Goal: Transaction & Acquisition: Purchase product/service

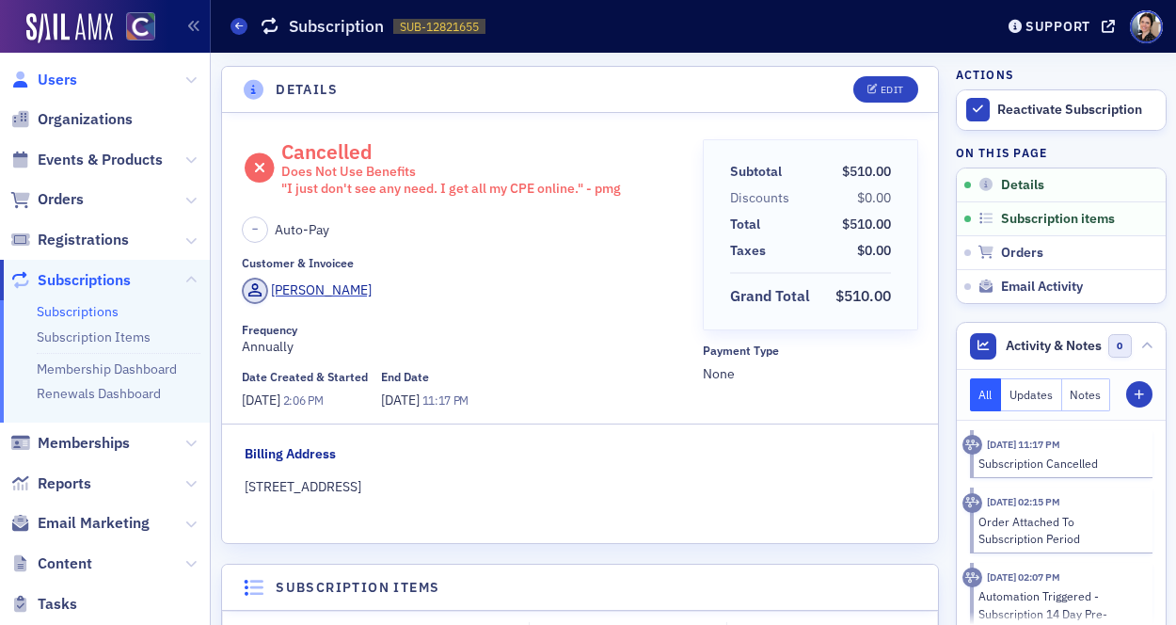
scroll to position [4, 0]
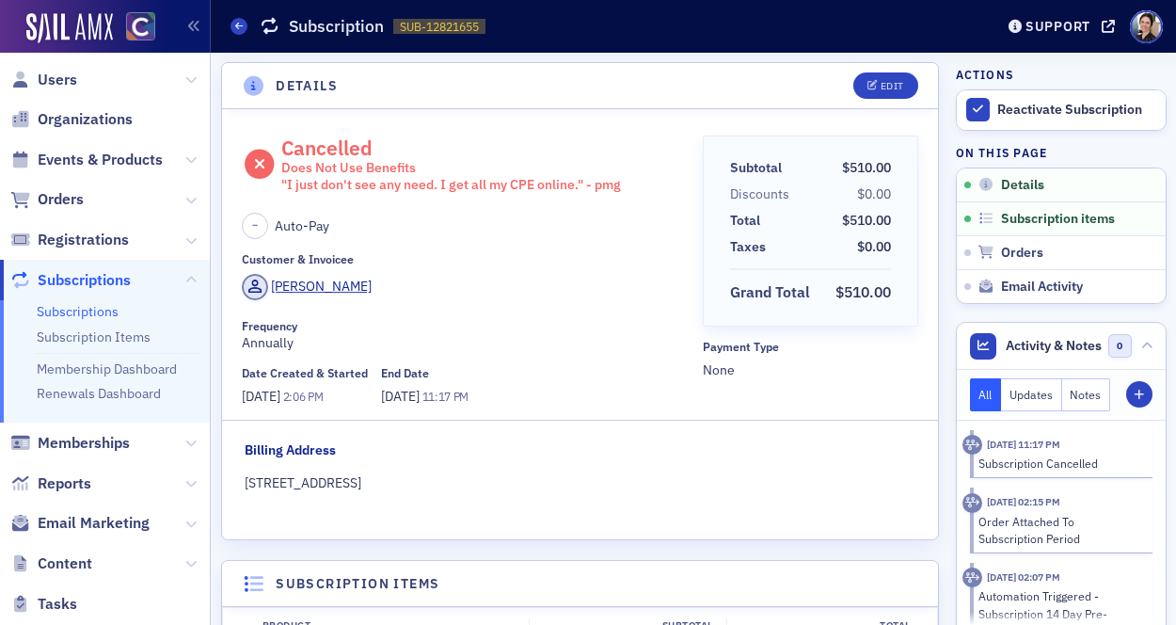
click at [57, 79] on span "Users" at bounding box center [58, 80] width 40 height 21
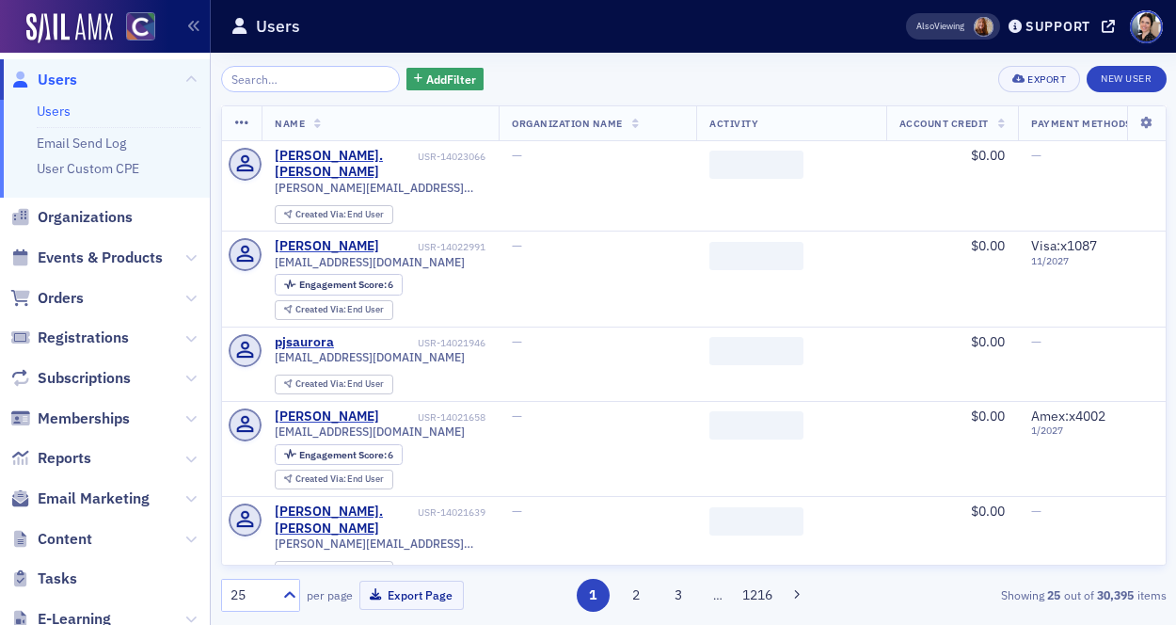
click at [282, 85] on input "search" at bounding box center [311, 79] width 180 height 26
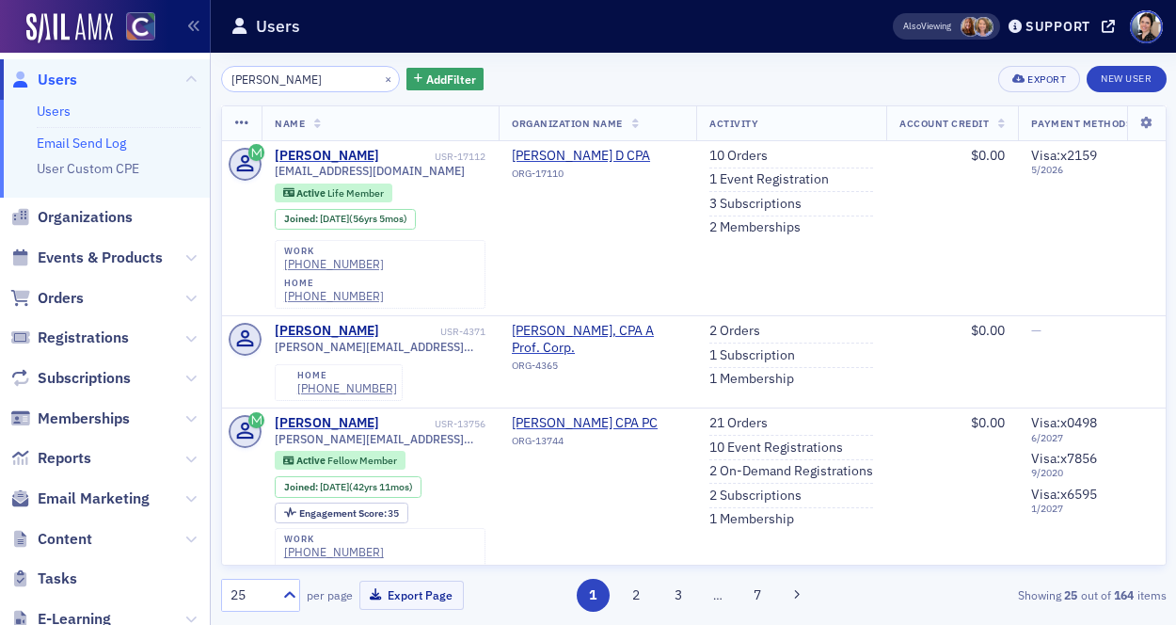
type input "Carl Henderson"
click at [58, 79] on span "Users" at bounding box center [58, 80] width 40 height 21
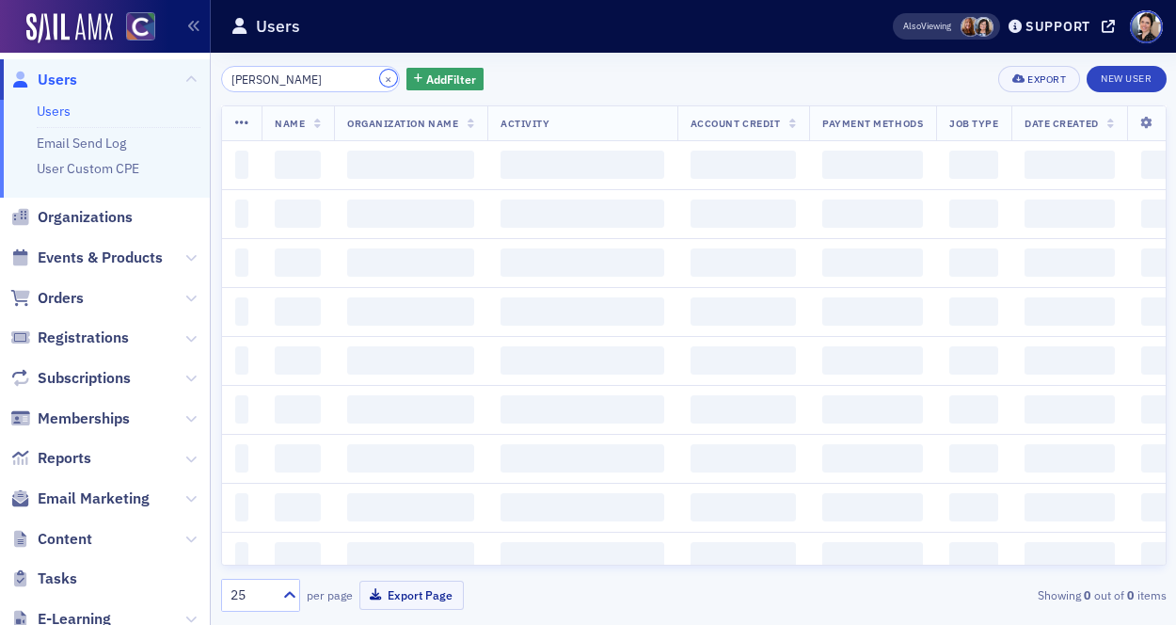
click at [380, 78] on button "×" at bounding box center [388, 78] width 17 height 17
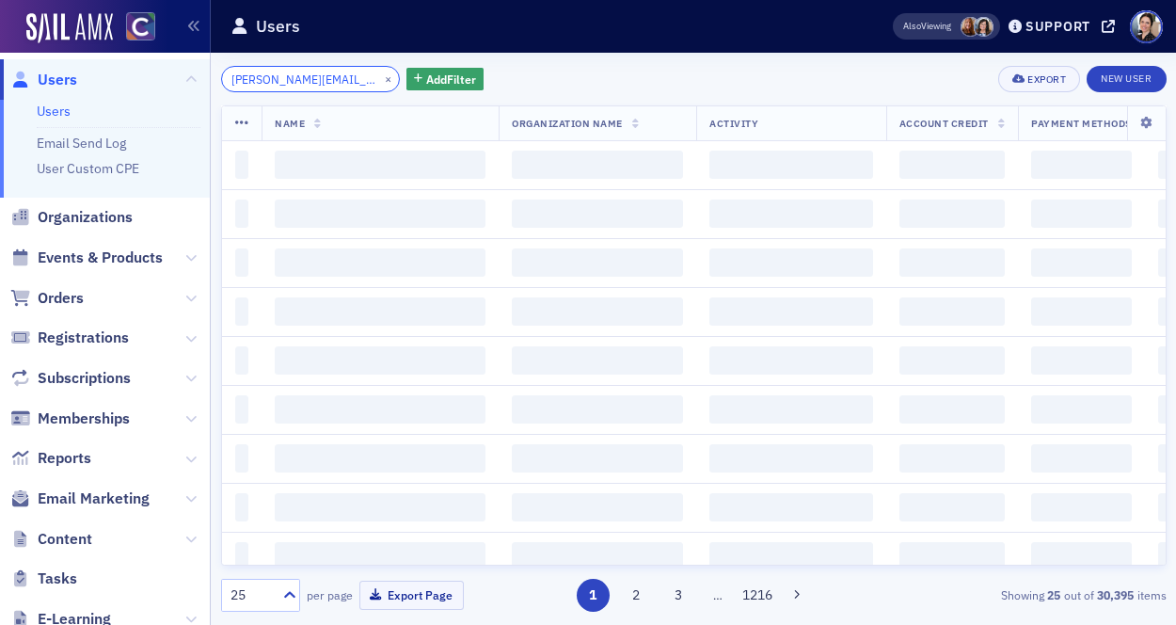
scroll to position [0, 31]
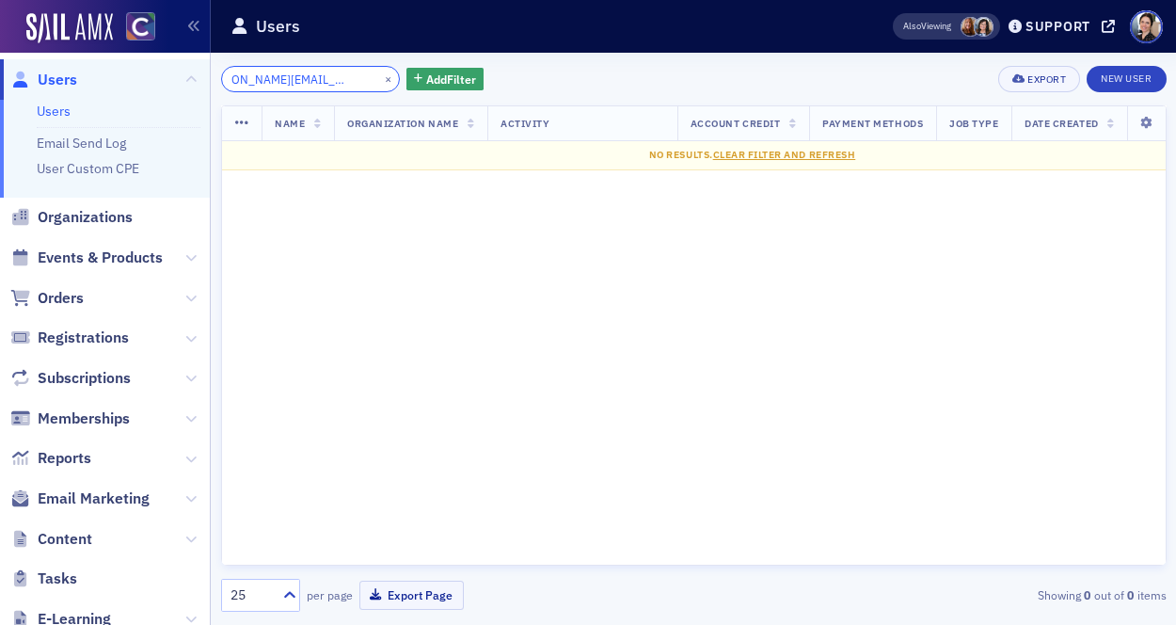
type input "anna.hancharova@crowe.com"
drag, startPoint x: 366, startPoint y: 79, endPoint x: 331, endPoint y: 76, distance: 34.9
click at [380, 79] on button "×" at bounding box center [388, 78] width 17 height 17
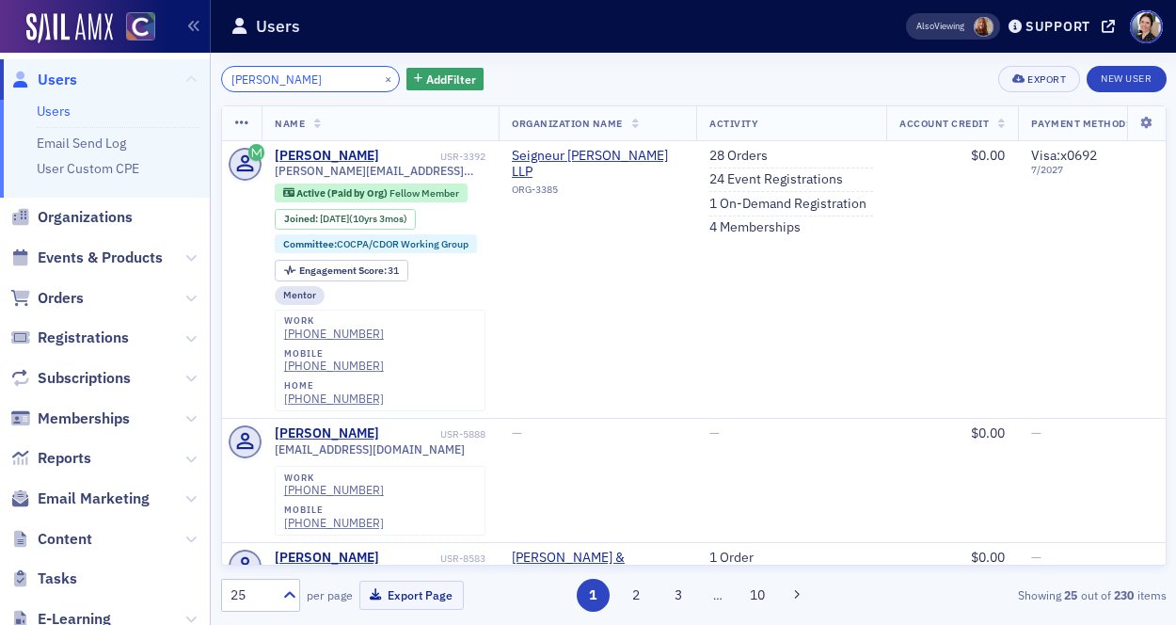
drag, startPoint x: 260, startPoint y: 81, endPoint x: 184, endPoint y: 75, distance: 75.5
click at [185, 75] on div "Users Users Email Send Log User Custom CPE Organizations Events & Products Orde…" at bounding box center [588, 312] width 1176 height 625
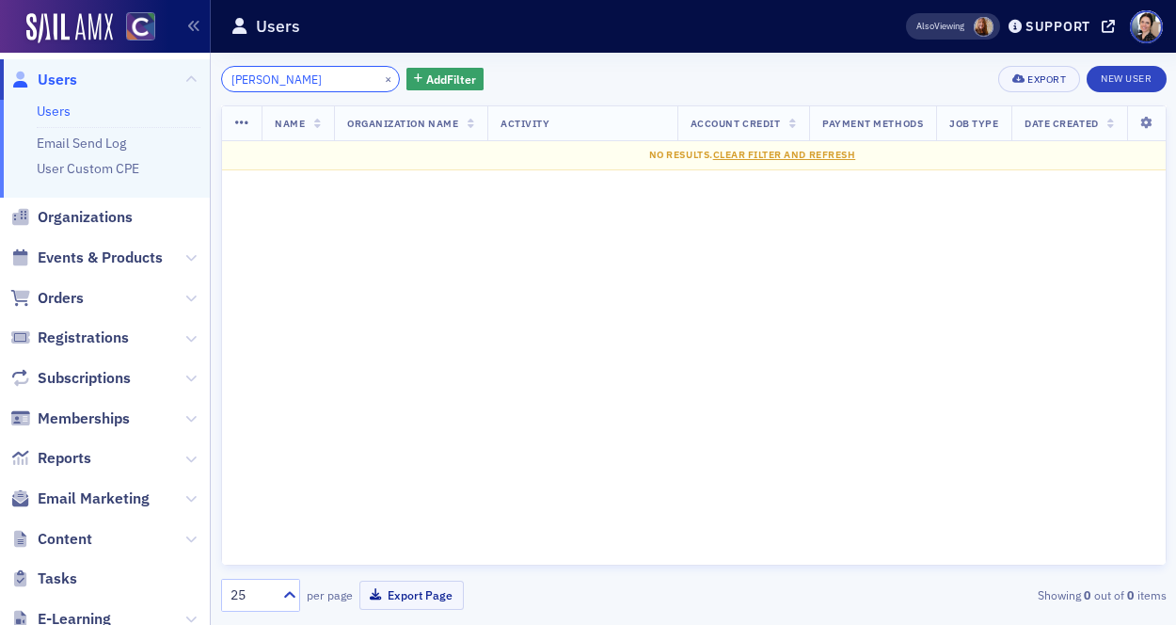
drag, startPoint x: 312, startPoint y: 79, endPoint x: 178, endPoint y: 69, distance: 134.9
click at [167, 66] on div "Users Users Email Send Log User Custom CPE Organizations Events & Products Orde…" at bounding box center [588, 312] width 1176 height 625
type input "Hancharova"
drag, startPoint x: 367, startPoint y: 79, endPoint x: 339, endPoint y: 121, distance: 50.9
click at [380, 79] on button "×" at bounding box center [388, 78] width 17 height 17
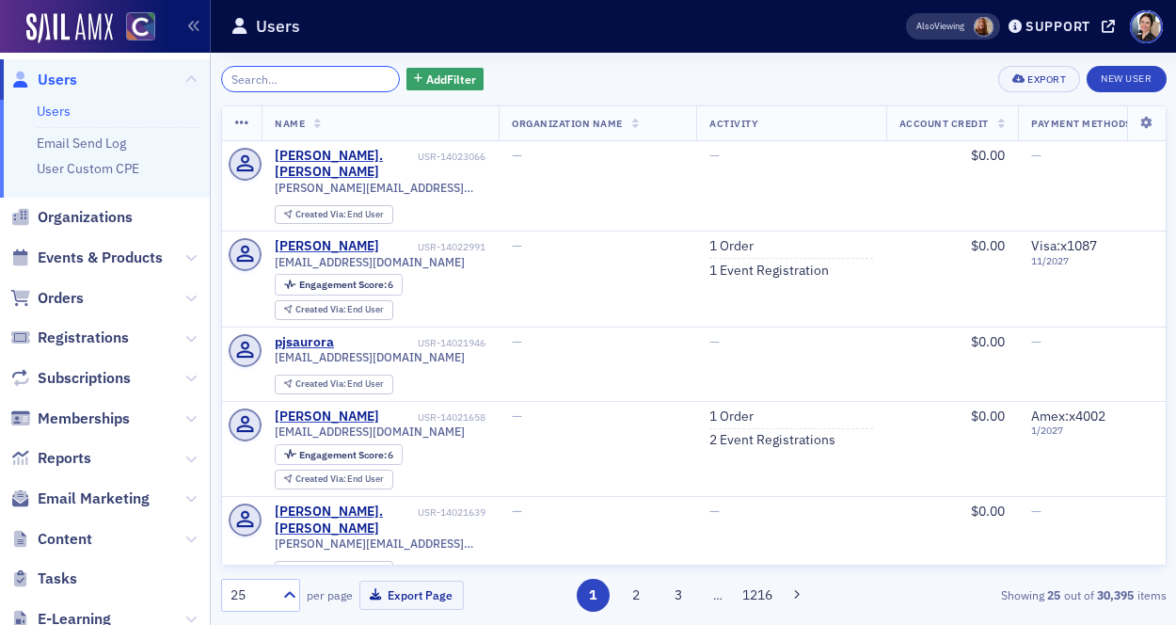
paste input "anna.hancharova@crowe.com"
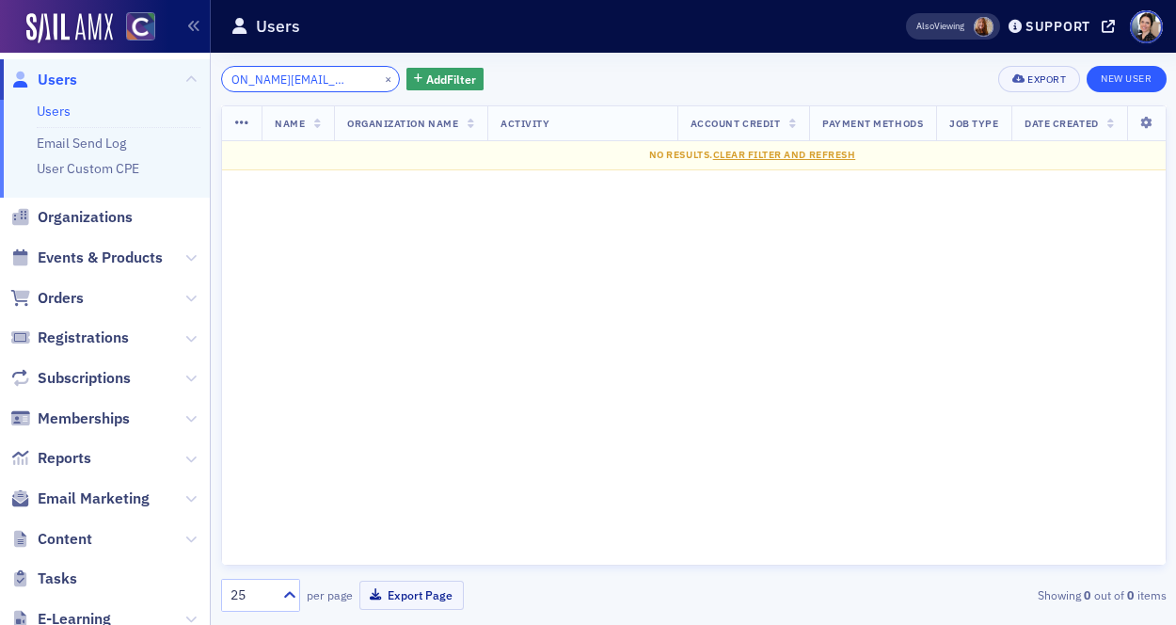
type input "anna.hancharova@crowe.com"
click at [1136, 76] on link "New User" at bounding box center [1126, 79] width 79 height 26
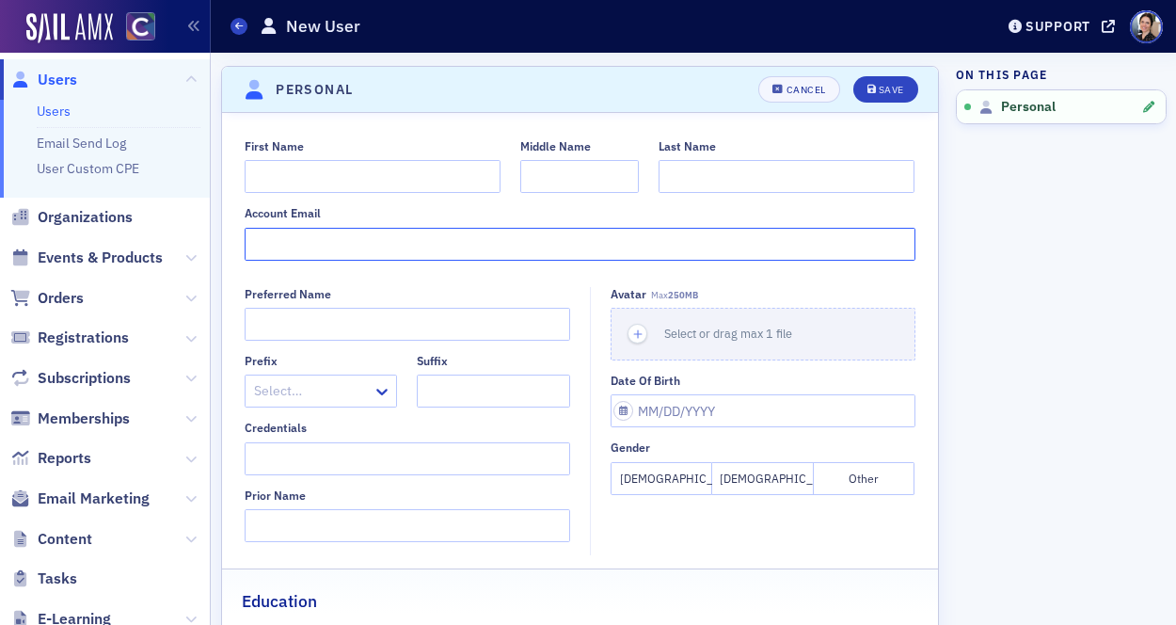
paste input "anna.hancharova@crowe.com"
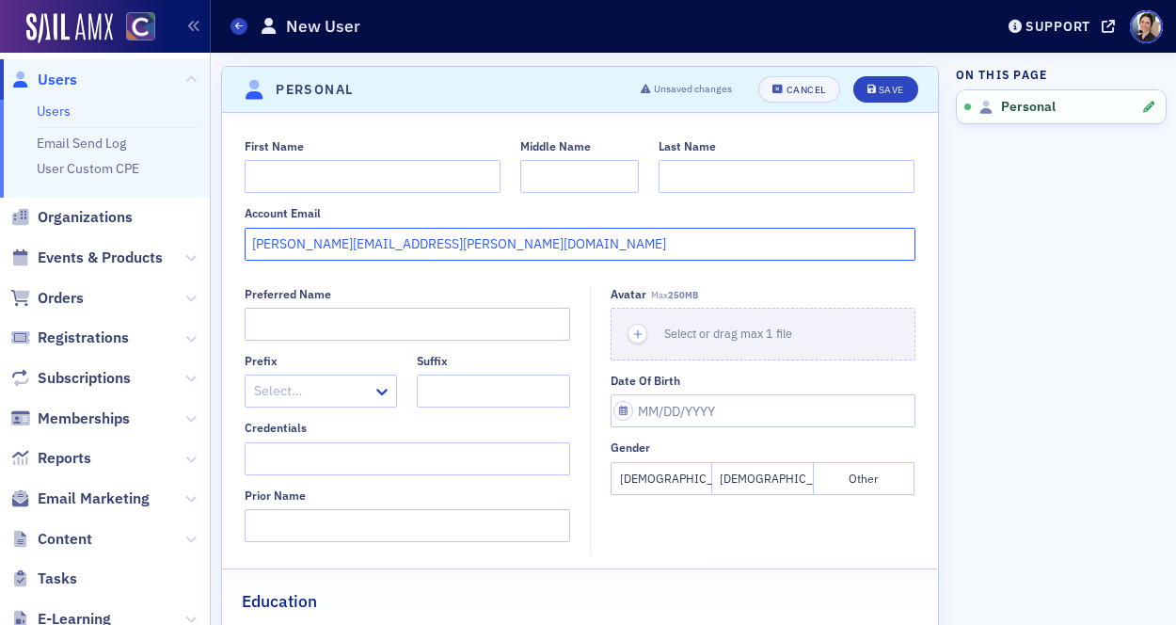
type input "anna.hancharova@crowe.com"
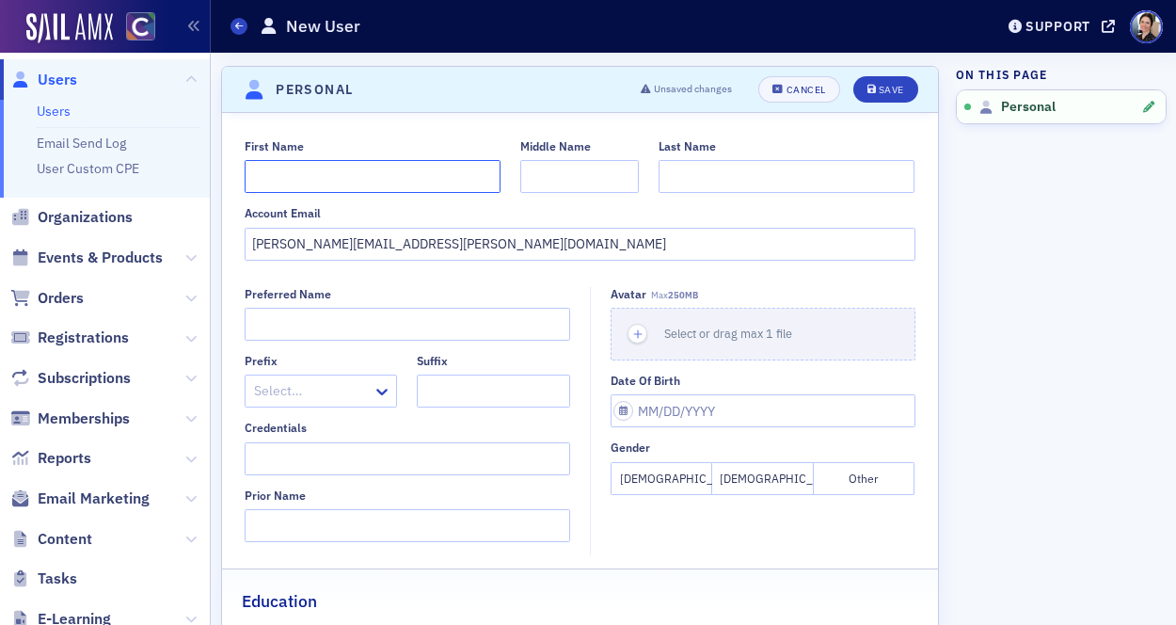
click at [307, 175] on input "First Name" at bounding box center [373, 176] width 256 height 33
type input "Anna"
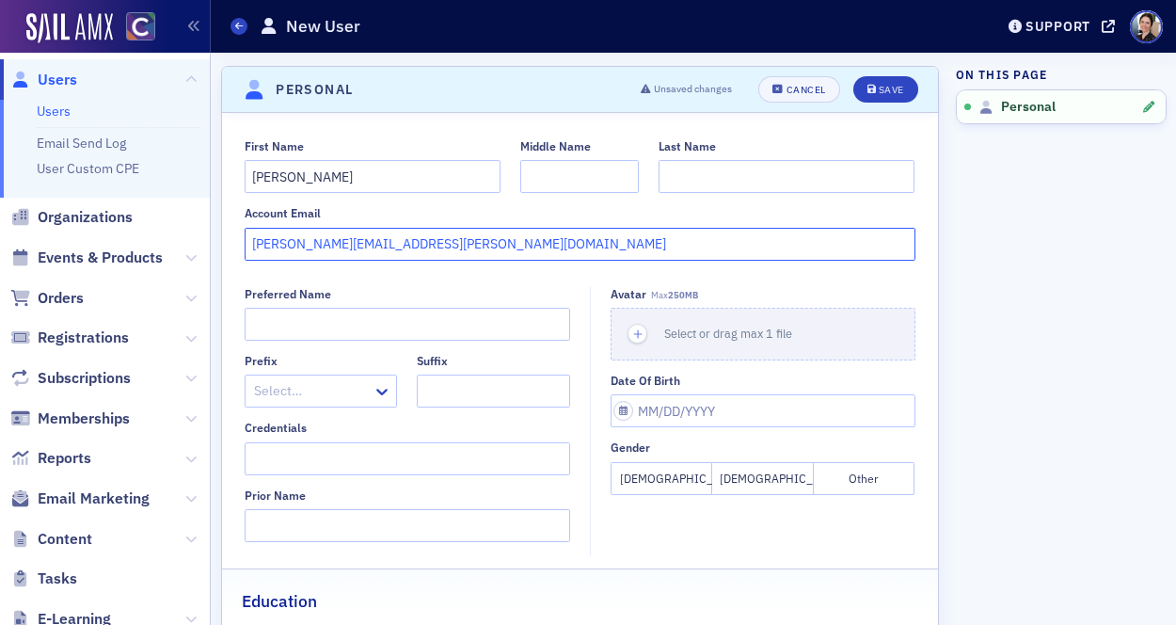
drag, startPoint x: 286, startPoint y: 246, endPoint x: 345, endPoint y: 243, distance: 59.3
click at [353, 242] on input "anna.hancharova@crowe.com" at bounding box center [580, 244] width 671 height 33
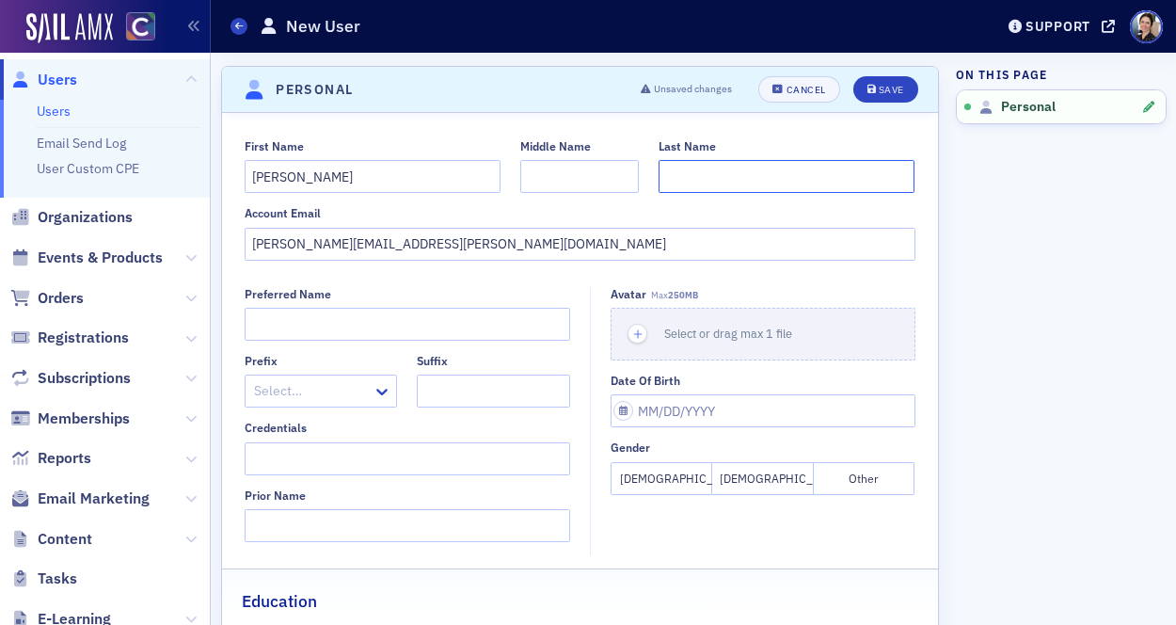
click at [686, 178] on input "Last Name" at bounding box center [787, 176] width 256 height 33
paste input "hancharova"
drag, startPoint x: 673, startPoint y: 182, endPoint x: 628, endPoint y: 174, distance: 44.9
click at [631, 175] on div "First Name Anna Middle Name Last Name hancharova" at bounding box center [580, 166] width 671 height 54
type input "Hancharova"
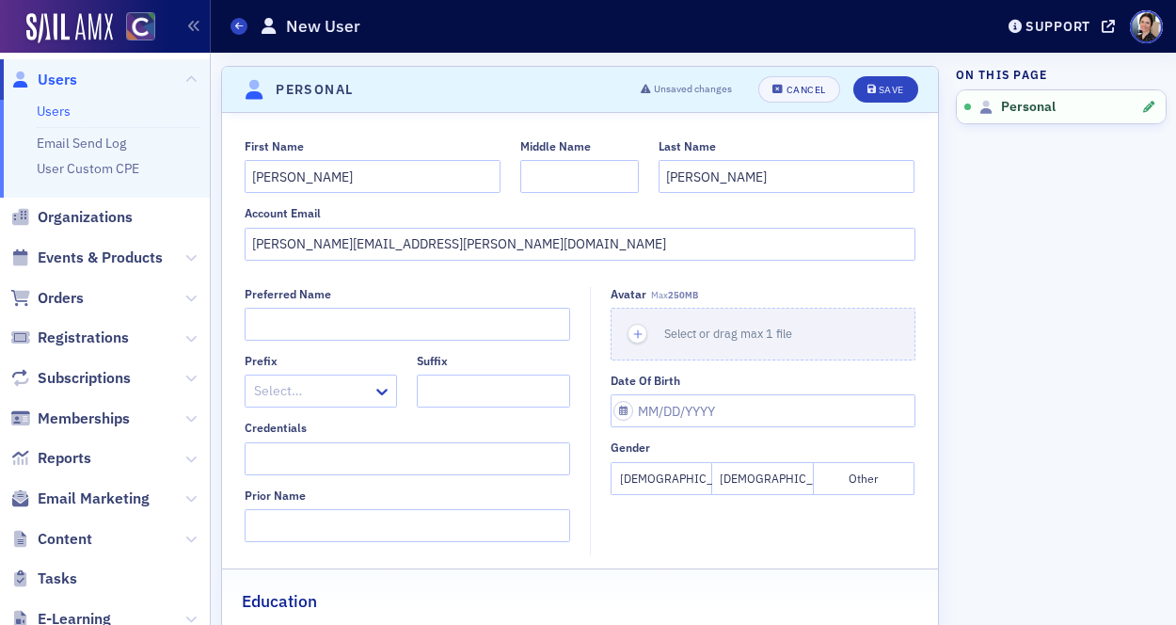
drag, startPoint x: 669, startPoint y: 482, endPoint x: 612, endPoint y: 465, distance: 59.8
click at [669, 482] on button "Female" at bounding box center [662, 478] width 102 height 33
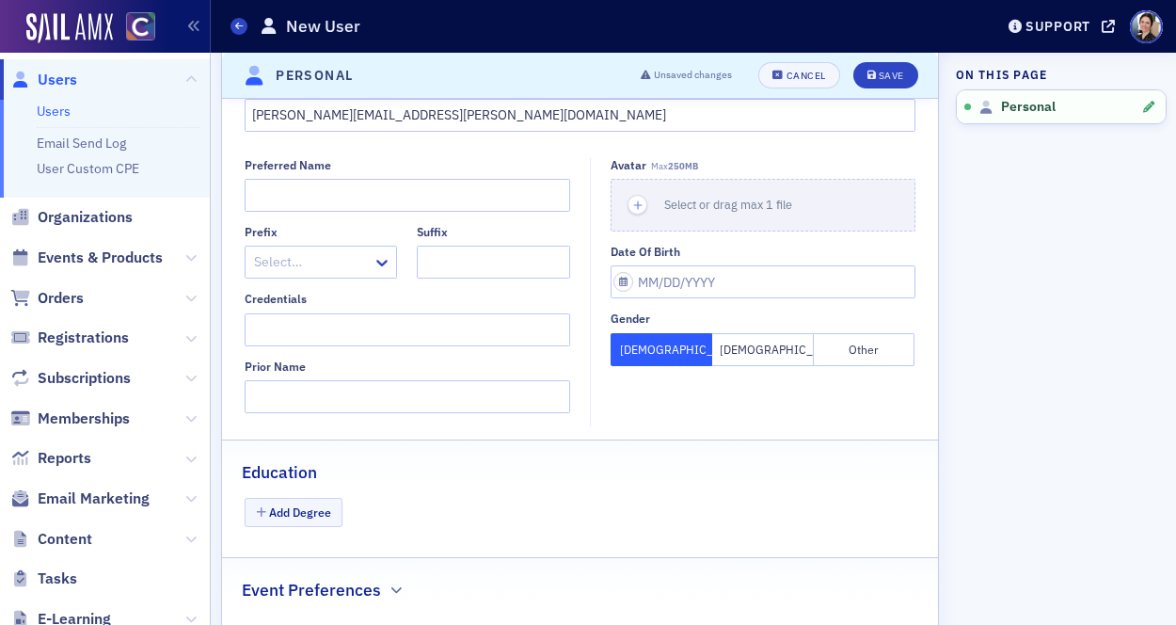
scroll to position [173, 0]
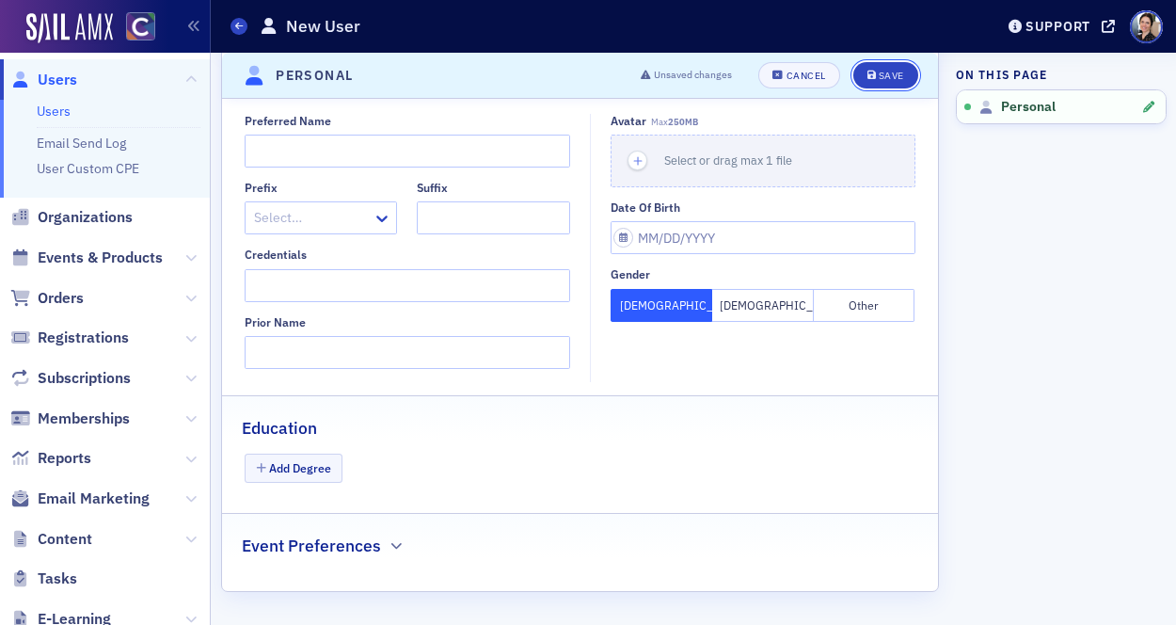
drag, startPoint x: 880, startPoint y: 72, endPoint x: 687, endPoint y: 81, distance: 193.0
click at [880, 72] on div "Save" at bounding box center [891, 76] width 25 height 10
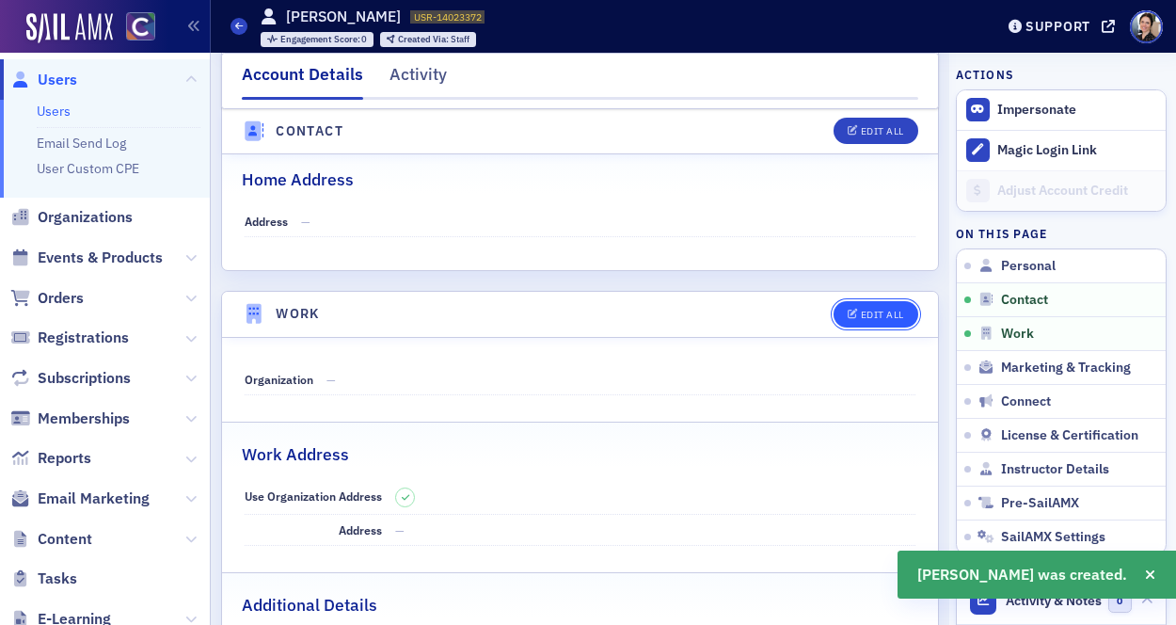
click at [875, 310] on div "Edit All" at bounding box center [882, 315] width 43 height 10
select select "US"
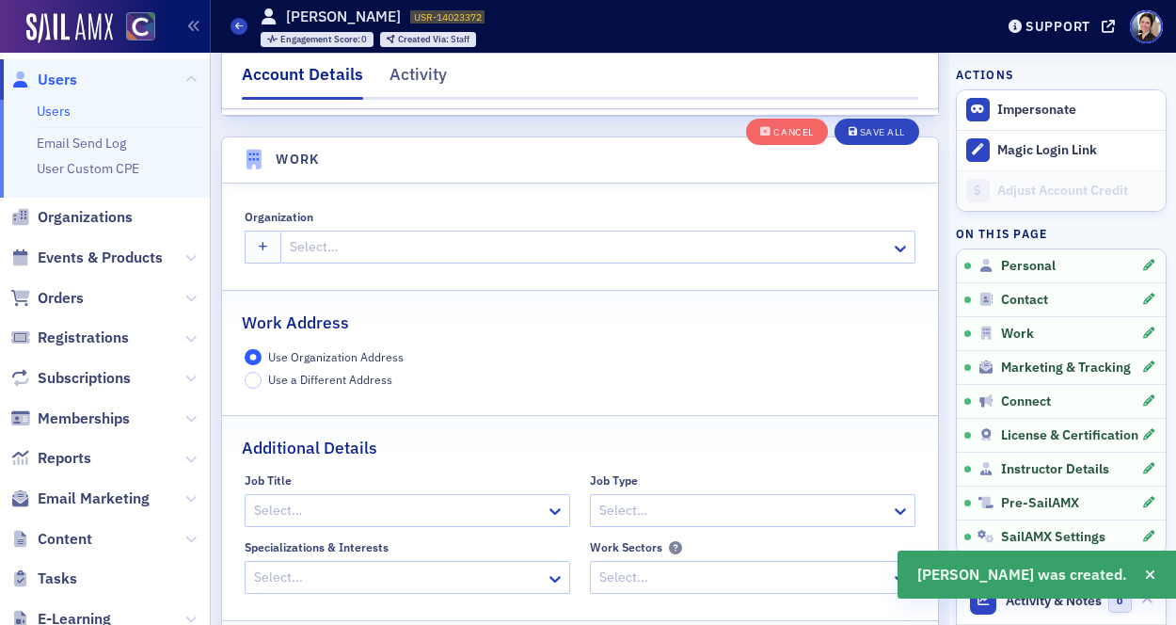
scroll to position [1490, 0]
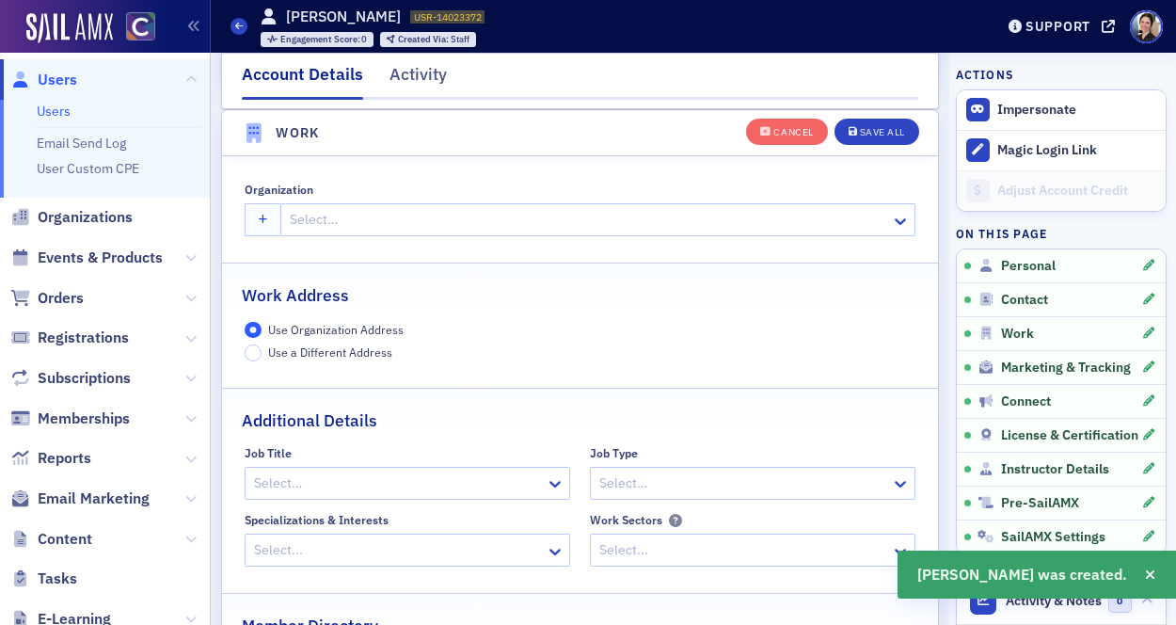
click at [350, 219] on div at bounding box center [588, 220] width 601 height 24
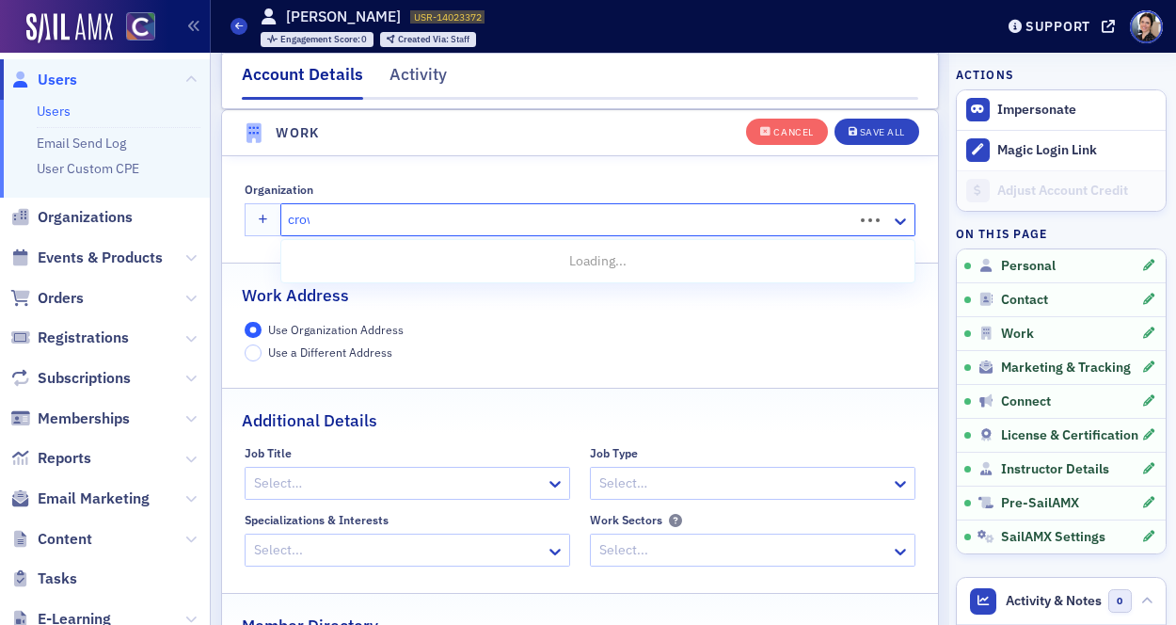
type input "crowe"
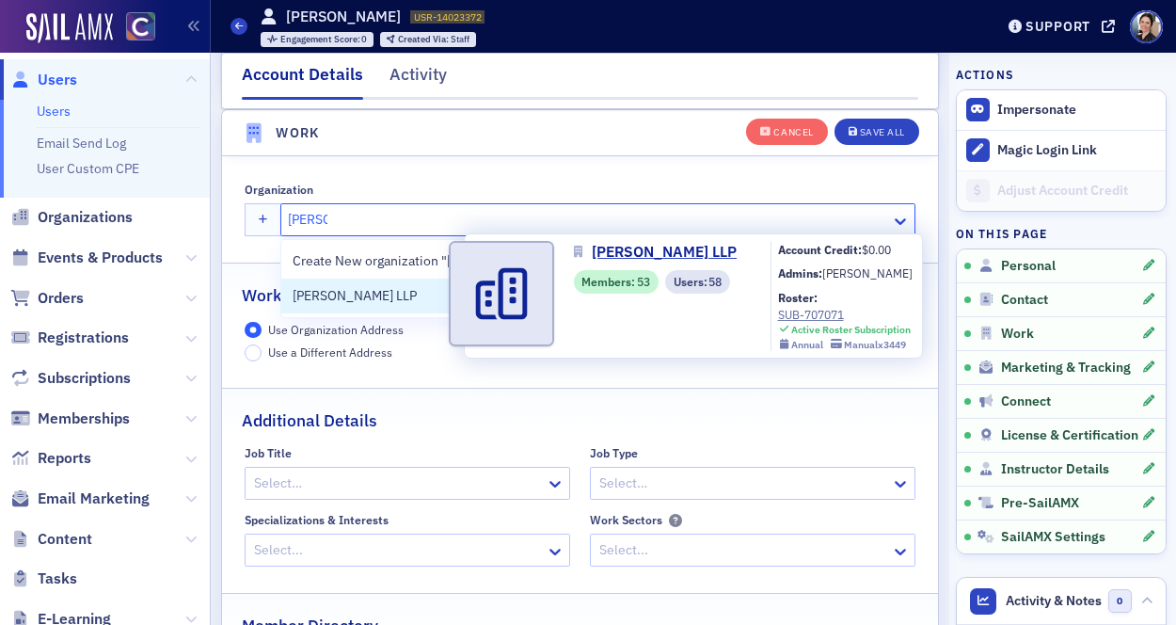
click at [333, 297] on span "Crowe LLP" at bounding box center [378, 296] width 171 height 20
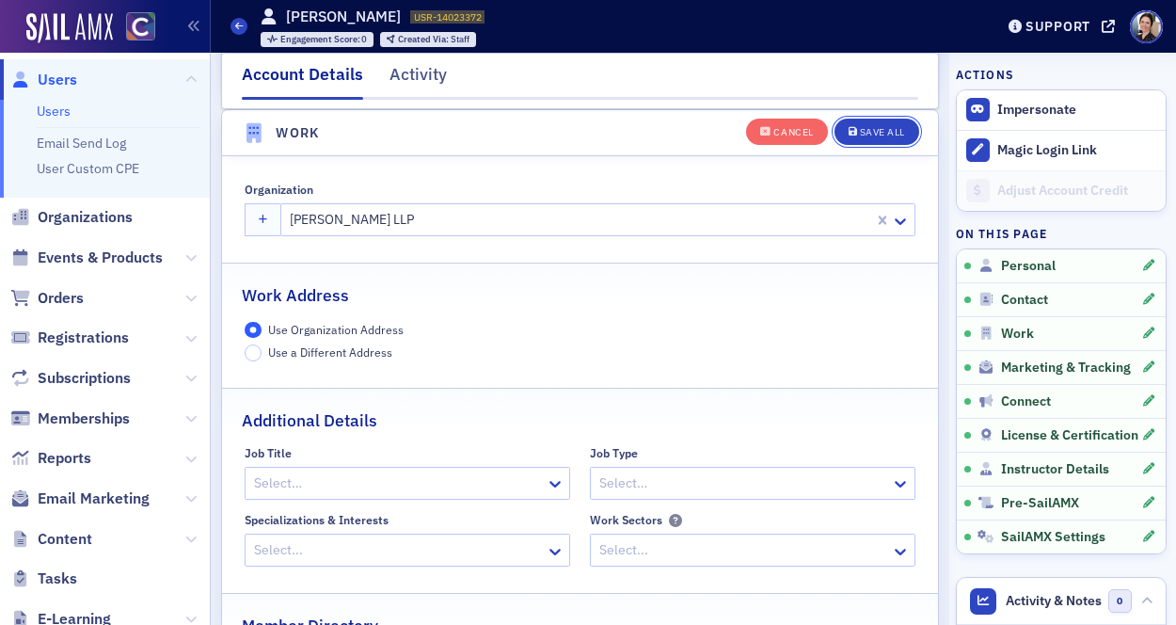
drag, startPoint x: 881, startPoint y: 132, endPoint x: 681, endPoint y: 97, distance: 202.5
click at [881, 132] on div "Save All" at bounding box center [882, 132] width 45 height 10
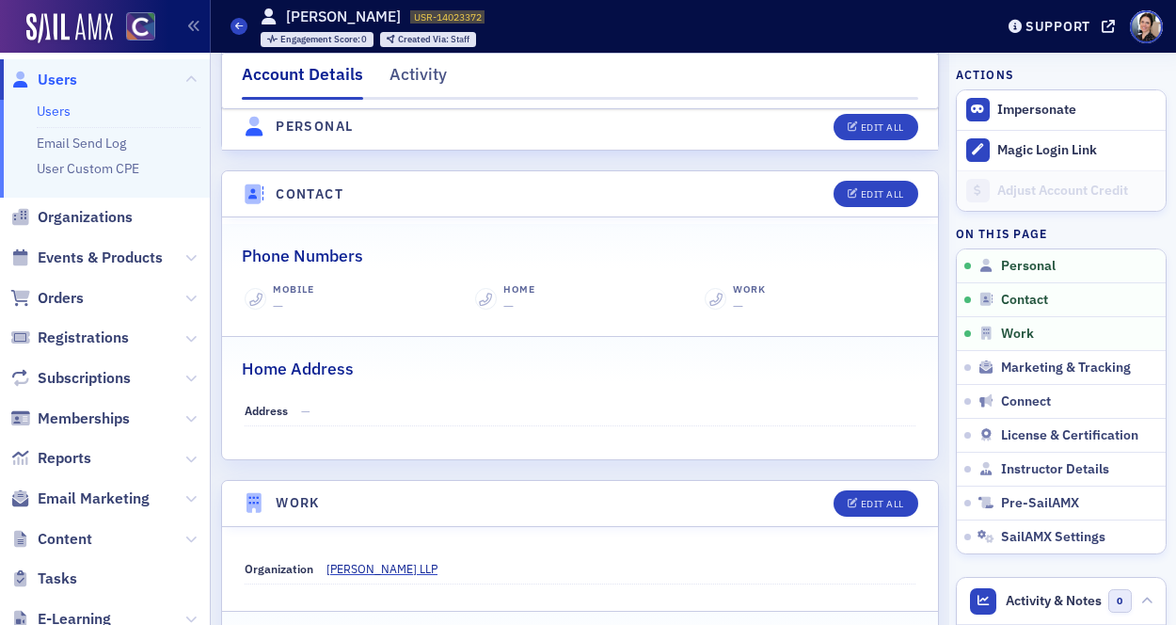
scroll to position [703, 0]
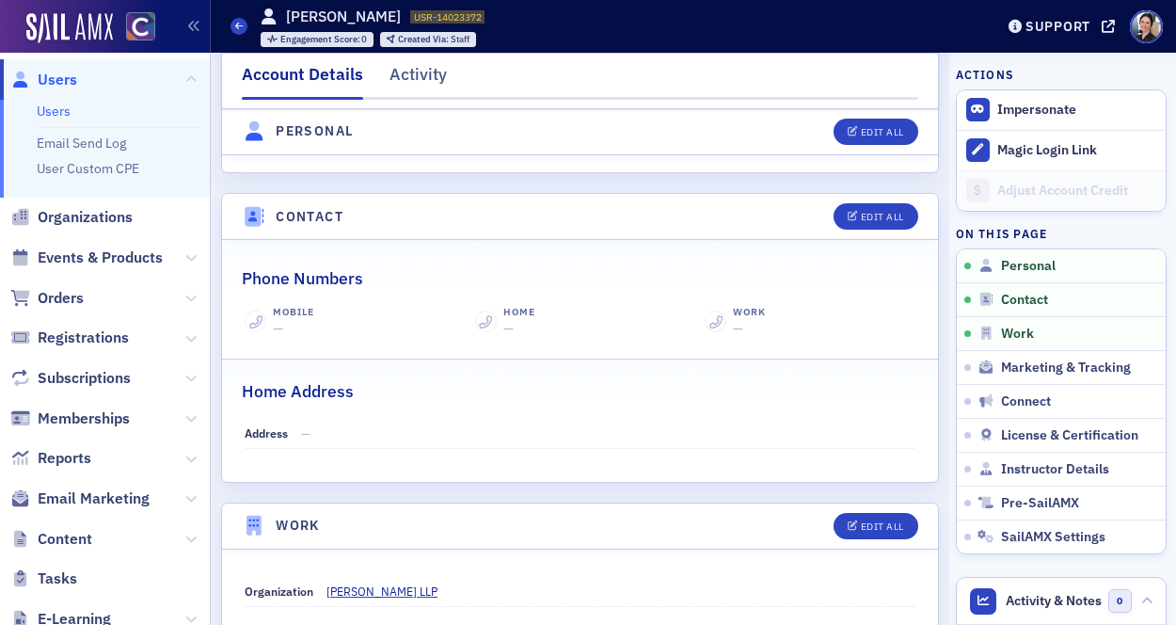
click at [61, 79] on span "Users" at bounding box center [58, 80] width 40 height 21
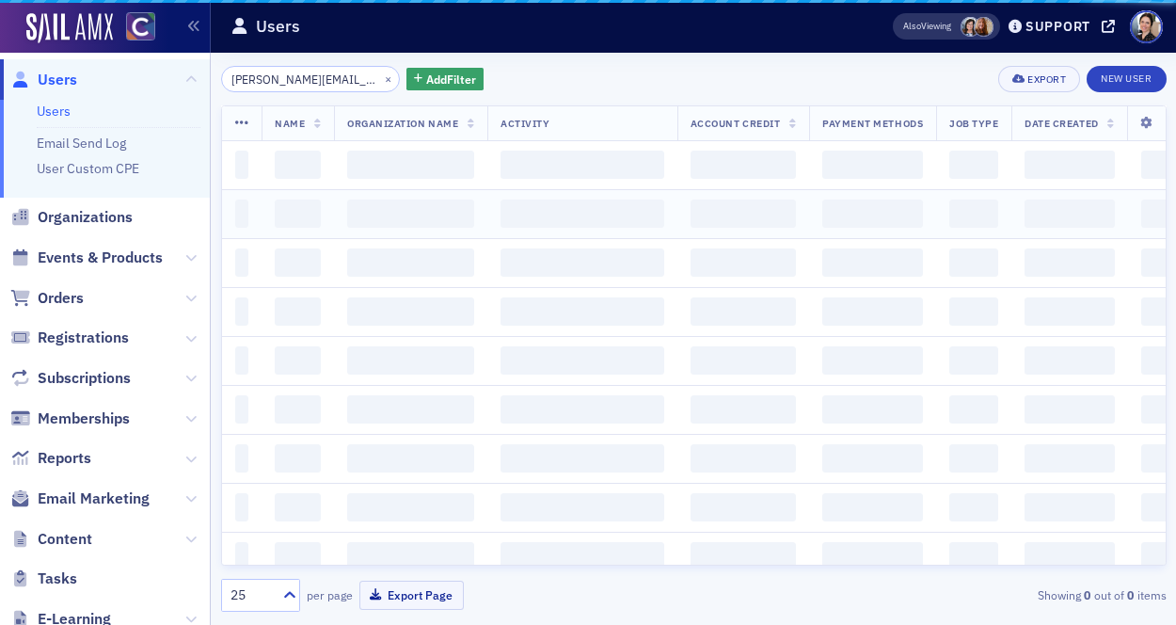
scroll to position [0, 31]
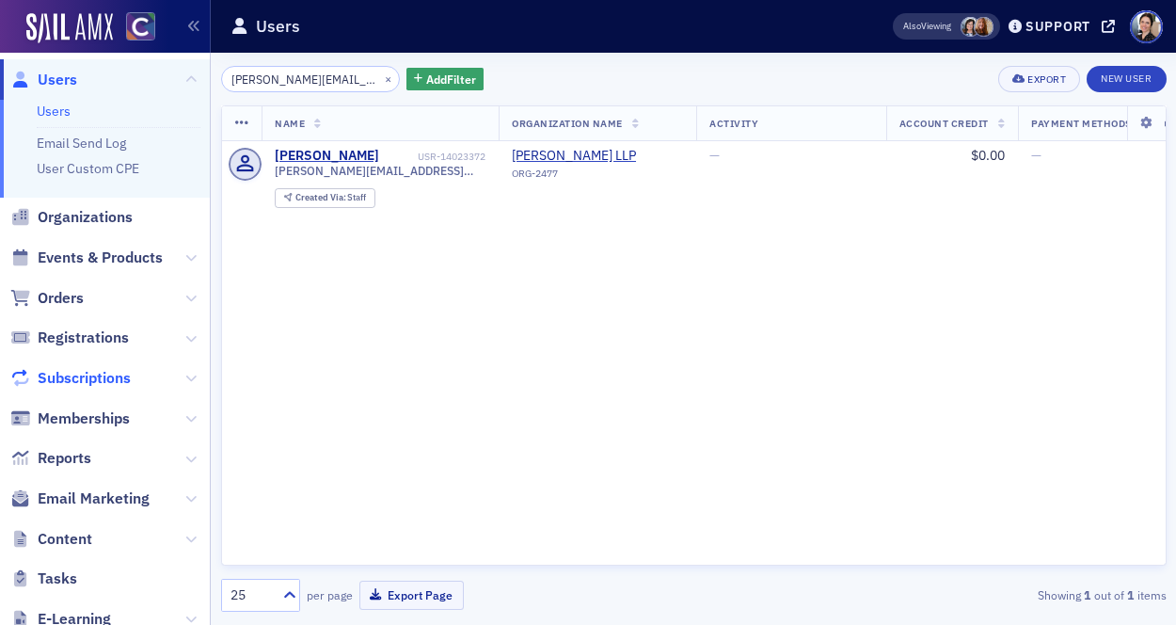
click at [98, 381] on span "Subscriptions" at bounding box center [84, 378] width 93 height 21
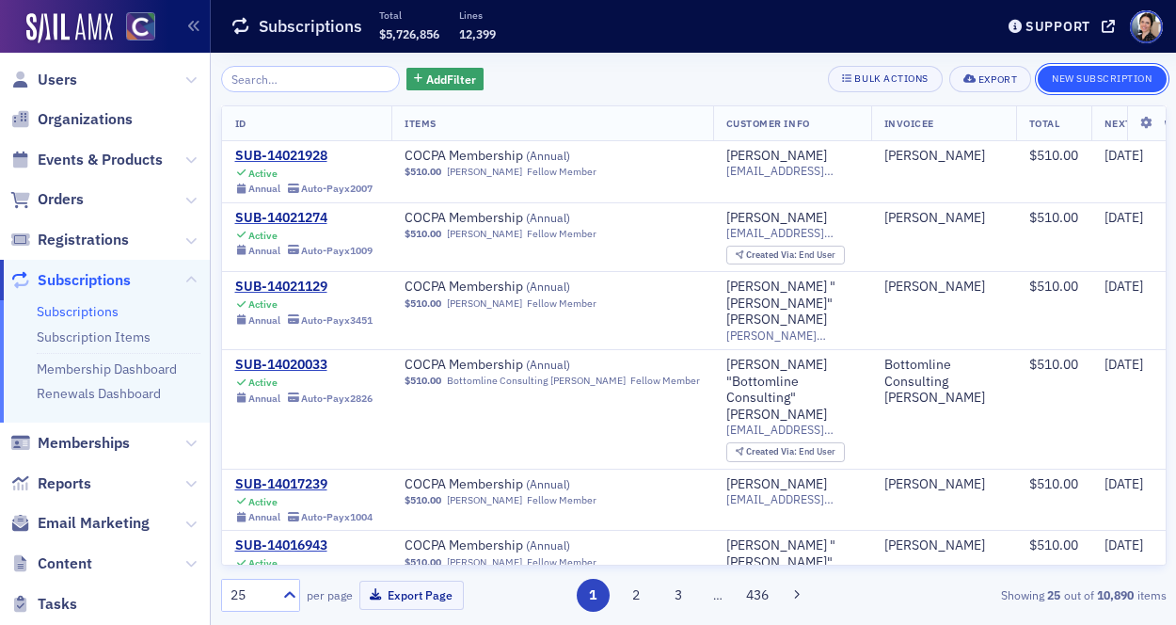
click at [1083, 72] on button "New Subscription" at bounding box center [1102, 79] width 128 height 26
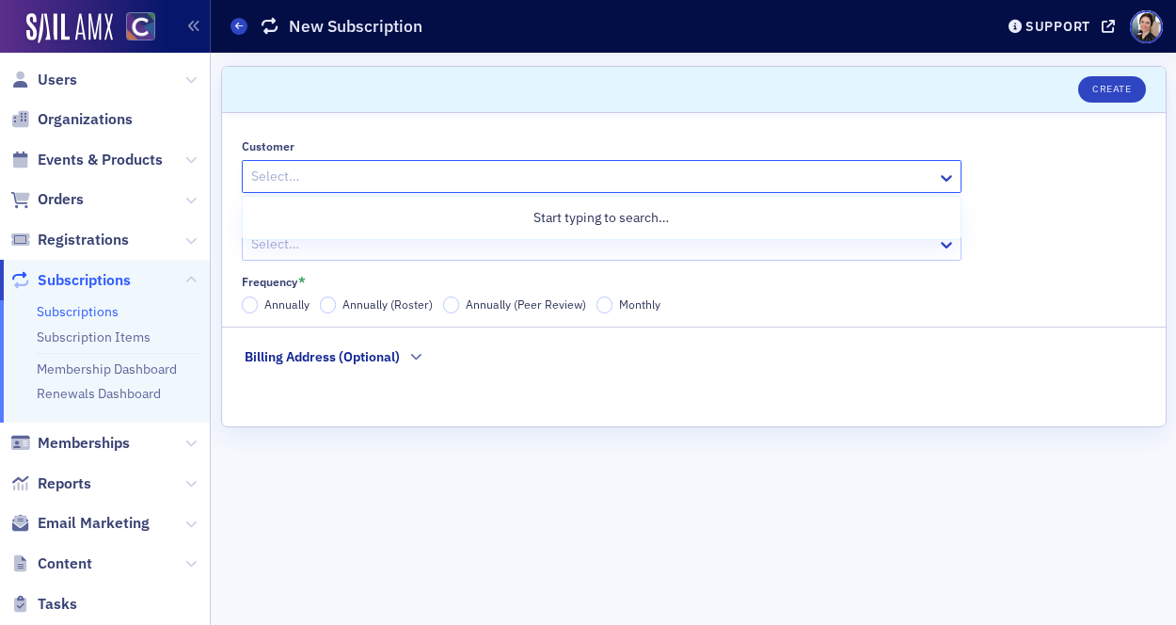
click at [325, 176] on div at bounding box center [592, 177] width 686 height 24
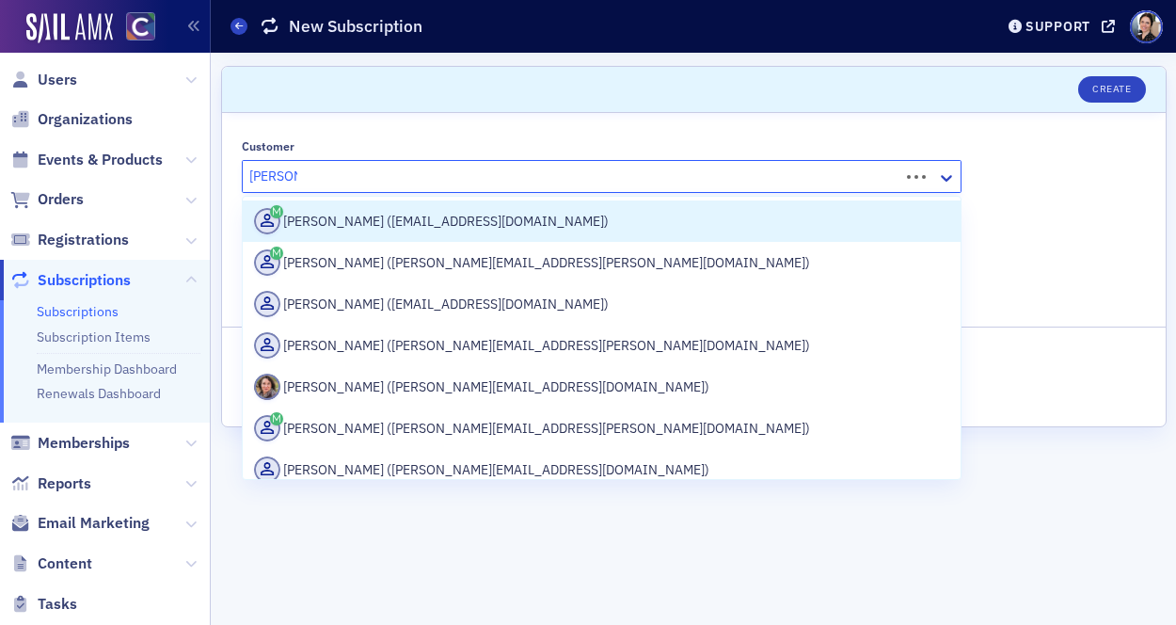
type input "anna han"
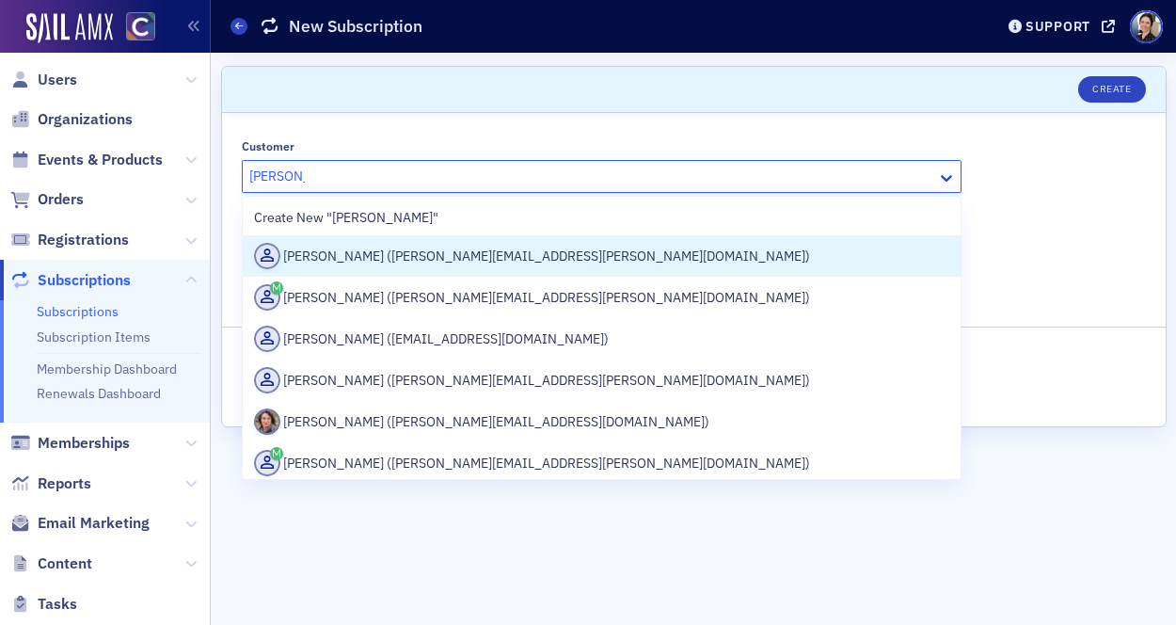
click at [434, 258] on div "Anna Hancharova (anna.hancharova@crowe.com)" at bounding box center [601, 256] width 695 height 26
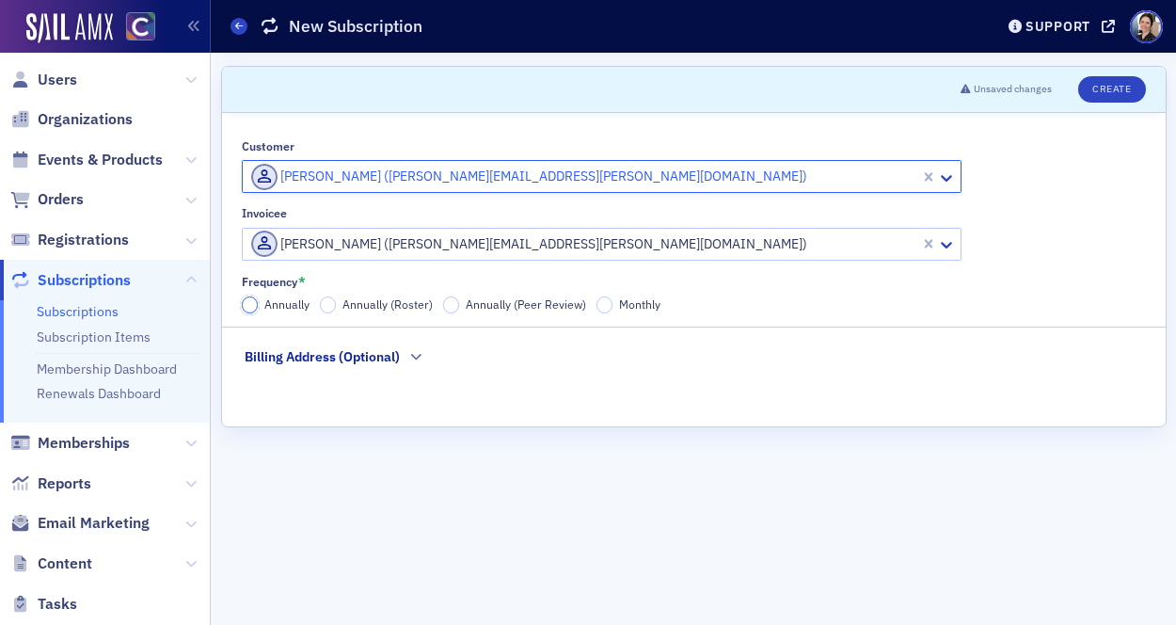
click at [250, 304] on input "Annually" at bounding box center [250, 304] width 17 height 17
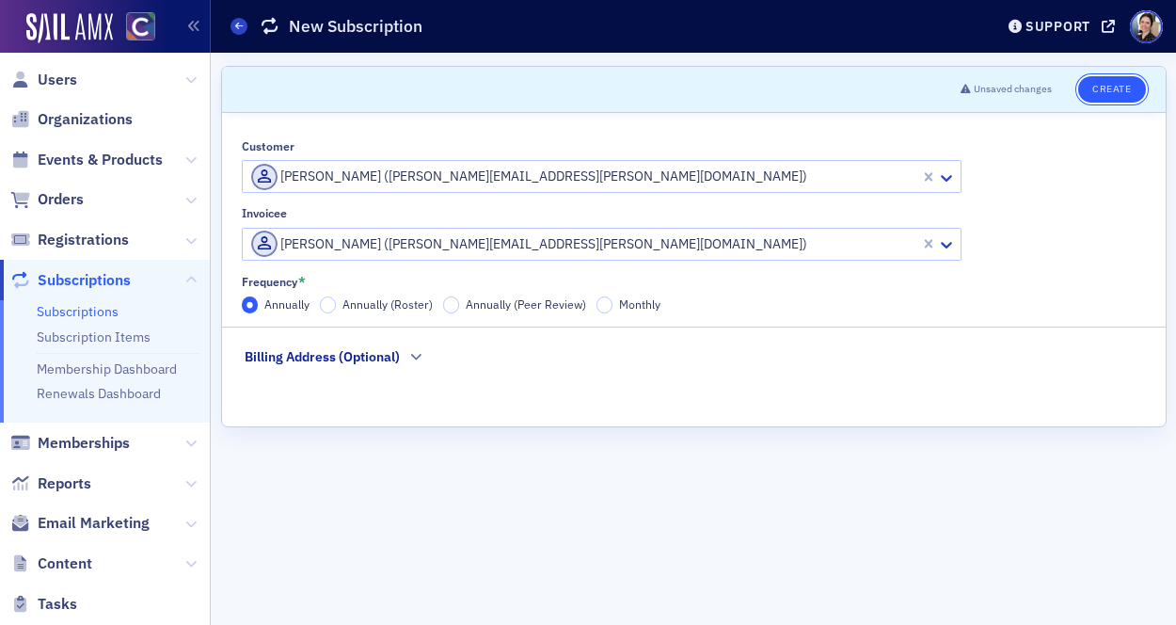
click at [1127, 86] on button "Create" at bounding box center [1111, 89] width 67 height 26
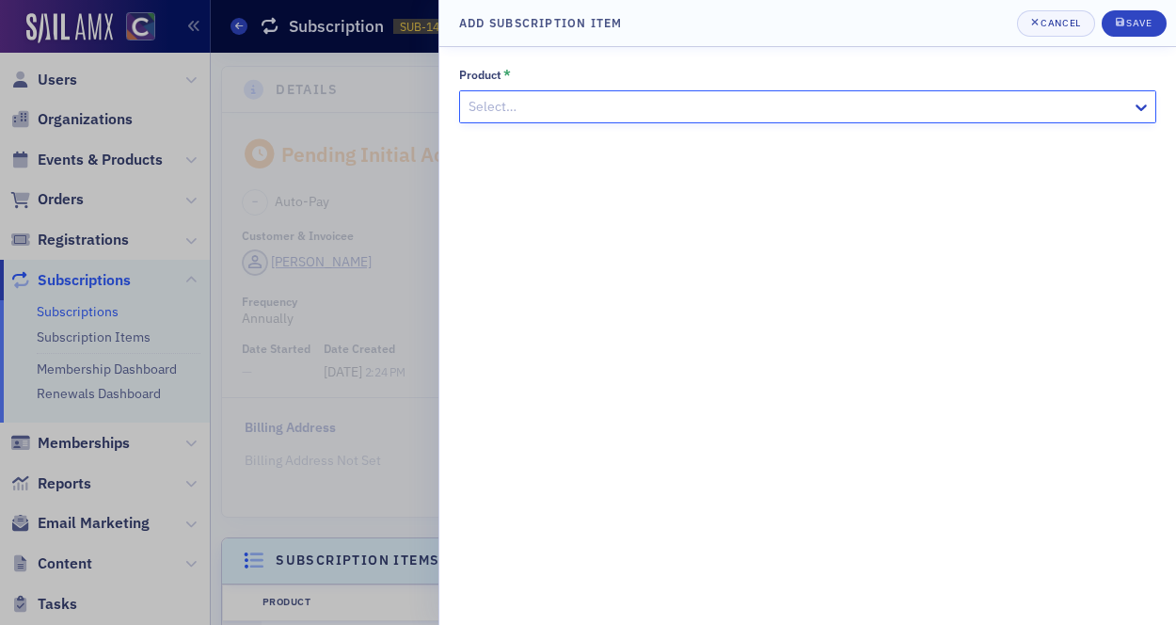
click at [622, 108] on div at bounding box center [798, 107] width 663 height 24
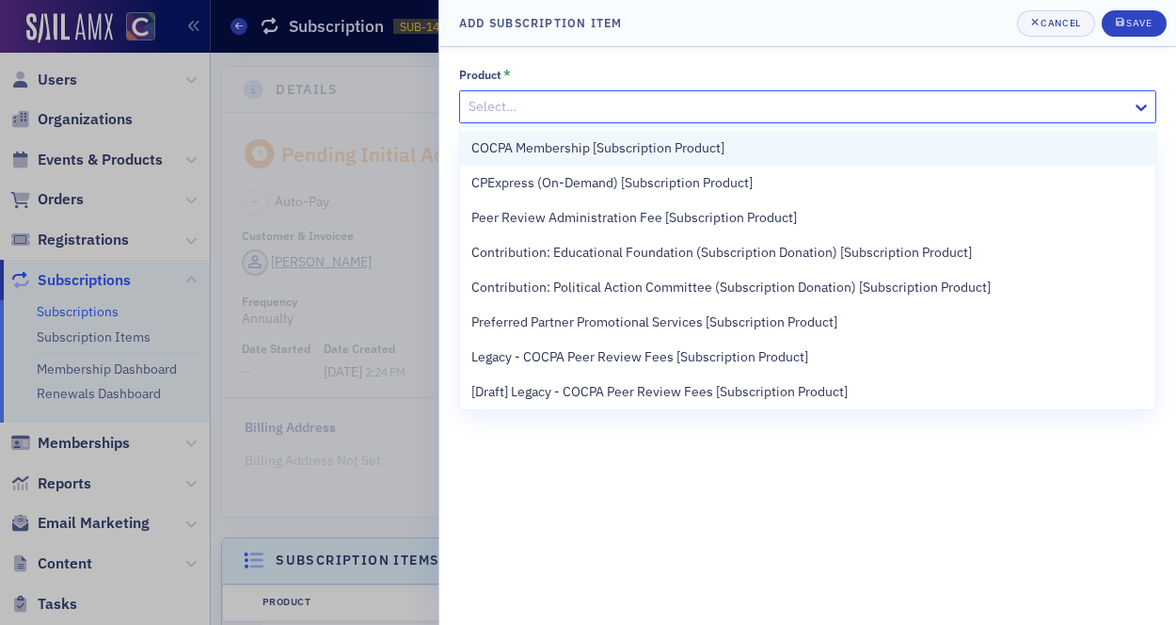
click at [527, 148] on span "COCPA Membership [Subscription Product]" at bounding box center [597, 148] width 253 height 20
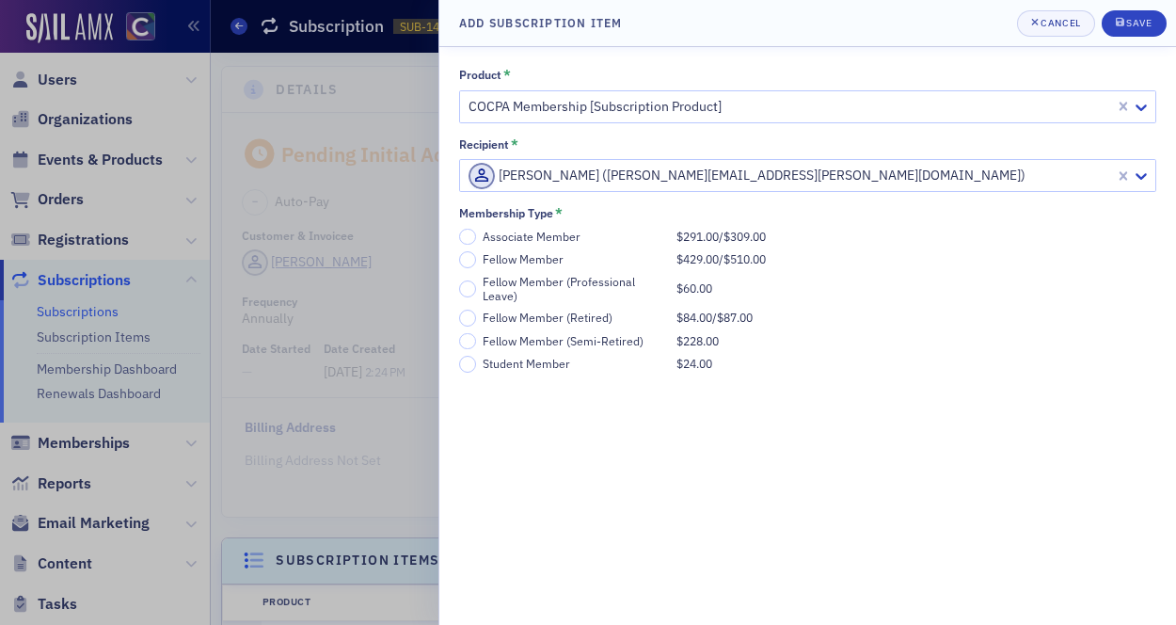
click at [493, 258] on div "Fellow Member" at bounding box center [575, 259] width 184 height 14
click at [476, 258] on input "Fellow Member $429.00 / $510.00" at bounding box center [467, 259] width 17 height 17
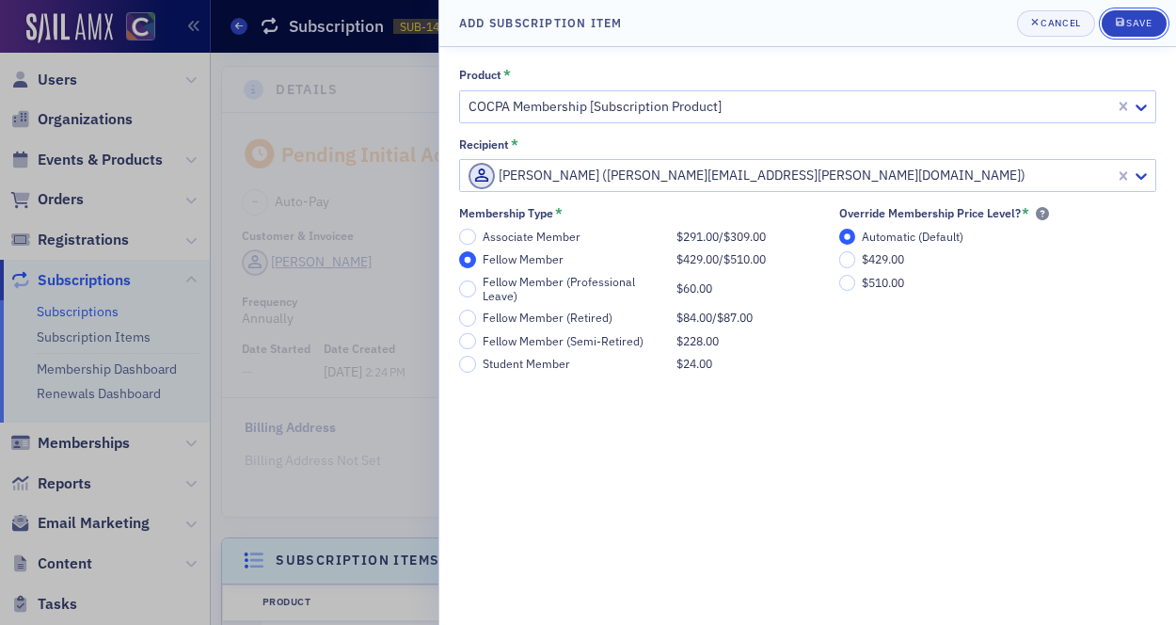
drag, startPoint x: 1120, startPoint y: 24, endPoint x: 1104, endPoint y: 33, distance: 19.4
click at [1119, 24] on icon "submit" at bounding box center [1120, 22] width 8 height 8
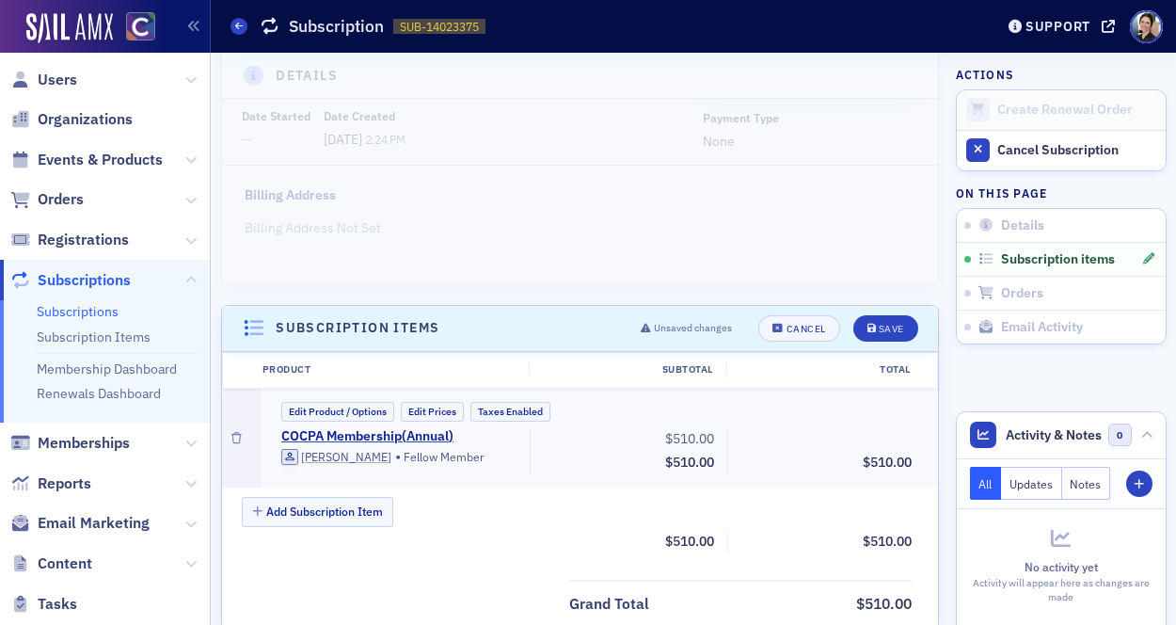
scroll to position [233, 0]
click at [892, 326] on div "Save" at bounding box center [891, 328] width 25 height 10
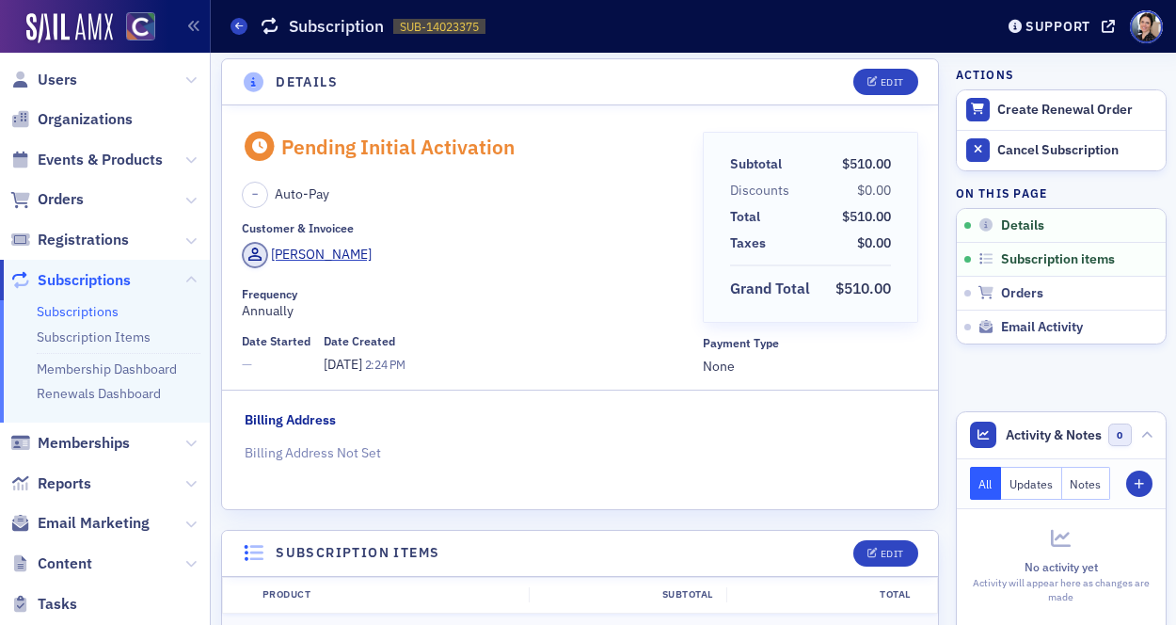
scroll to position [0, 0]
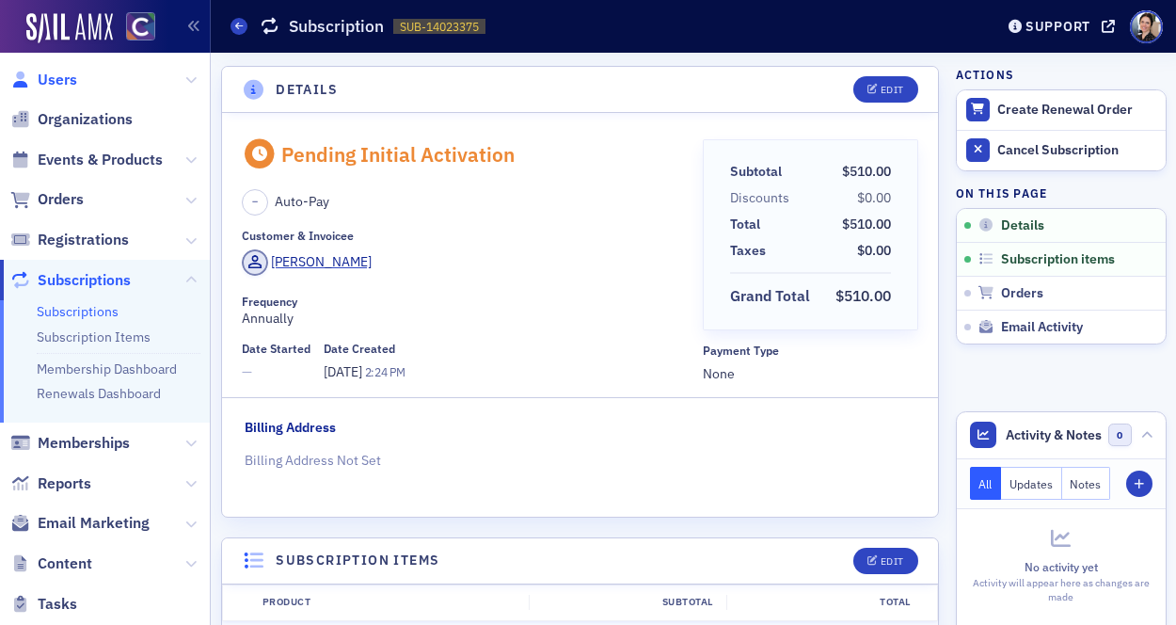
click at [66, 85] on span "Users" at bounding box center [58, 80] width 40 height 21
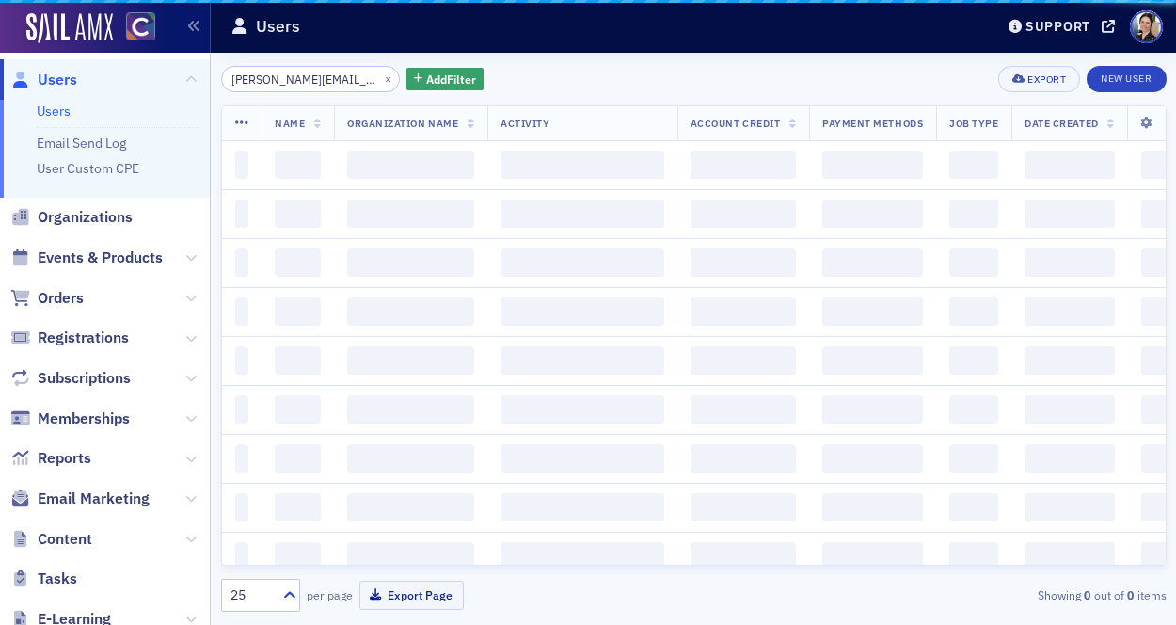
scroll to position [0, 31]
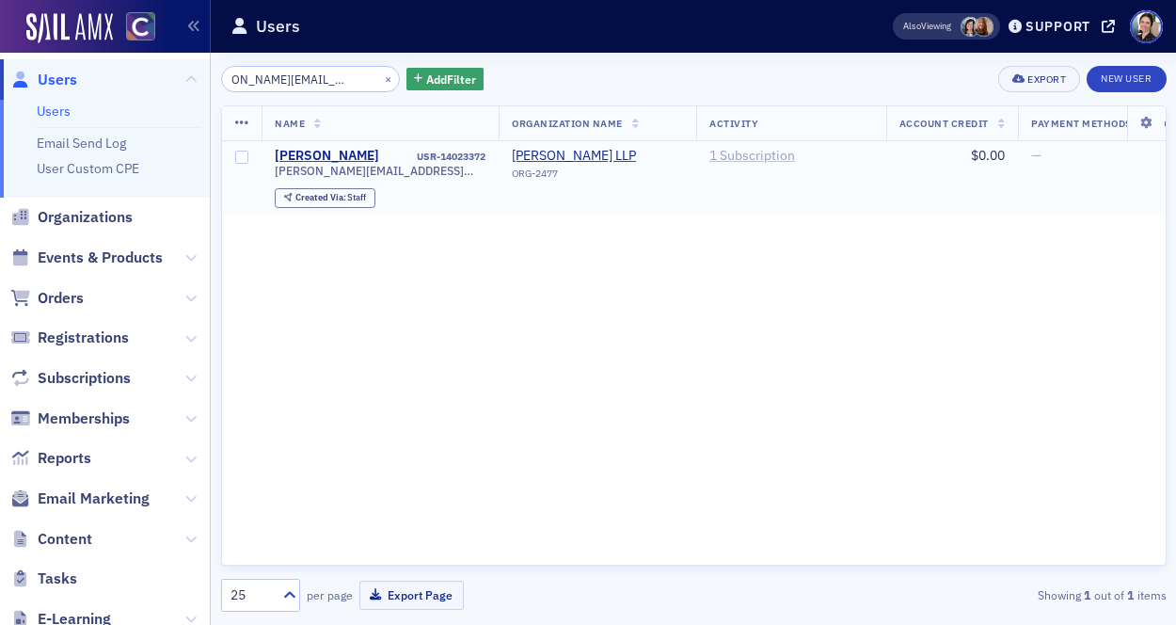
click at [764, 158] on link "1 Subscription" at bounding box center [752, 156] width 86 height 17
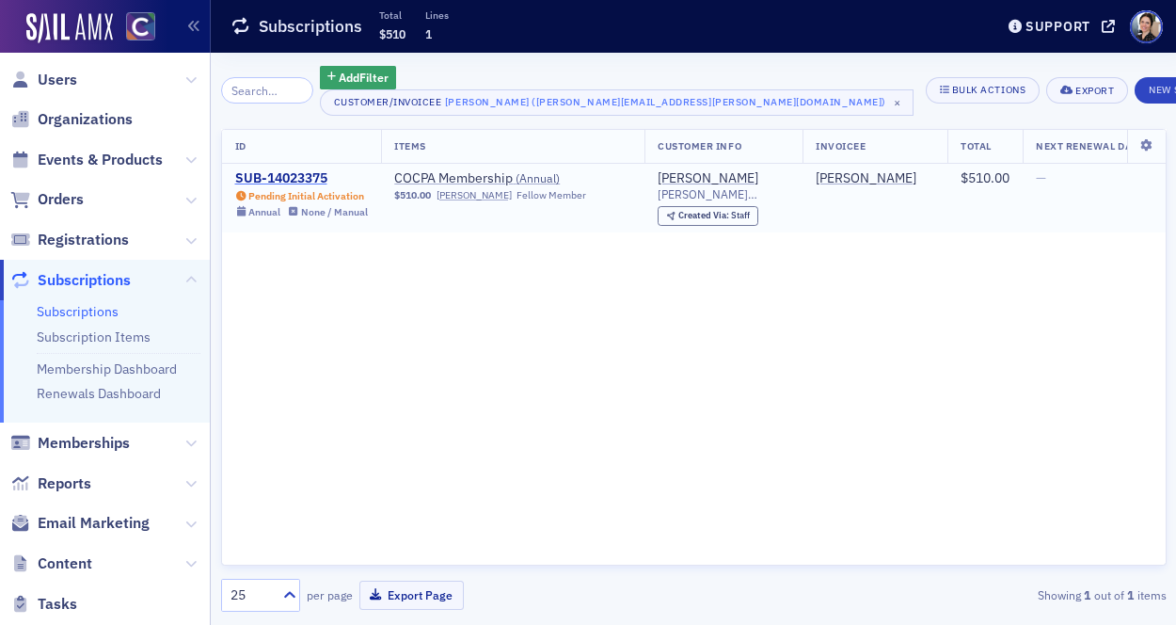
click at [276, 178] on div "SUB-14023375" at bounding box center [302, 178] width 134 height 17
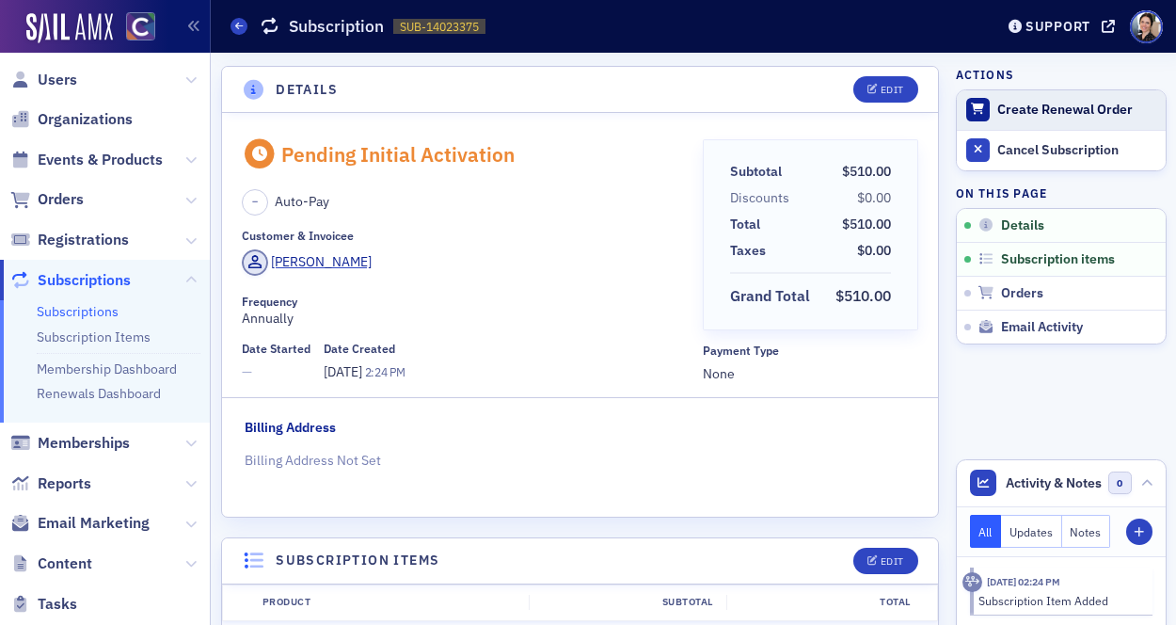
click at [1043, 108] on div "Create Renewal Order" at bounding box center [1076, 110] width 158 height 17
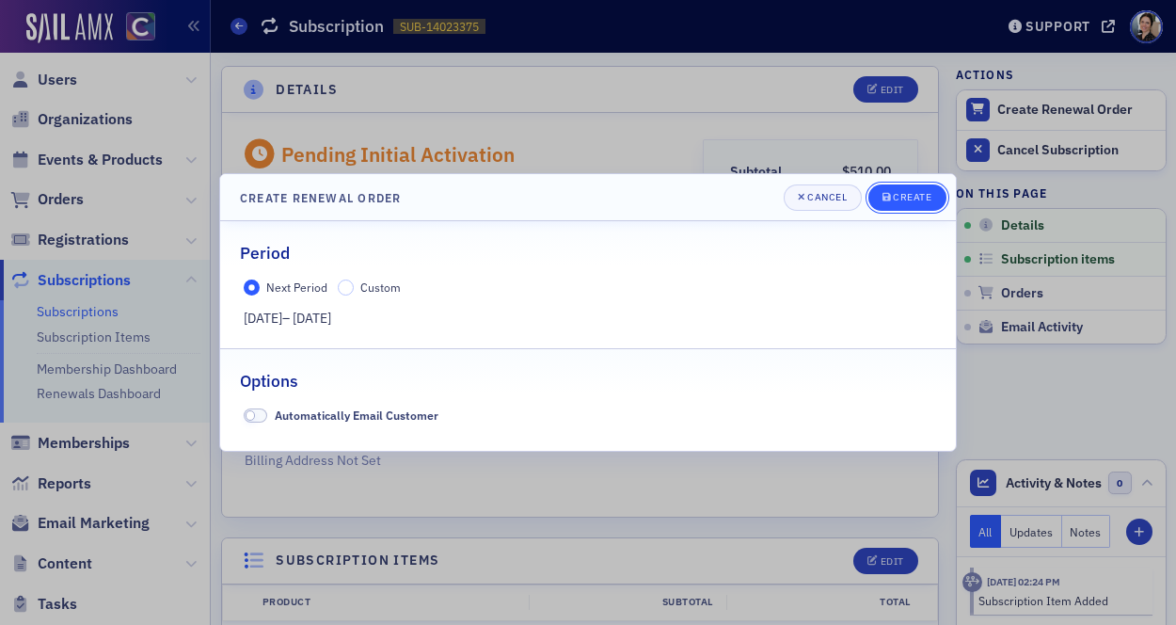
click at [914, 199] on div "Create" at bounding box center [912, 197] width 39 height 10
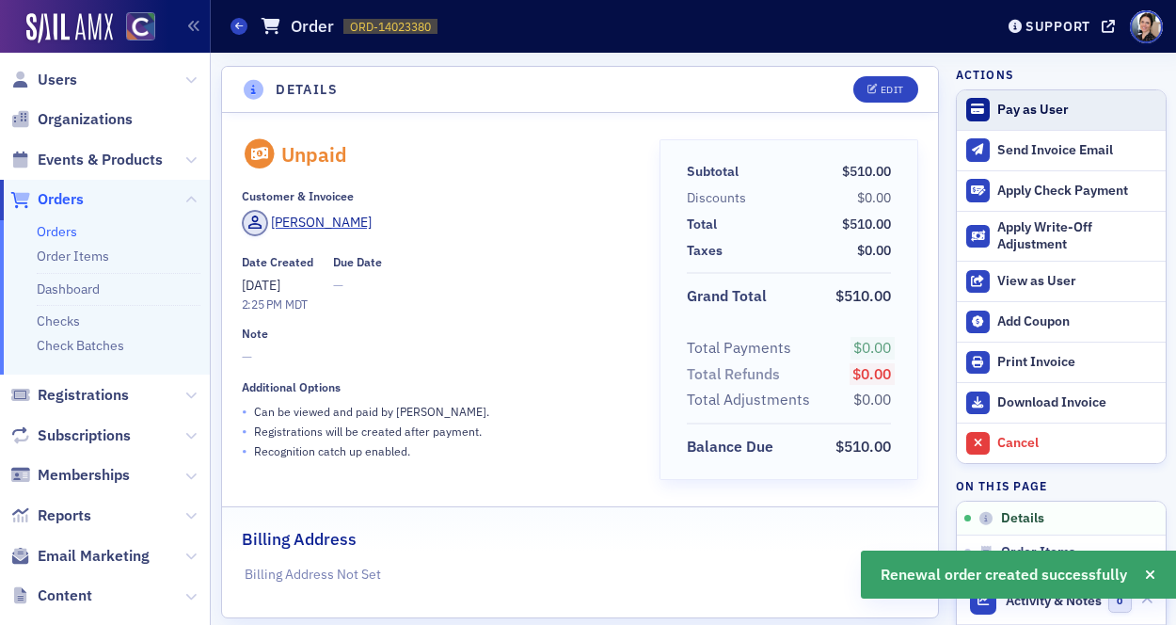
click at [1035, 109] on div "Pay as User" at bounding box center [1076, 110] width 158 height 17
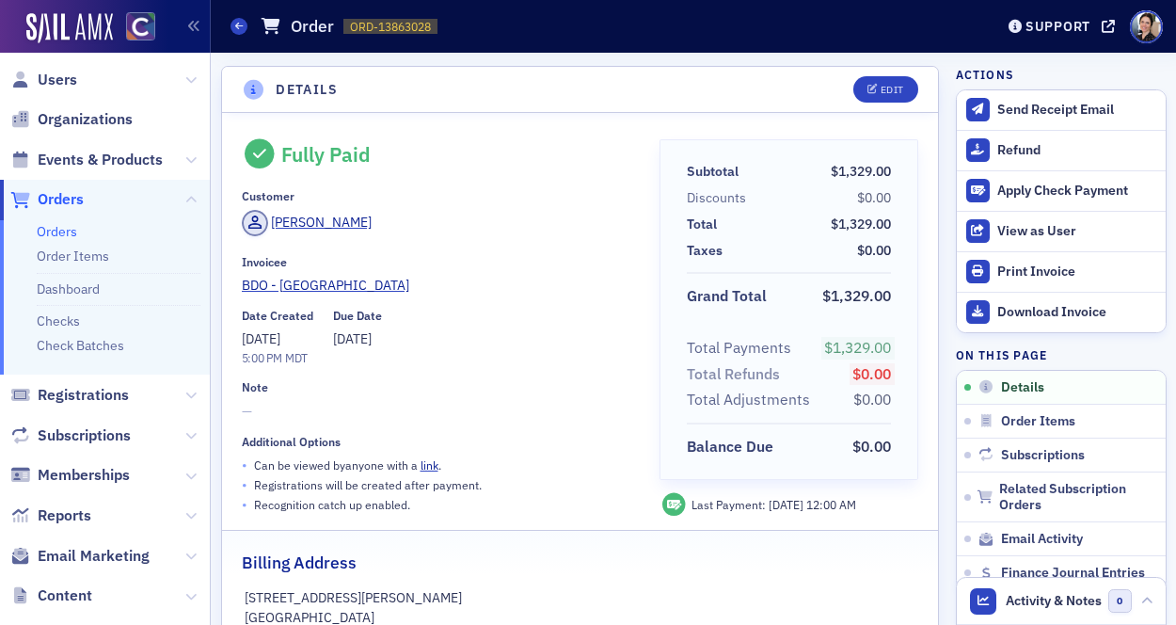
drag, startPoint x: 69, startPoint y: 79, endPoint x: 132, endPoint y: 61, distance: 65.5
click at [69, 79] on span "Users" at bounding box center [58, 80] width 40 height 21
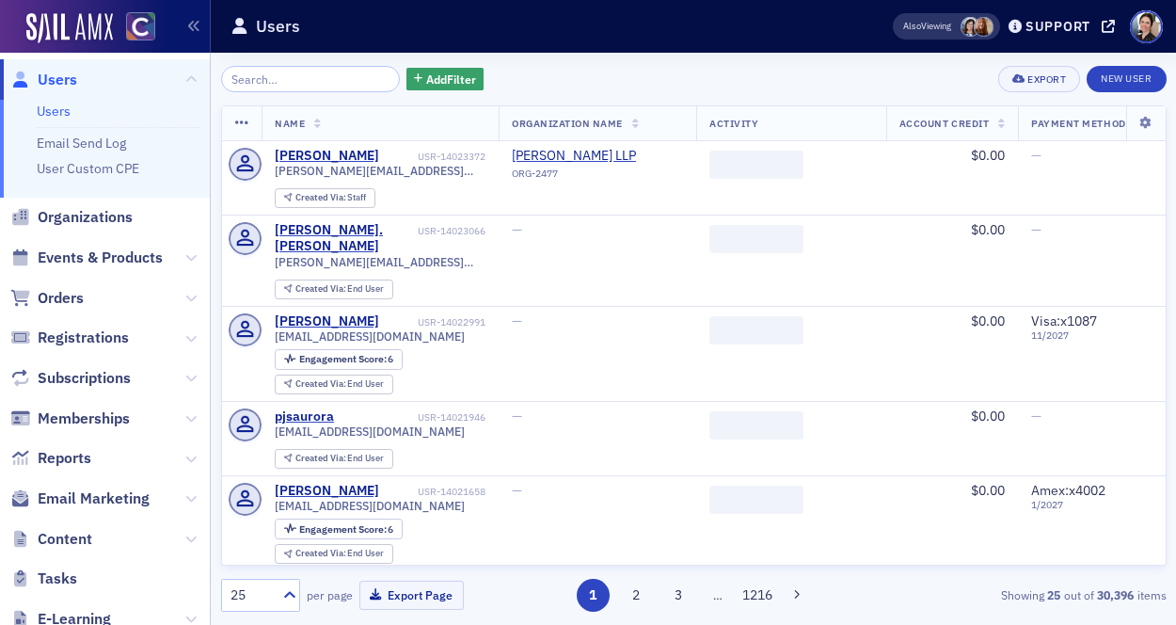
click at [345, 79] on input "search" at bounding box center [311, 79] width 180 height 26
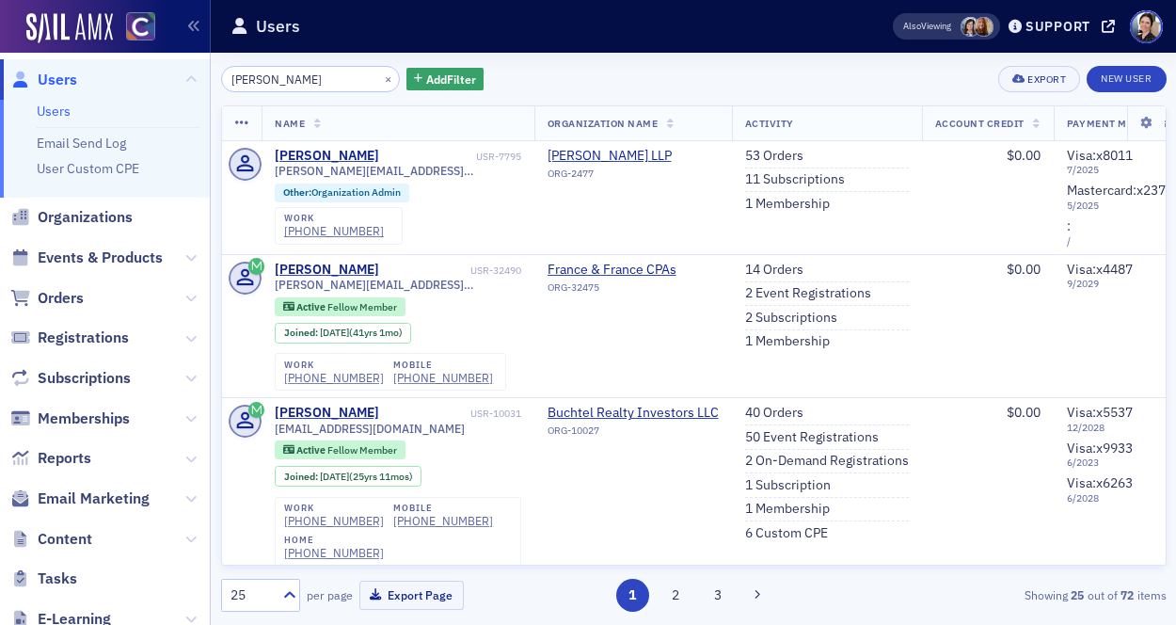
type input "pam loween"
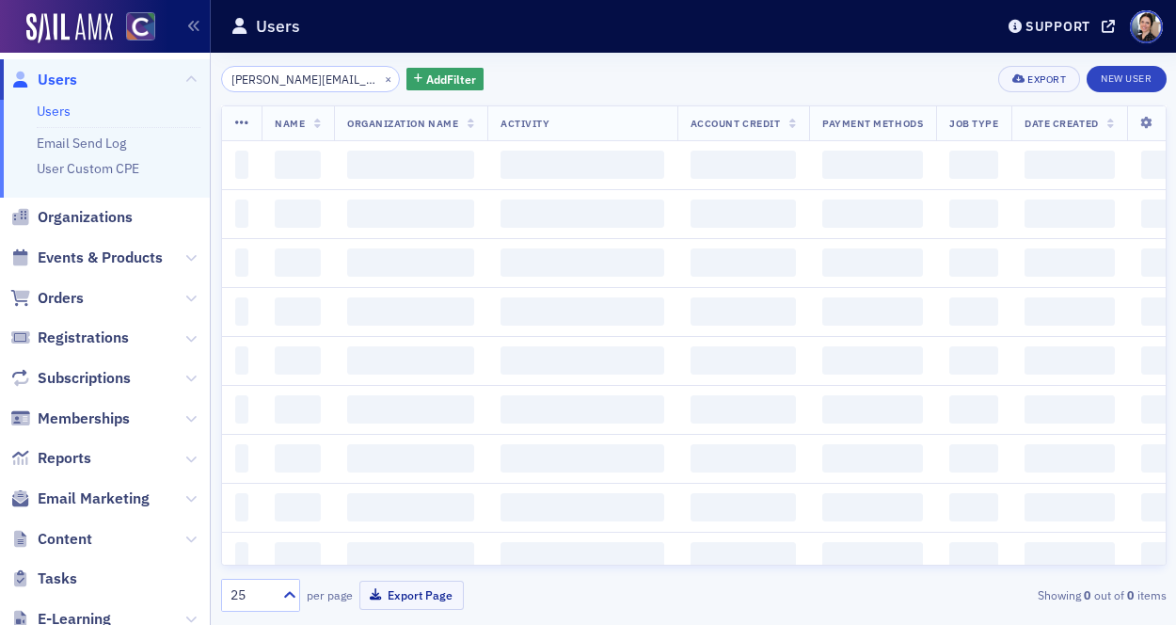
scroll to position [0, 31]
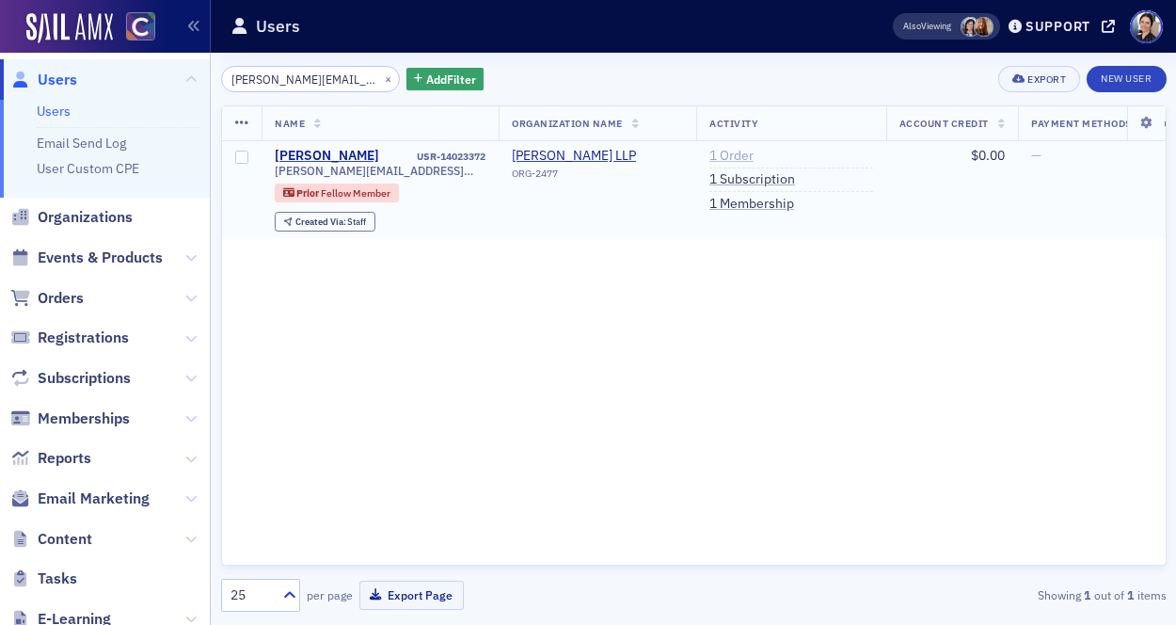
click at [739, 154] on link "1 Order" at bounding box center [731, 156] width 44 height 17
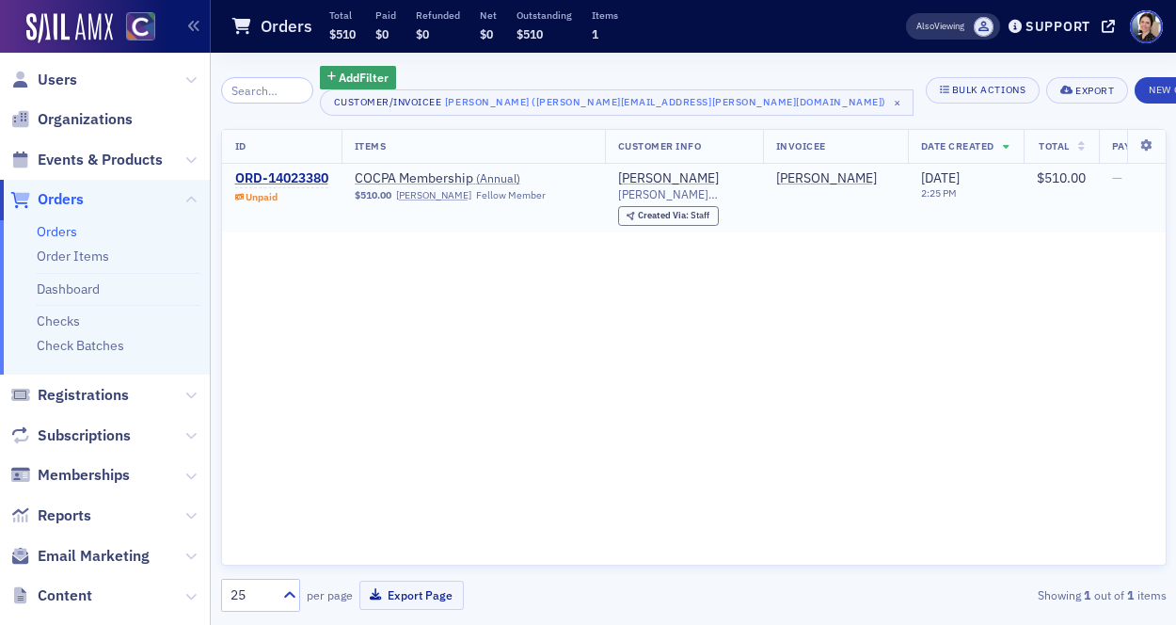
click at [303, 177] on div "ORD-14023380" at bounding box center [281, 178] width 93 height 17
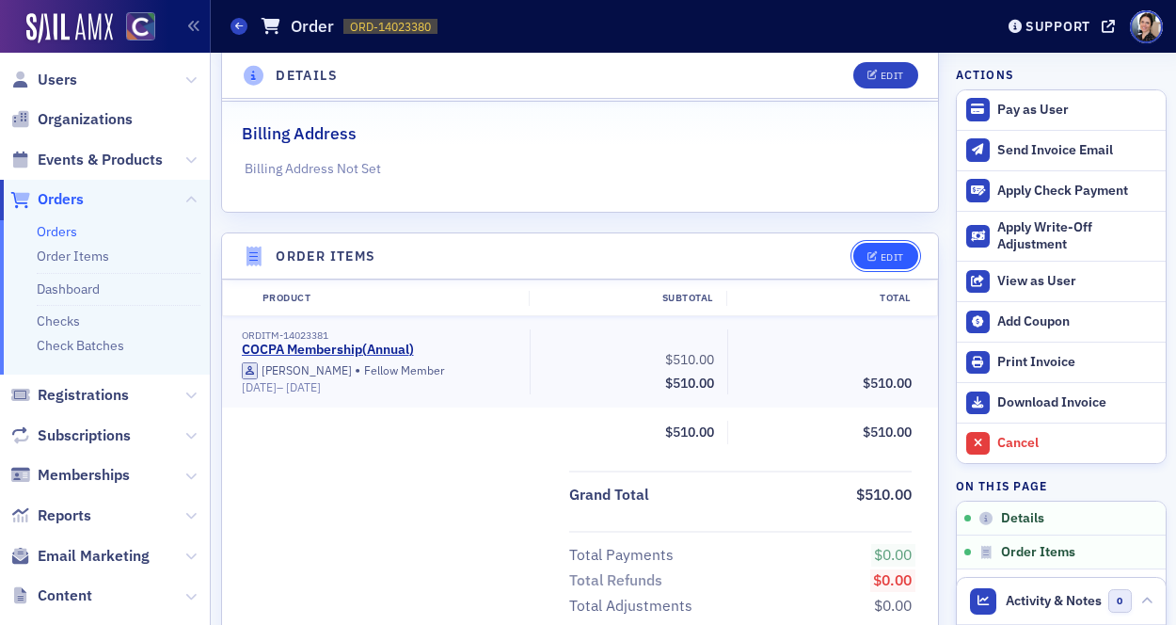
click at [897, 252] on div "Edit" at bounding box center [893, 257] width 24 height 10
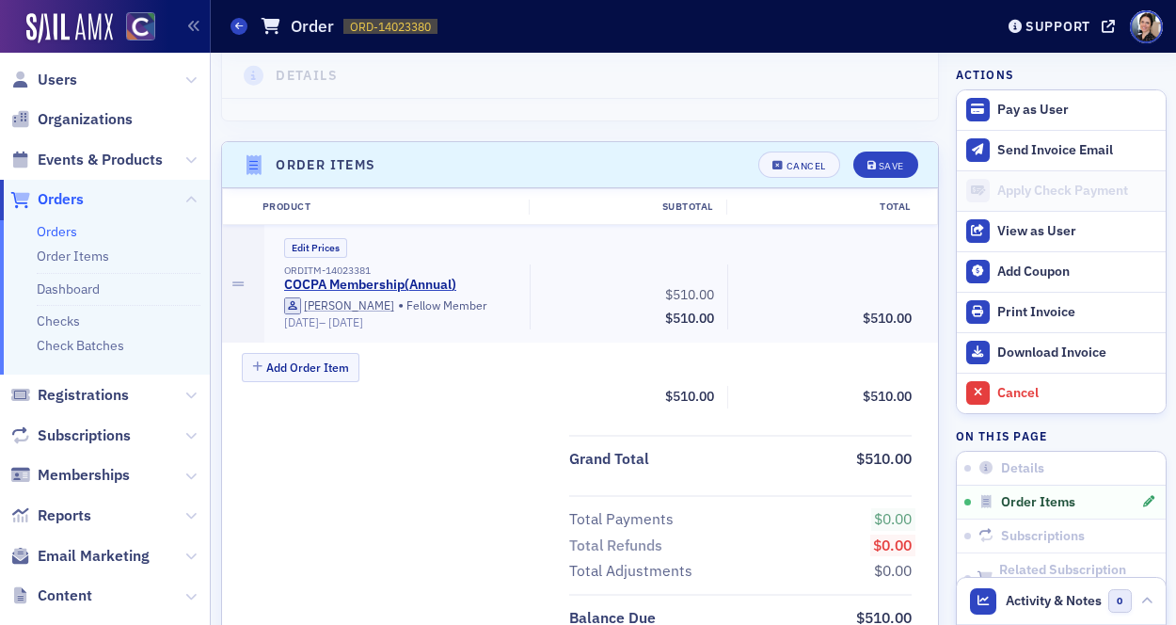
scroll to position [576, 0]
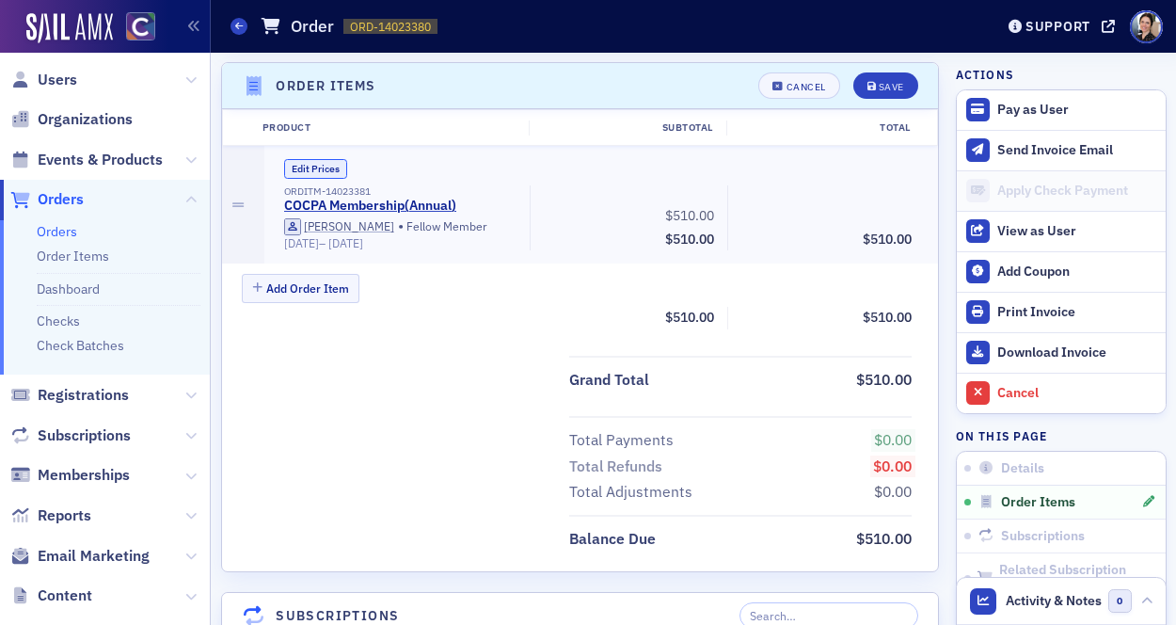
click at [326, 167] on button "Edit Prices" at bounding box center [315, 169] width 63 height 20
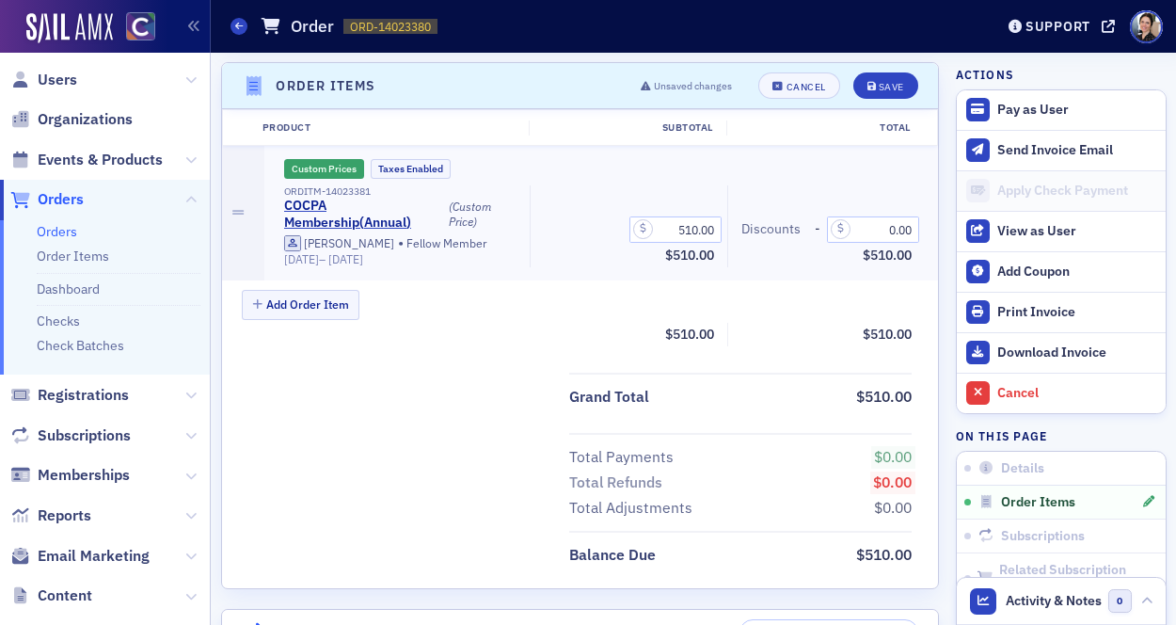
scroll to position [575, 0]
click at [882, 229] on input "0.00" at bounding box center [873, 230] width 92 height 26
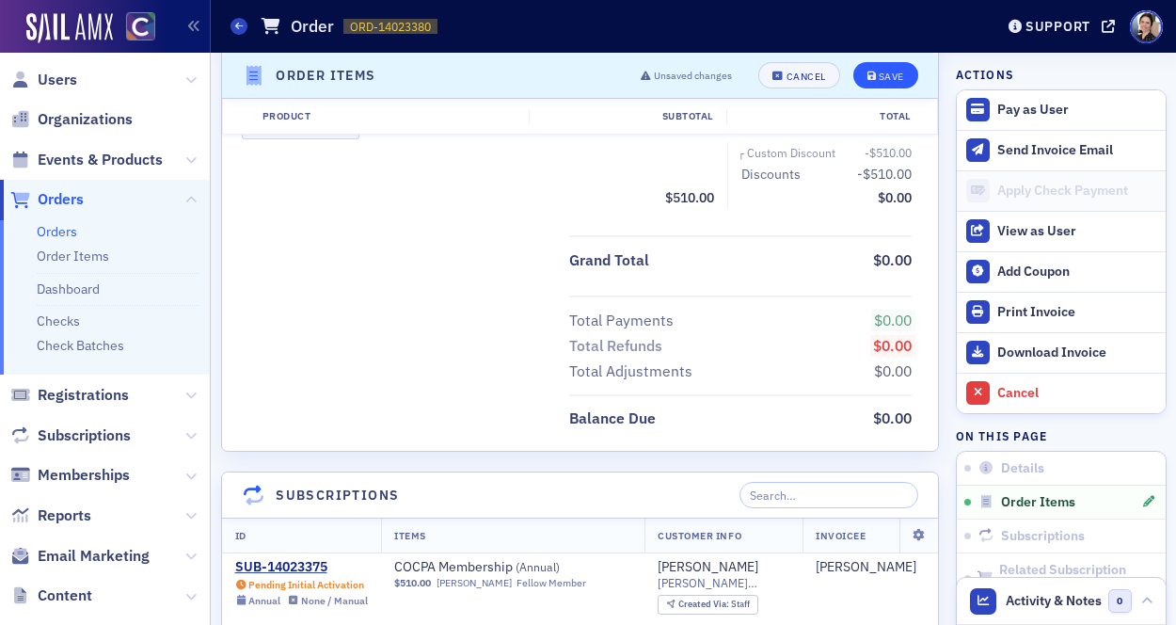
scroll to position [751, 0]
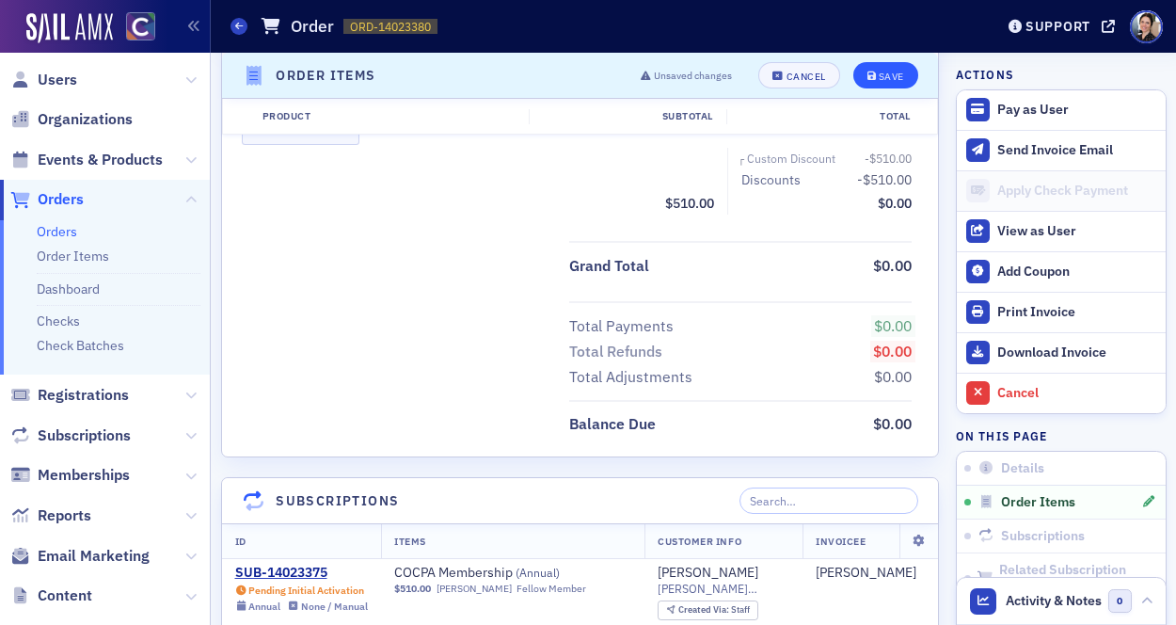
type input "510.00"
click at [891, 78] on div "Save" at bounding box center [891, 76] width 25 height 10
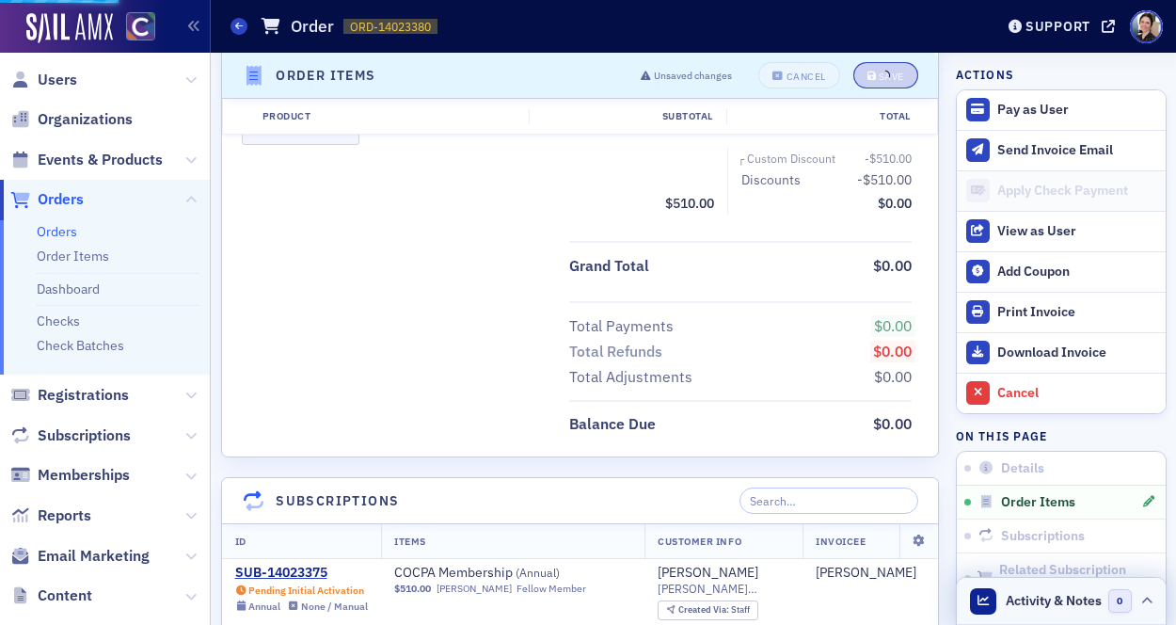
click at [1057, 603] on span "Activity & Notes" at bounding box center [1054, 601] width 96 height 20
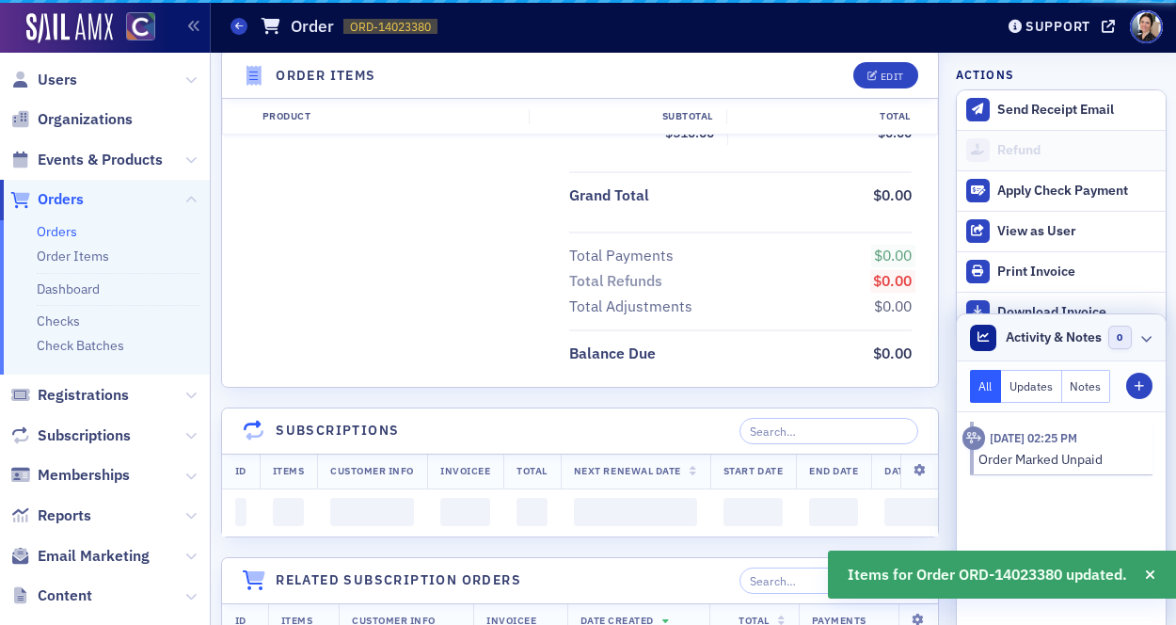
scroll to position [576, 0]
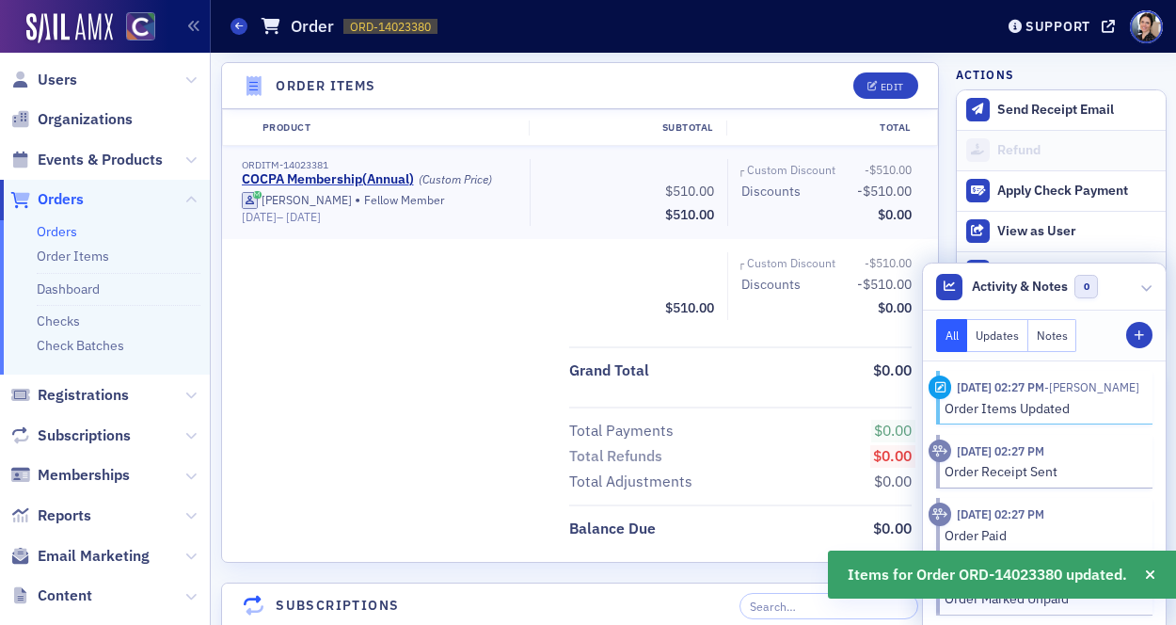
click at [1028, 336] on button "Notes" at bounding box center [1052, 335] width 49 height 33
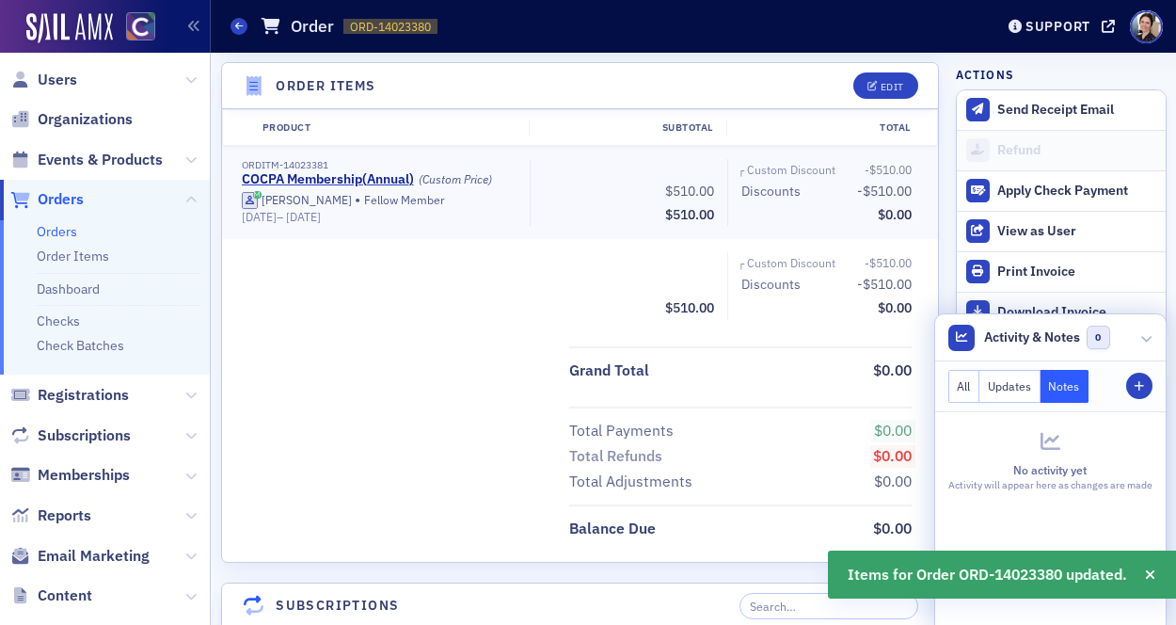
click at [982, 439] on div at bounding box center [1050, 443] width 204 height 23
click at [1143, 381] on icon "button" at bounding box center [1139, 386] width 11 height 11
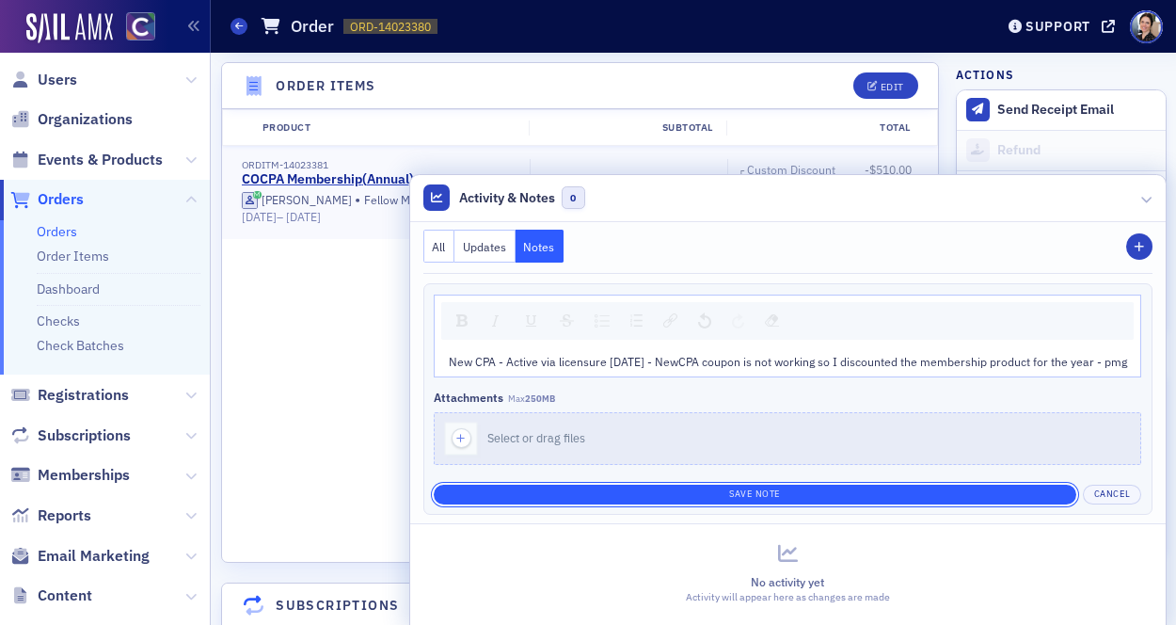
drag, startPoint x: 755, startPoint y: 497, endPoint x: 709, endPoint y: 494, distance: 45.2
click at [754, 496] on button "Save Note" at bounding box center [755, 495] width 643 height 20
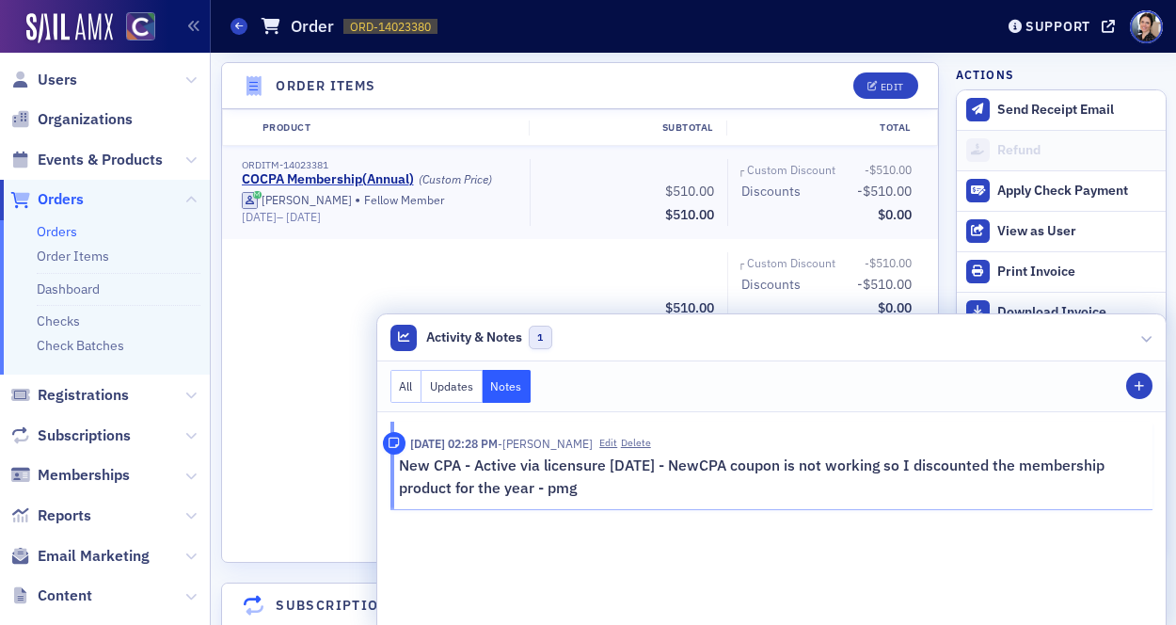
click at [501, 248] on div "Product Subtotal Total ORDITM-14023381 COCPA Membership ( Annual ) (Custom Pric…" at bounding box center [580, 220] width 717 height 223
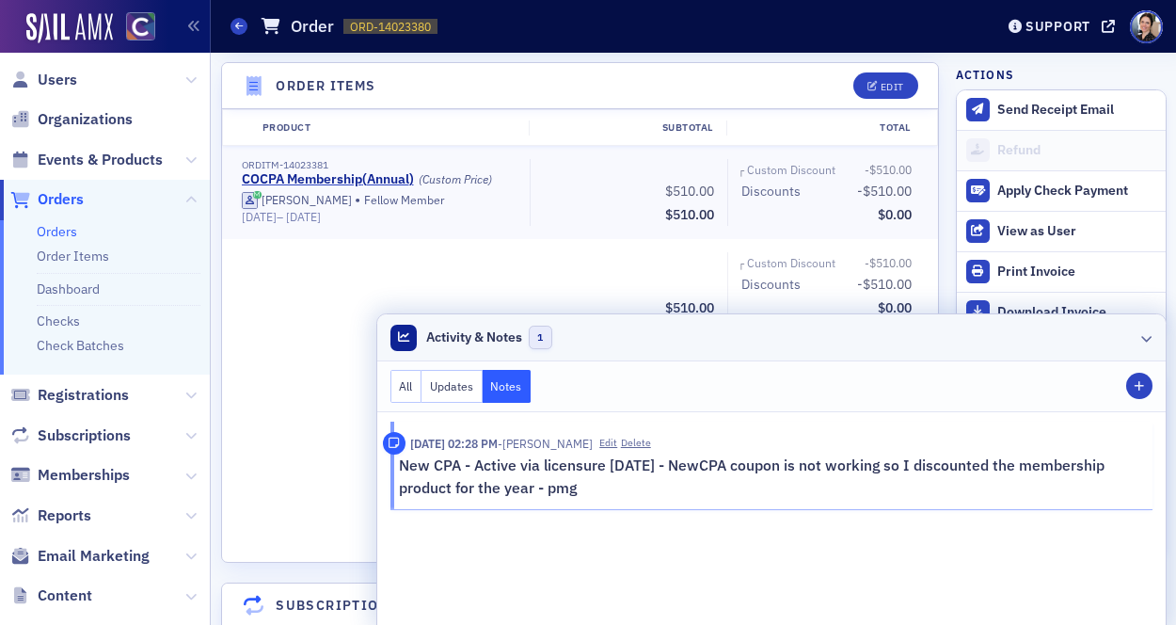
click at [1149, 339] on icon at bounding box center [1146, 337] width 11 height 11
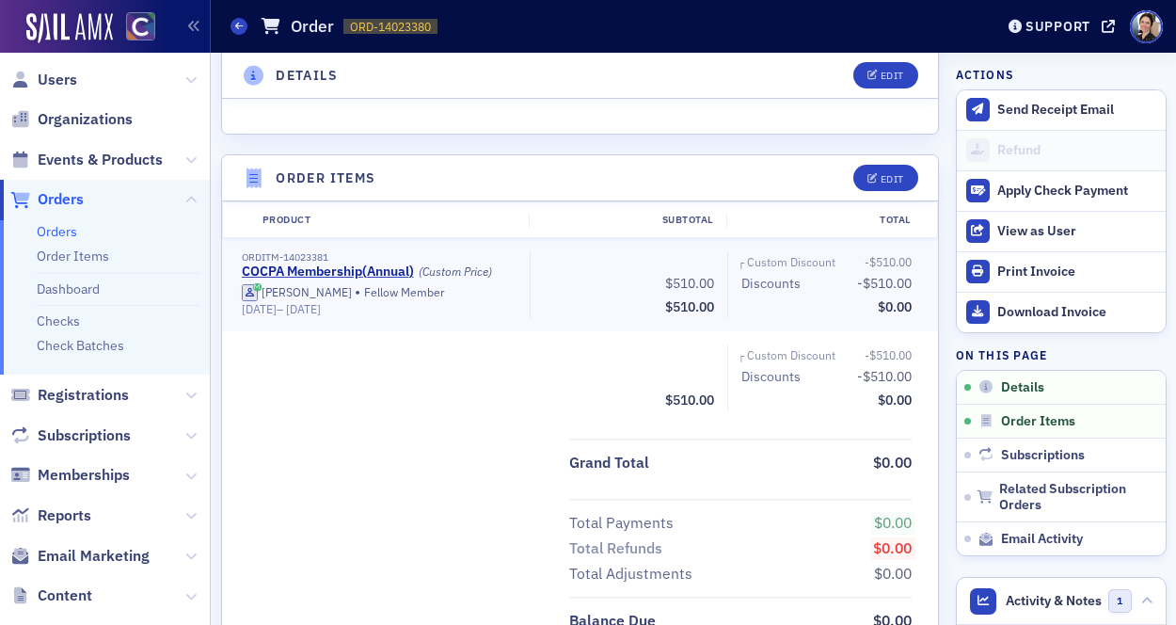
scroll to position [0, 0]
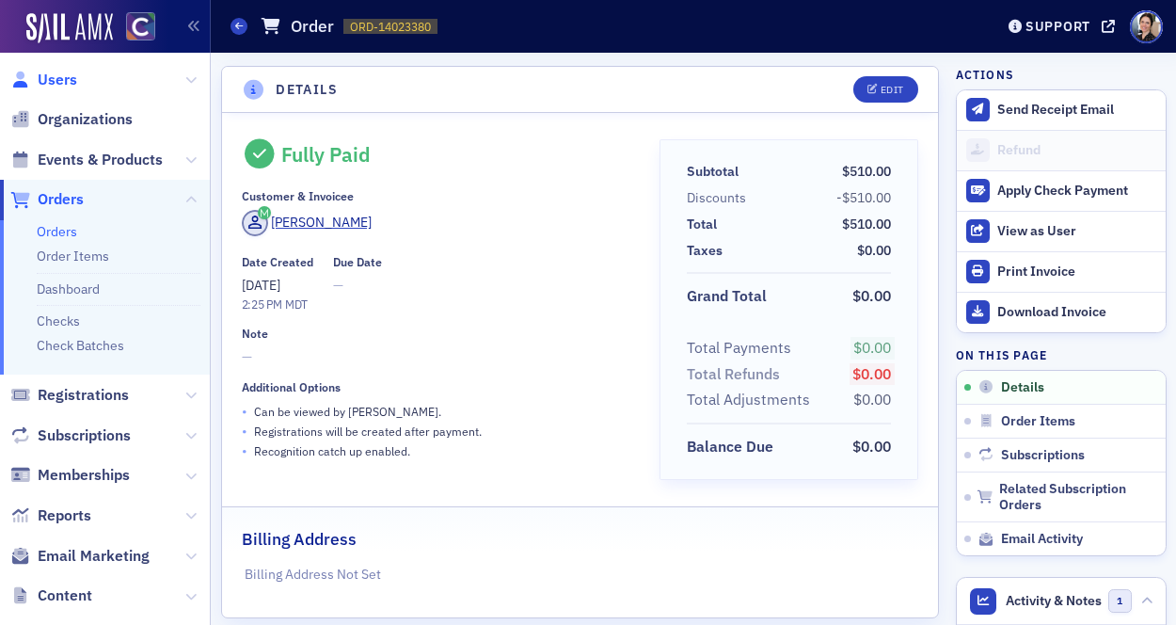
click at [57, 82] on span "Users" at bounding box center [58, 80] width 40 height 21
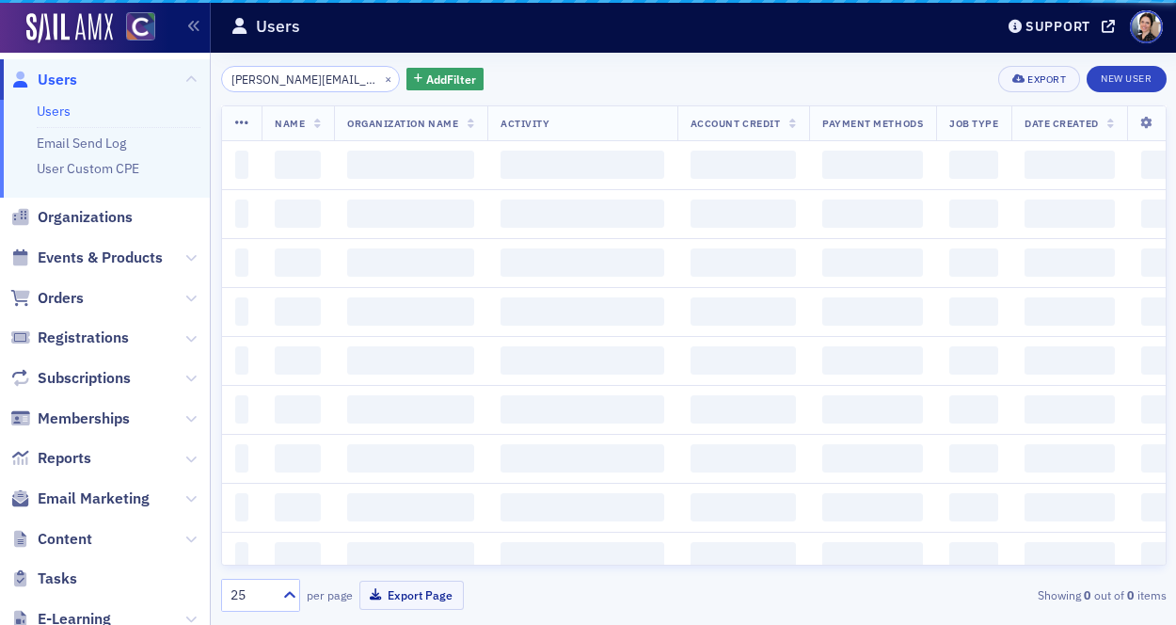
scroll to position [0, 31]
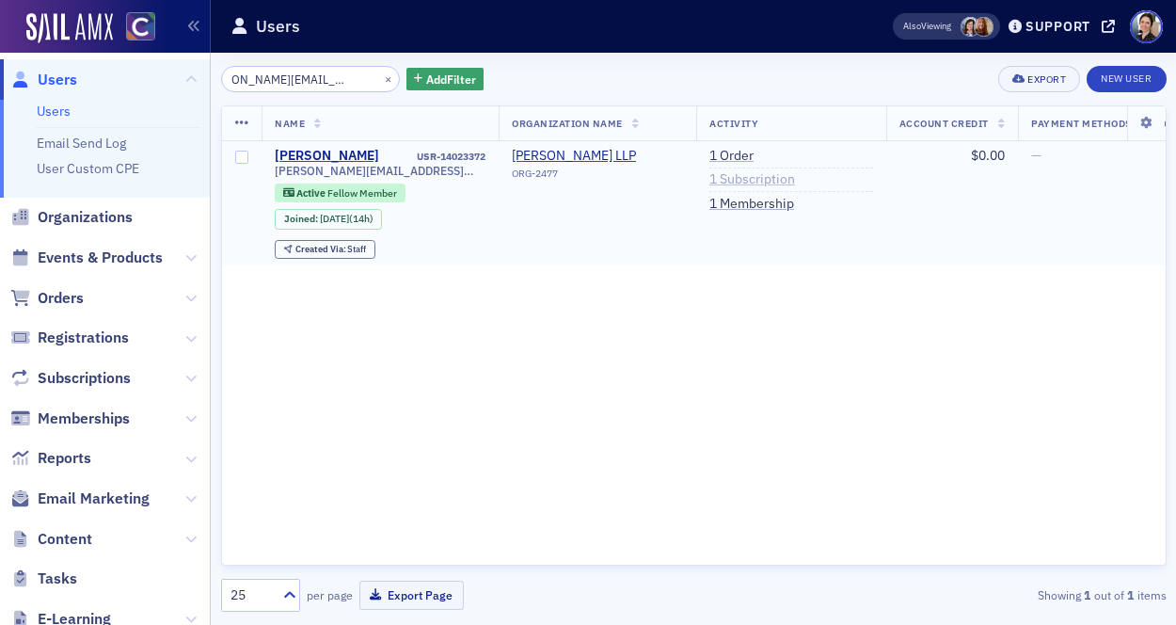
click at [737, 178] on link "1 Subscription" at bounding box center [752, 179] width 86 height 17
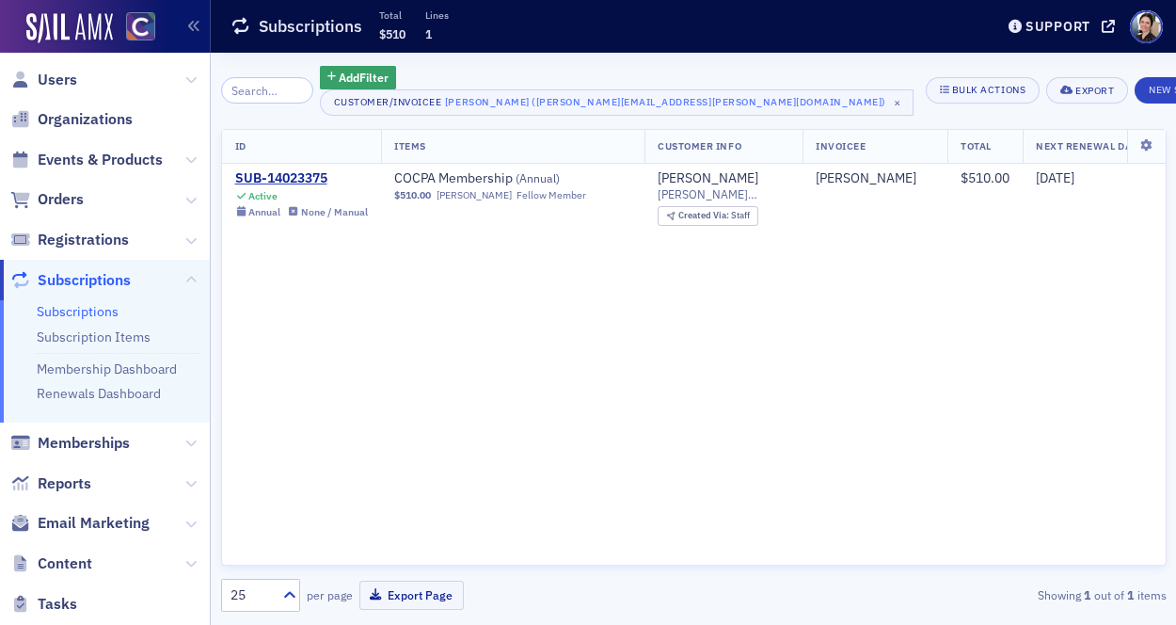
drag, startPoint x: 56, startPoint y: 74, endPoint x: 202, endPoint y: 97, distance: 148.5
click at [56, 74] on span "Users" at bounding box center [58, 80] width 40 height 21
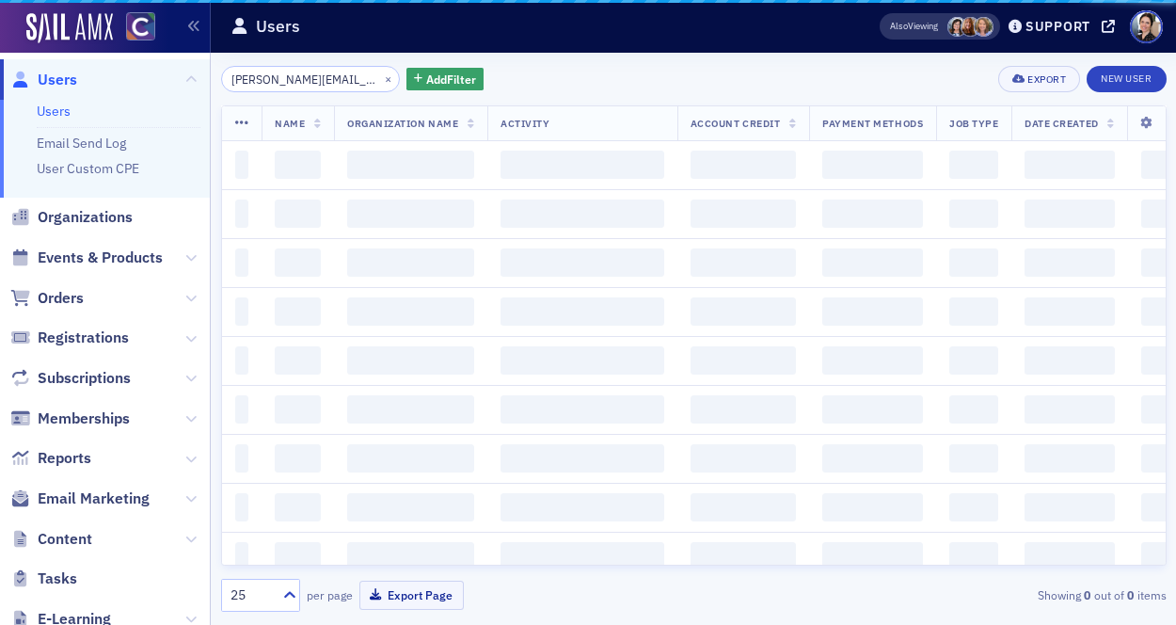
scroll to position [0, 31]
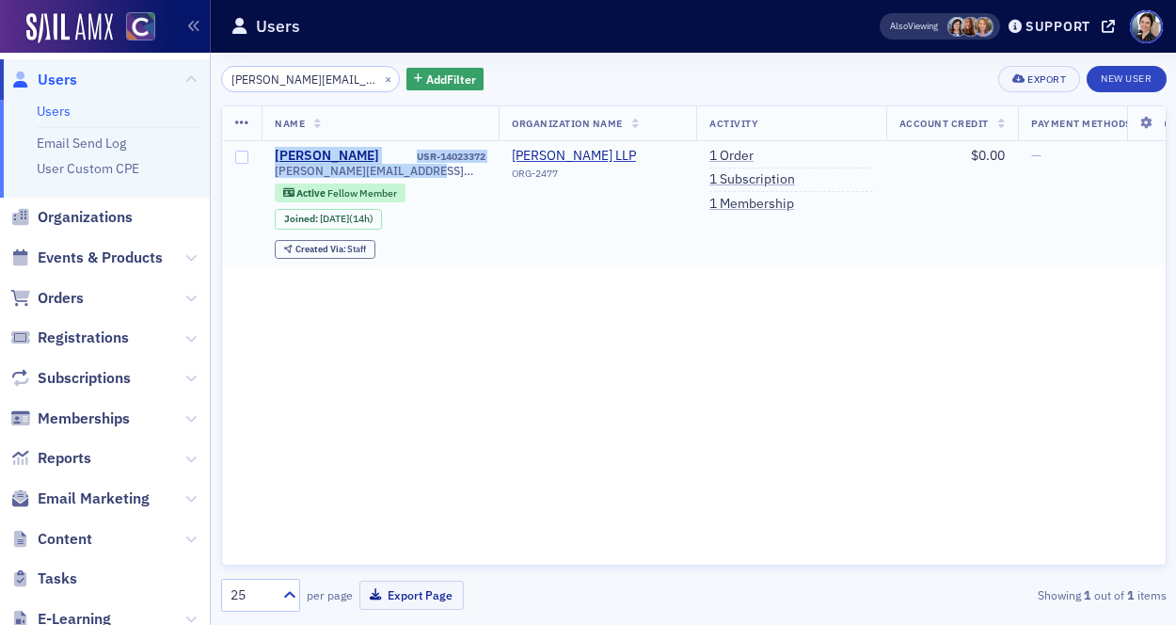
drag, startPoint x: 268, startPoint y: 149, endPoint x: 417, endPoint y: 172, distance: 150.5
click at [453, 178] on td "Anna Hancharova USR-14023372 anna.hancharova@crowe.com Active Fellow Member Joi…" at bounding box center [380, 203] width 237 height 125
click at [255, 182] on span at bounding box center [242, 203] width 40 height 125
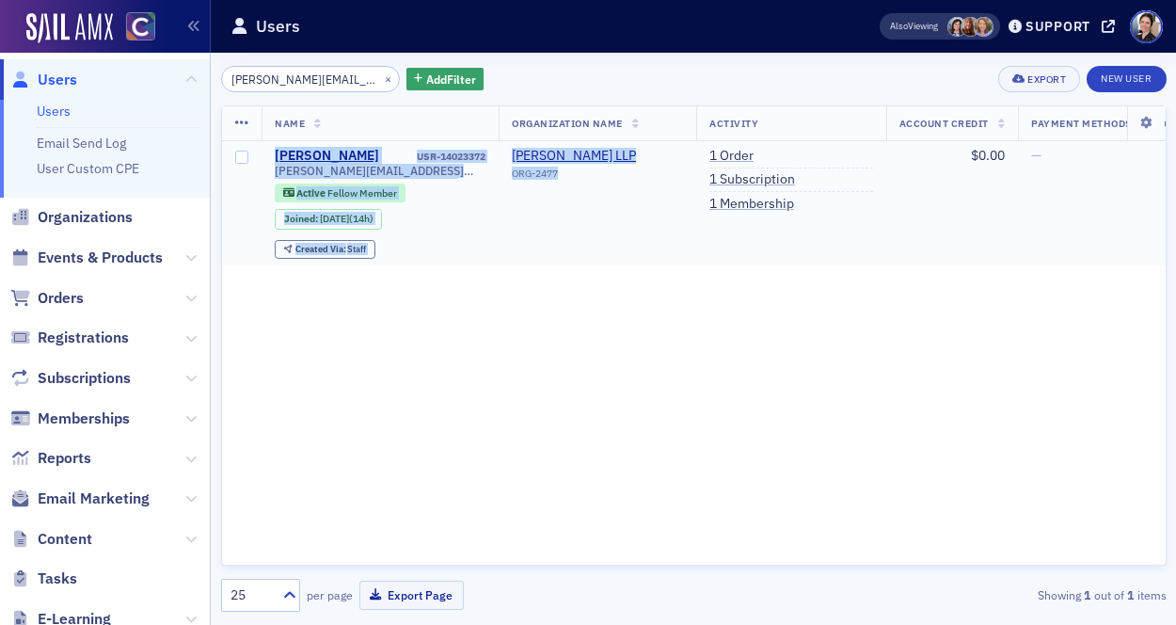
drag, startPoint x: 269, startPoint y: 153, endPoint x: 549, endPoint y: 200, distance: 284.3
click at [558, 199] on tr "Anna Hancharova USR-14023372 anna.hancharova@crowe.com Active Fellow Member Joi…" at bounding box center [857, 203] width 1270 height 125
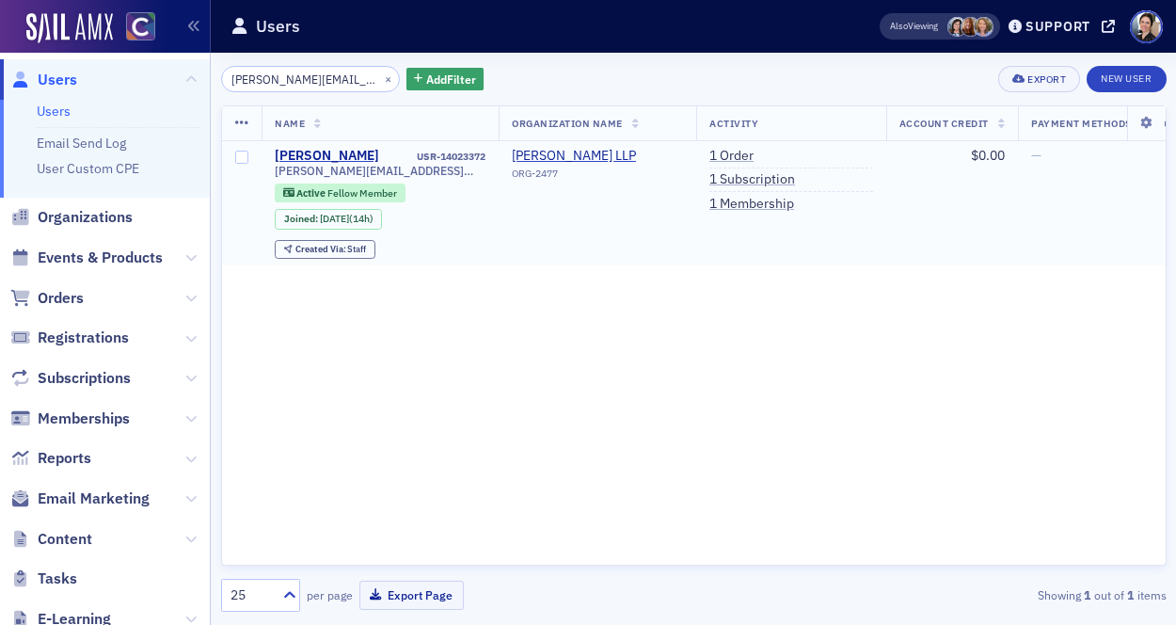
click at [529, 238] on td "Crowe LLP ORG-2477" at bounding box center [598, 203] width 198 height 125
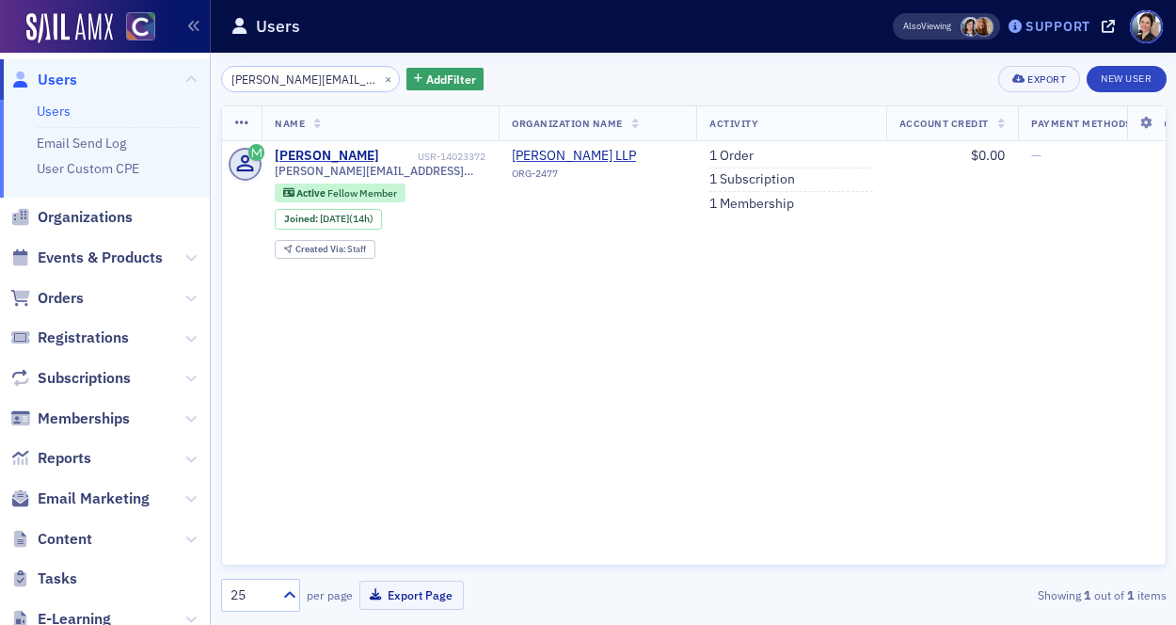
click at [1062, 28] on div "Support" at bounding box center [1057, 26] width 65 height 17
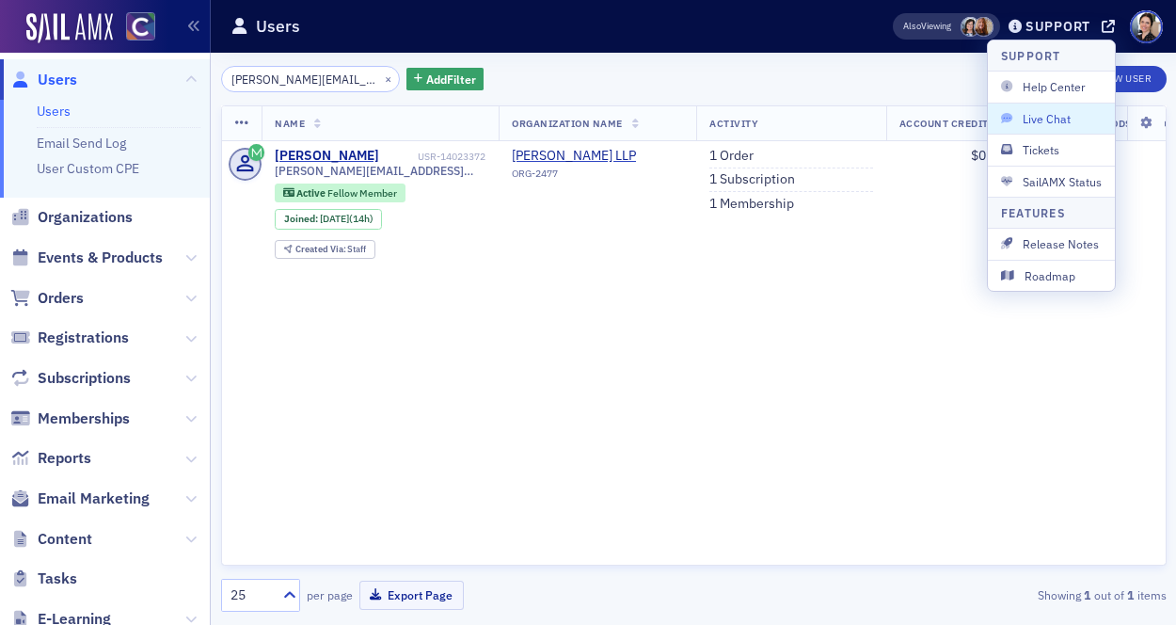
click at [1043, 118] on span "Live Chat" at bounding box center [1051, 118] width 101 height 17
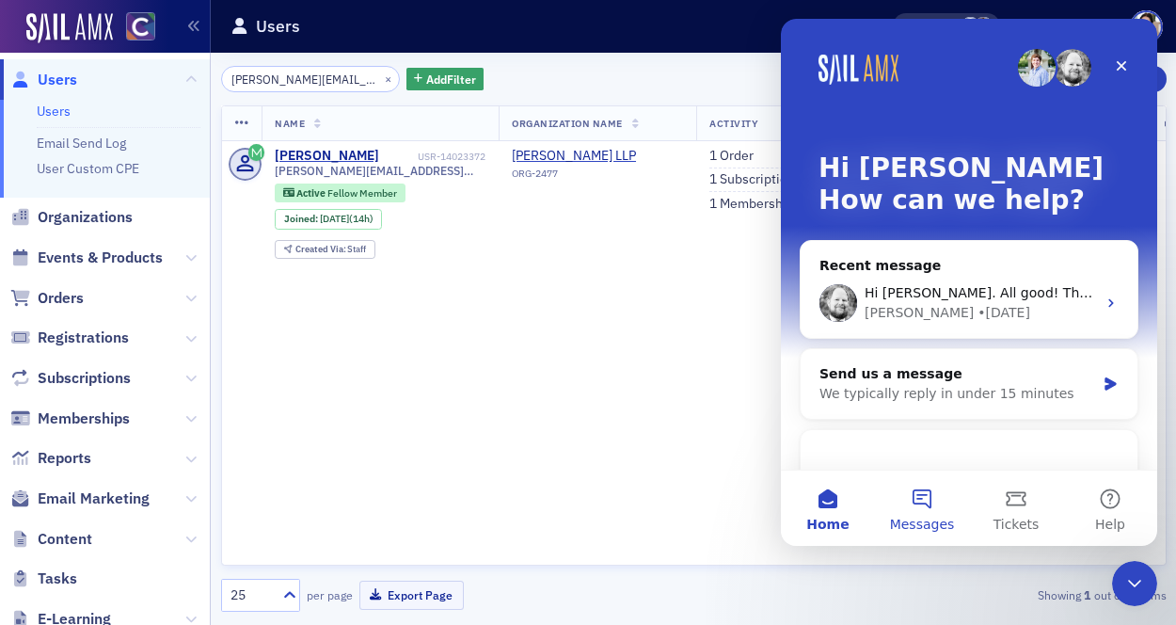
click at [919, 493] on button "Messages" at bounding box center [922, 507] width 94 height 75
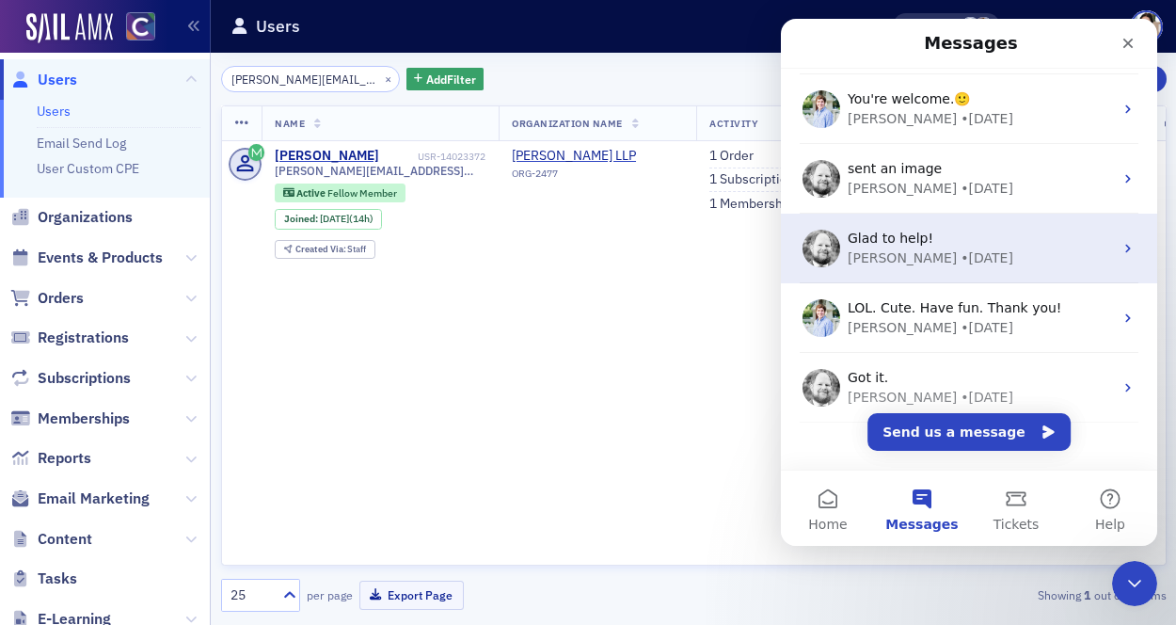
click at [961, 258] on div "• 8w ago" at bounding box center [987, 258] width 53 height 20
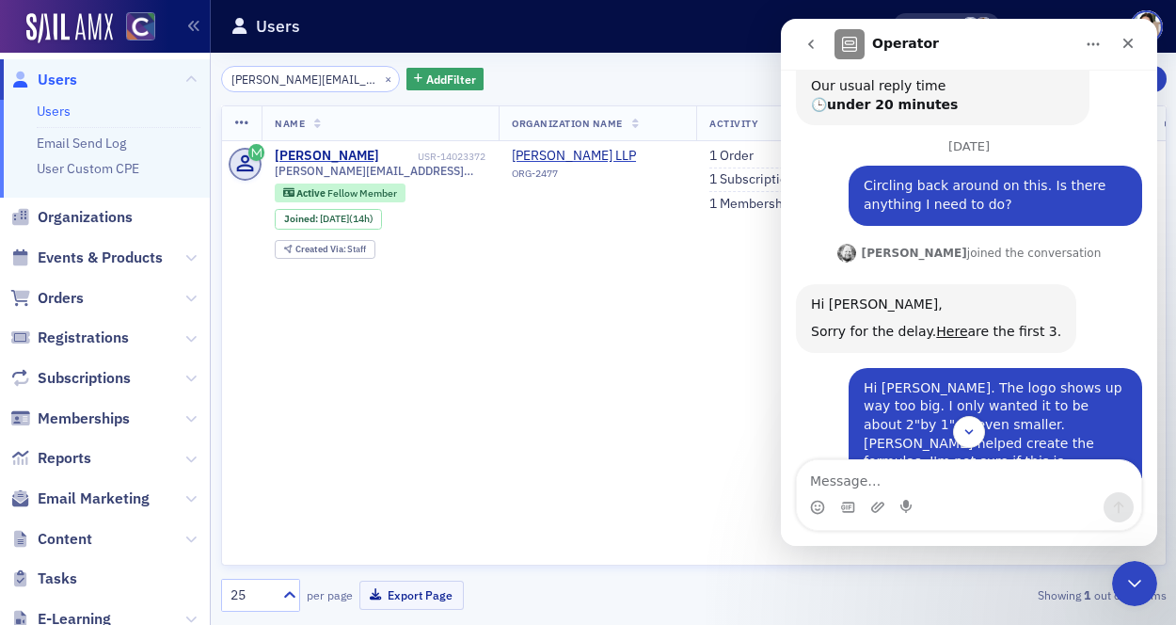
scroll to position [521, 0]
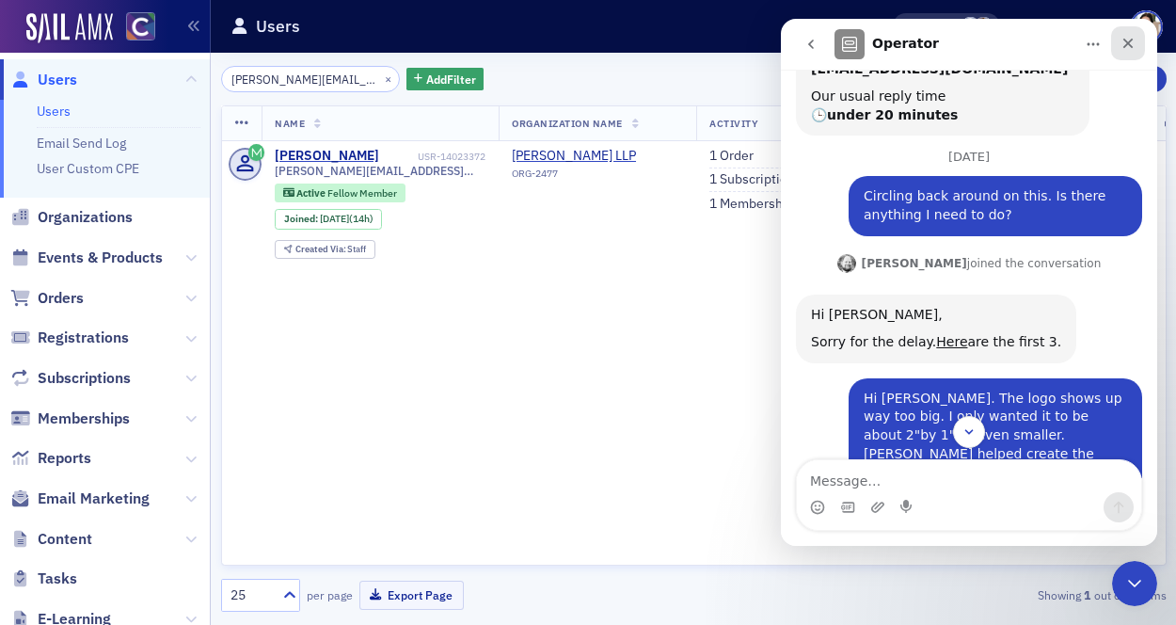
click at [1125, 38] on icon "Close" at bounding box center [1127, 43] width 15 height 15
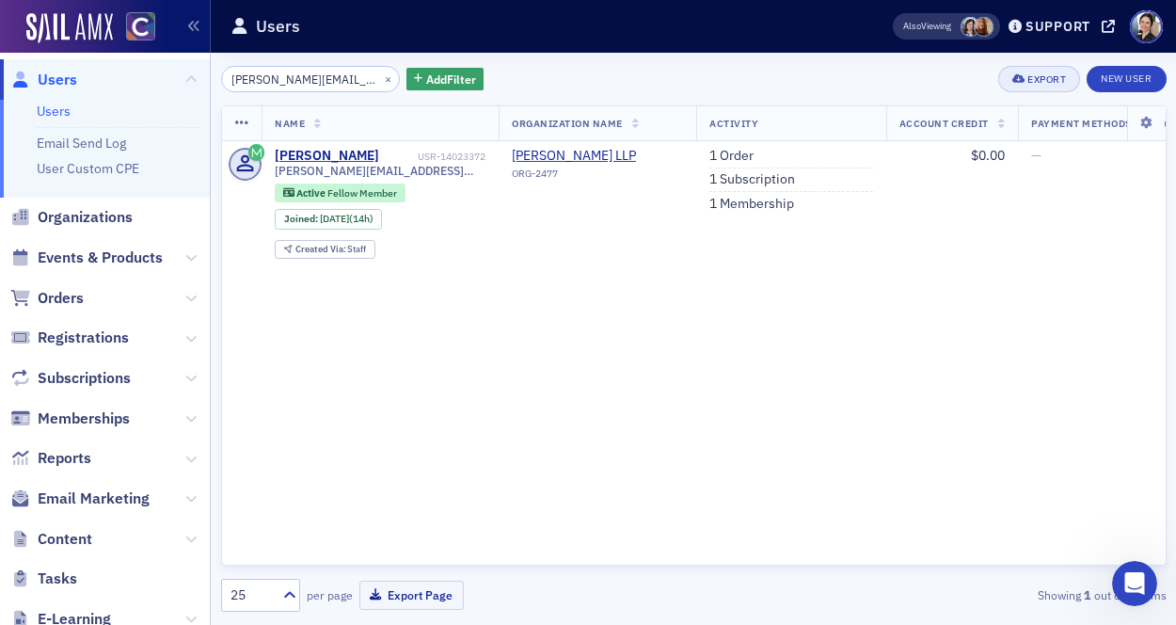
scroll to position [1358, 0]
click at [1053, 28] on div "Support" at bounding box center [1057, 26] width 65 height 17
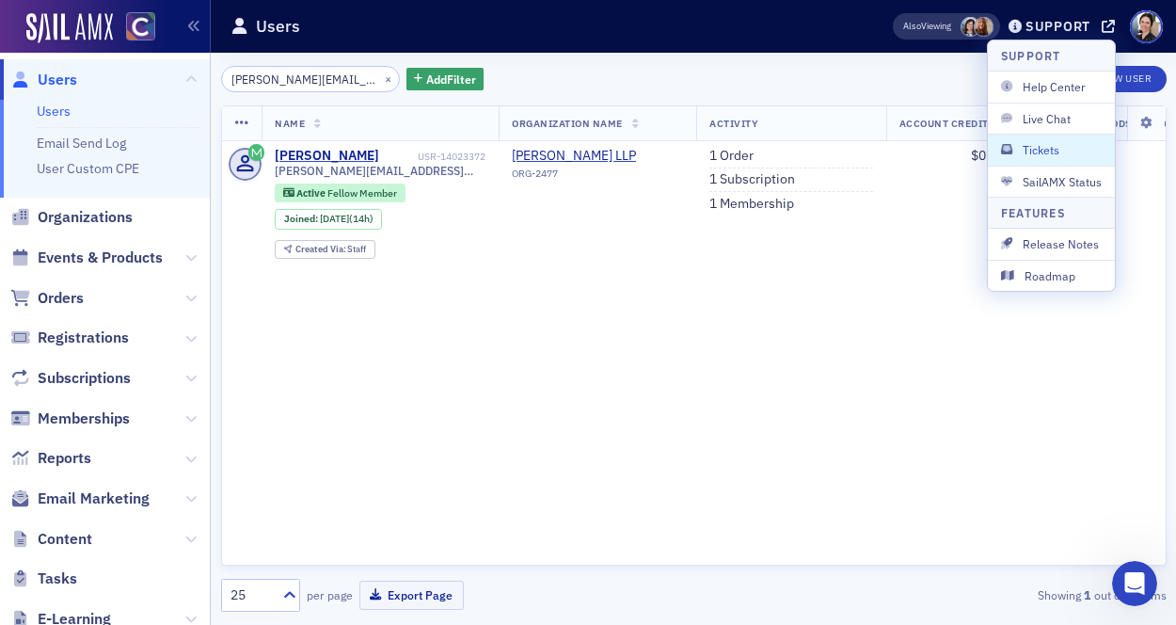
drag, startPoint x: 1058, startPoint y: 151, endPoint x: 914, endPoint y: 132, distance: 146.1
click at [1057, 150] on span "Tickets" at bounding box center [1051, 149] width 101 height 17
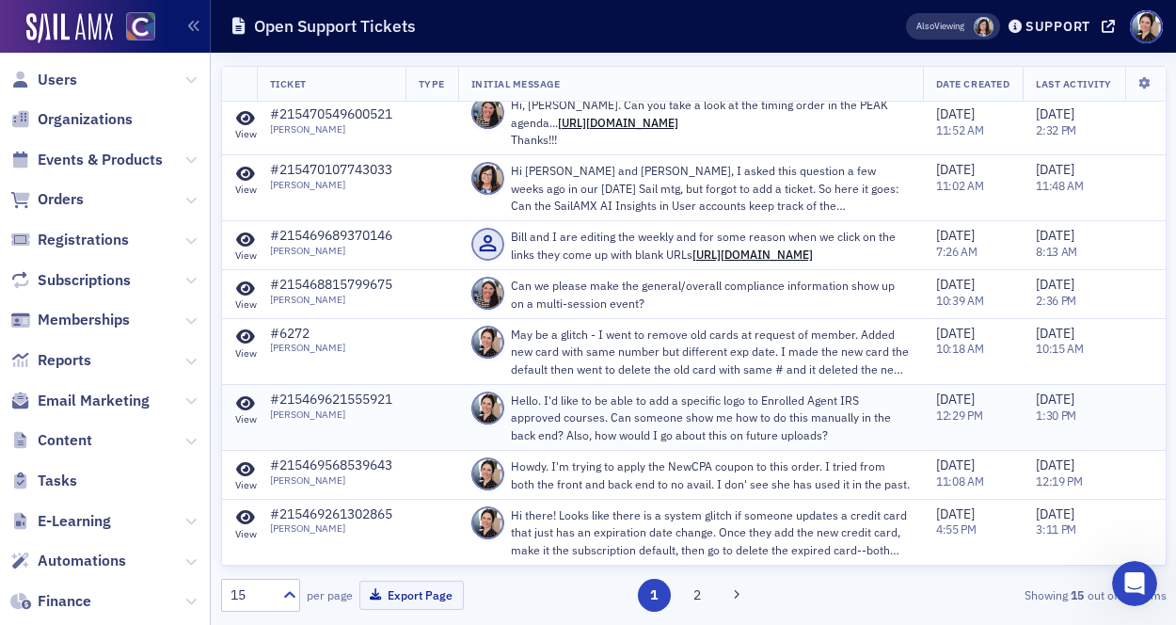
scroll to position [520, 0]
click at [242, 461] on icon at bounding box center [245, 469] width 19 height 17
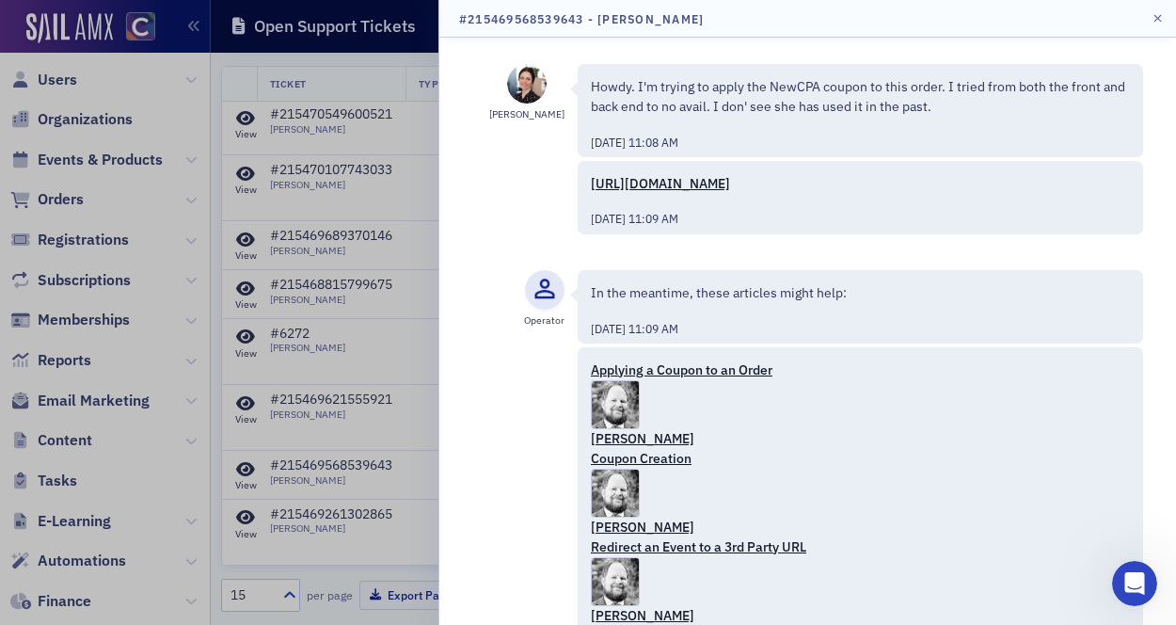
scroll to position [0, 0]
click at [672, 179] on link "https://cocpa.org/staff/orders/orders/1f051197-661e-6c48-b0a5-56a9f3d28997" at bounding box center [660, 183] width 139 height 17
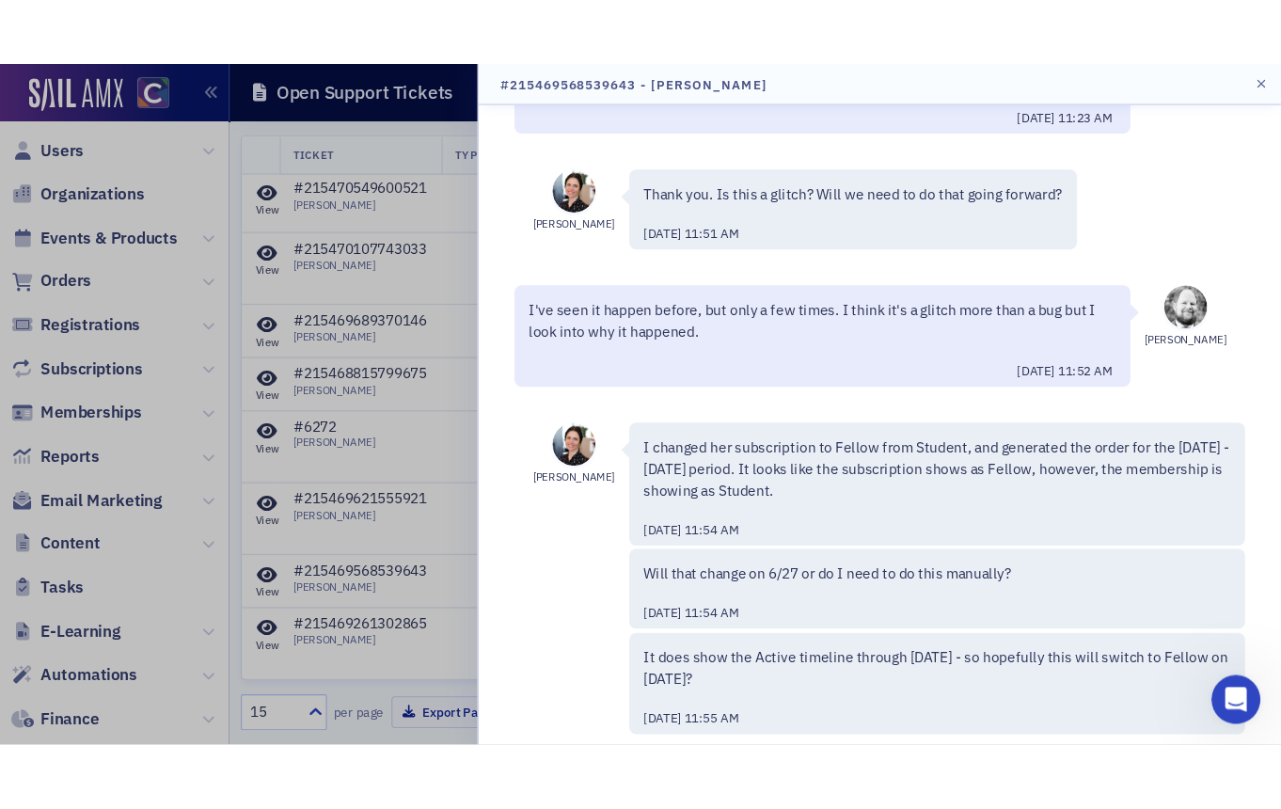
scroll to position [839, 0]
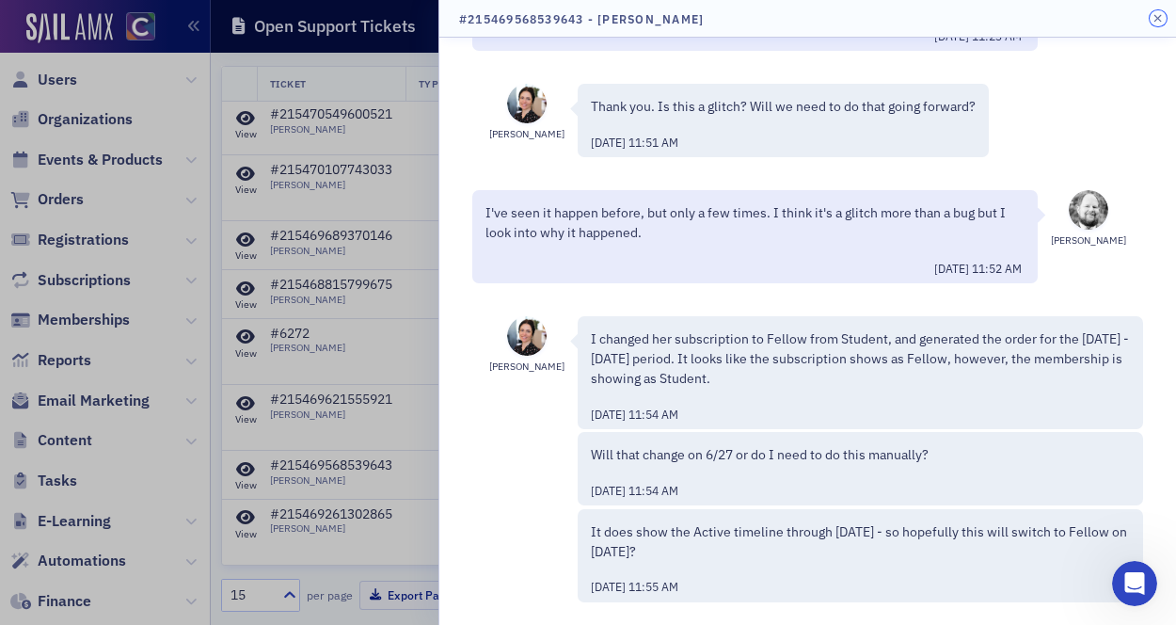
drag, startPoint x: 1159, startPoint y: 17, endPoint x: 1140, endPoint y: 18, distance: 18.8
click at [1156, 18] on icon "button" at bounding box center [1157, 18] width 8 height 11
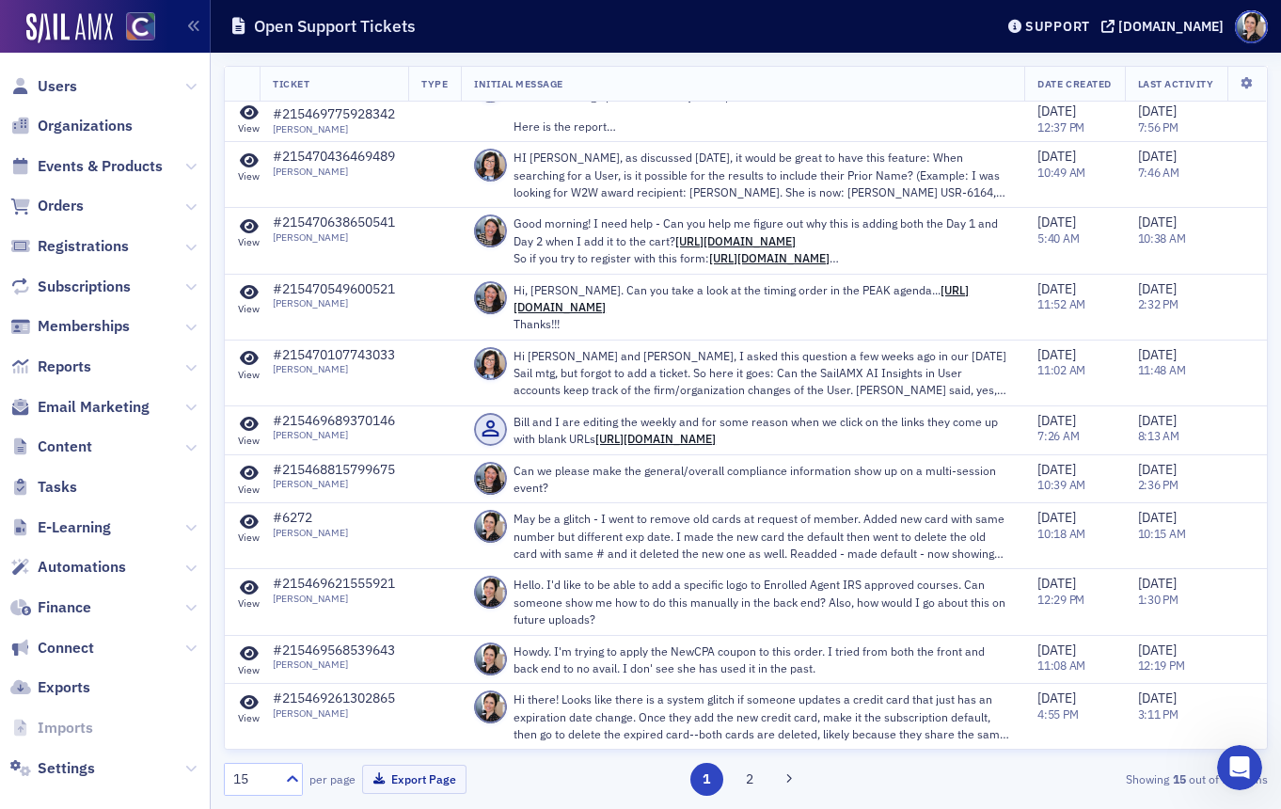
scroll to position [1222, 0]
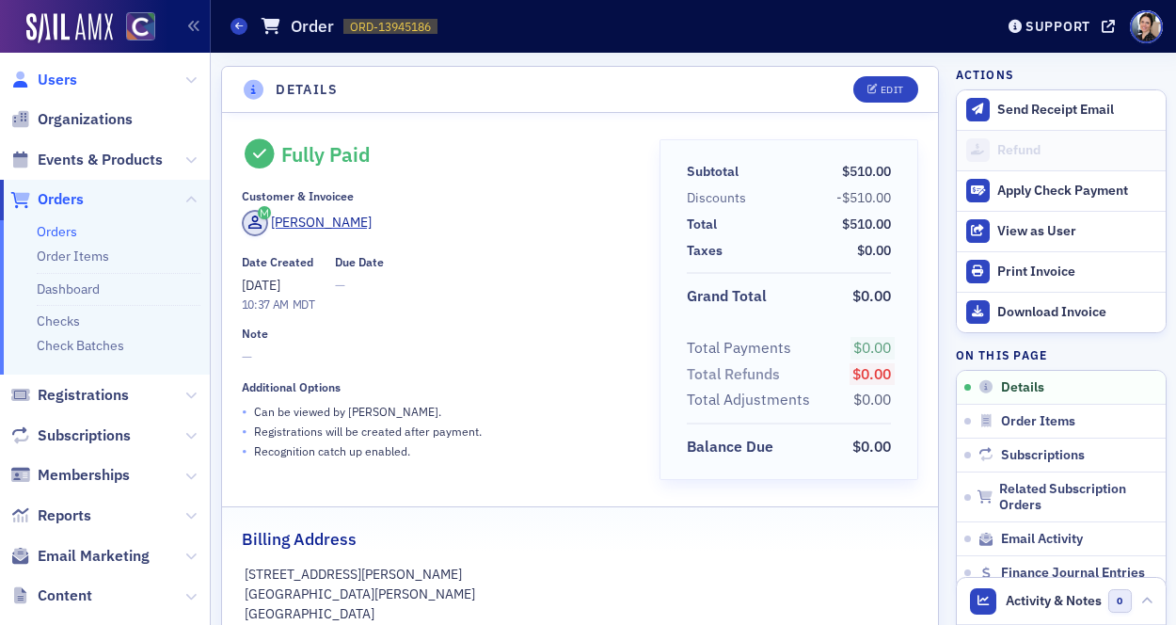
click at [63, 76] on span "Users" at bounding box center [58, 80] width 40 height 21
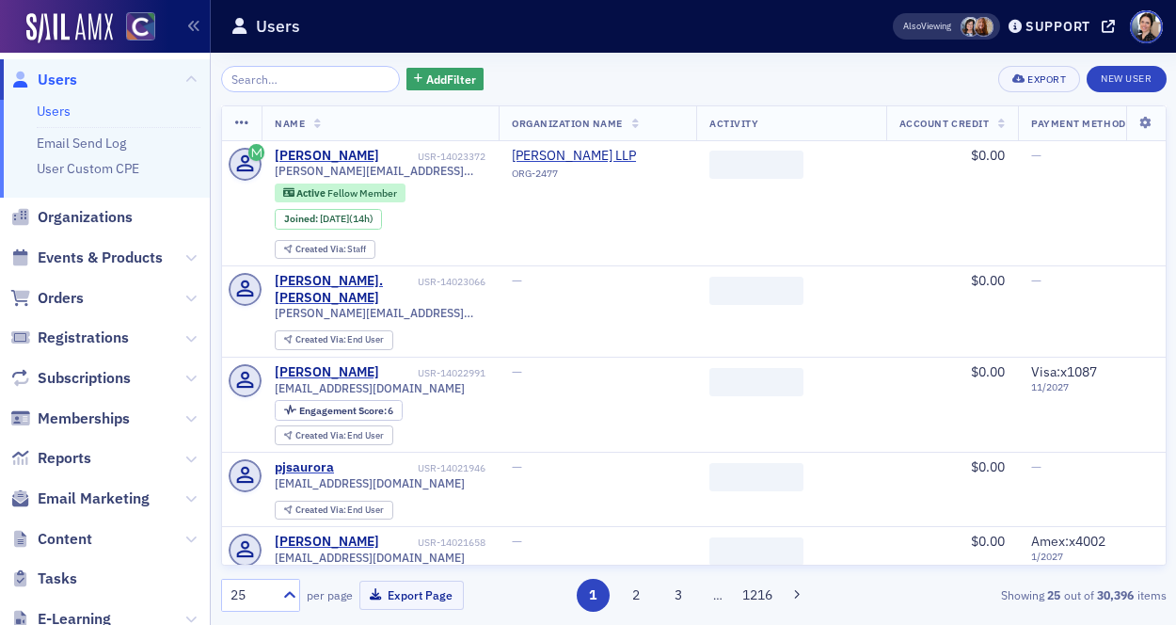
click at [337, 74] on input "search" at bounding box center [311, 79] width 180 height 26
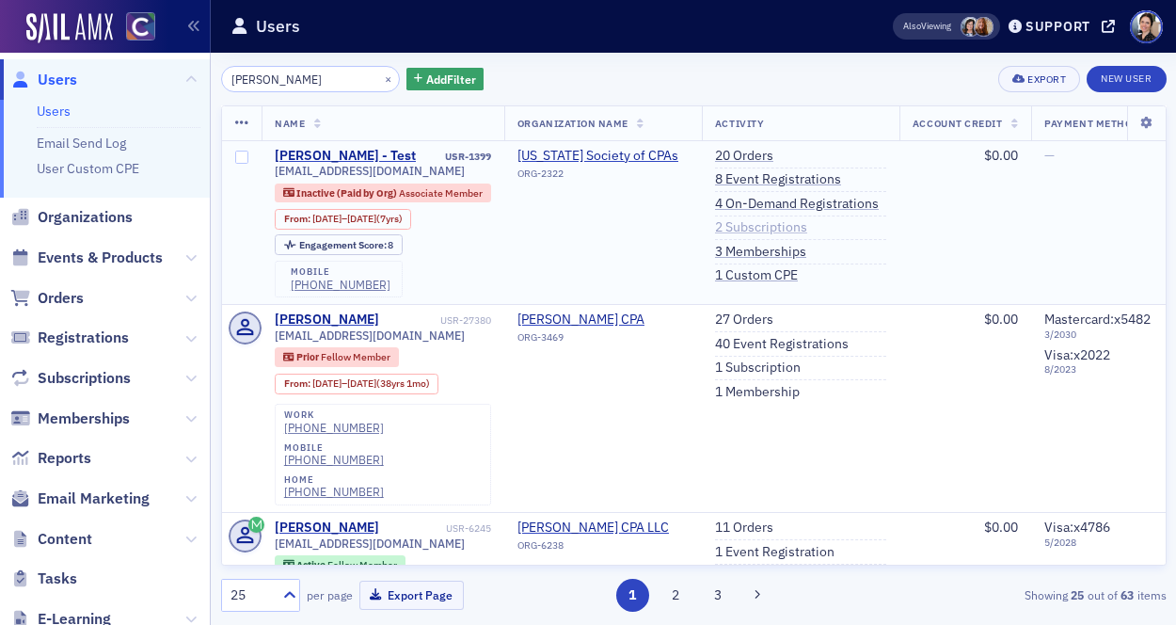
type input "pamela"
drag, startPoint x: 772, startPoint y: 228, endPoint x: 726, endPoint y: 225, distance: 46.2
click at [772, 228] on link "2 Subscriptions" at bounding box center [761, 227] width 92 height 17
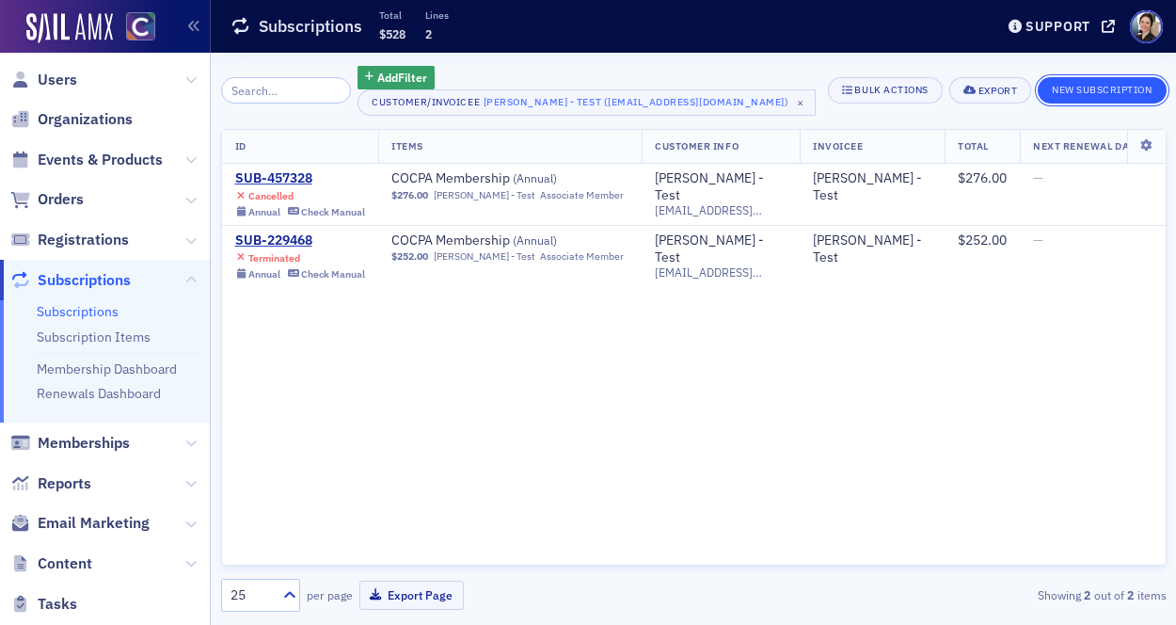
click at [1107, 85] on button "New Subscription" at bounding box center [1102, 90] width 128 height 26
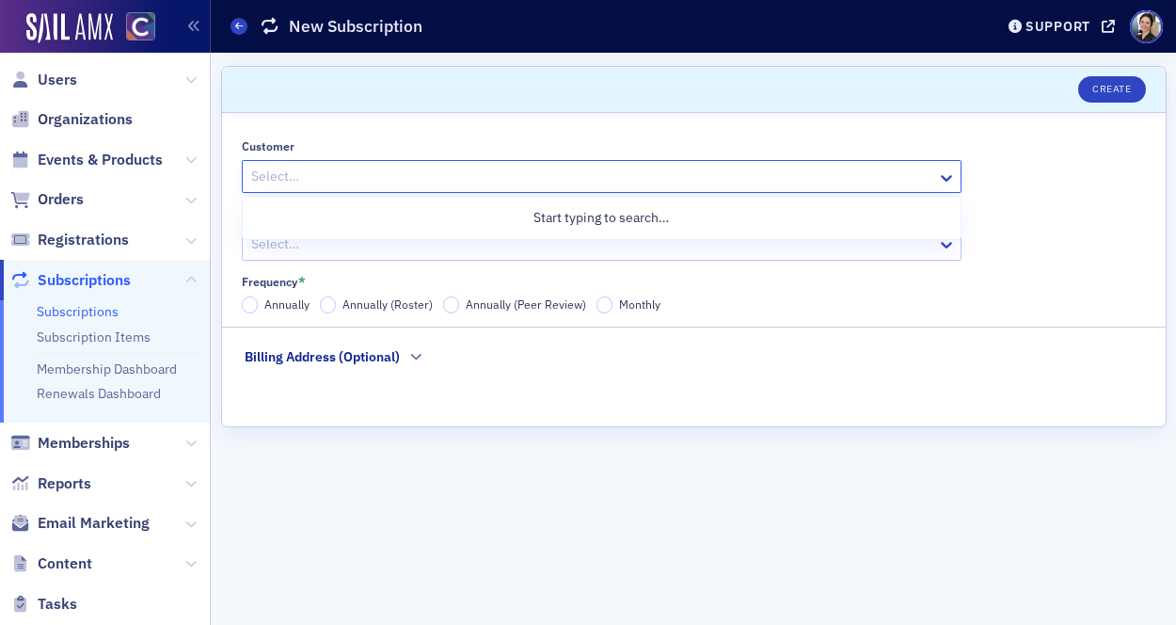
click at [294, 175] on div at bounding box center [592, 177] width 686 height 24
type input "pamela"
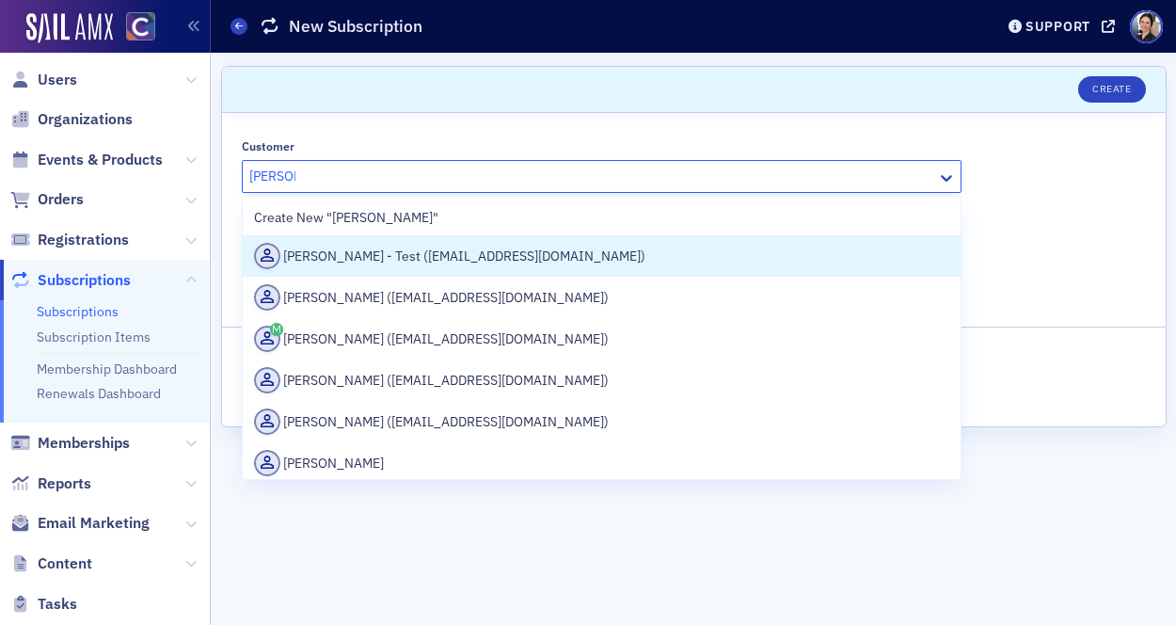
click at [404, 260] on div "Pamela Coleman - Test (pamelagaley@yahoo.com)" at bounding box center [601, 256] width 695 height 26
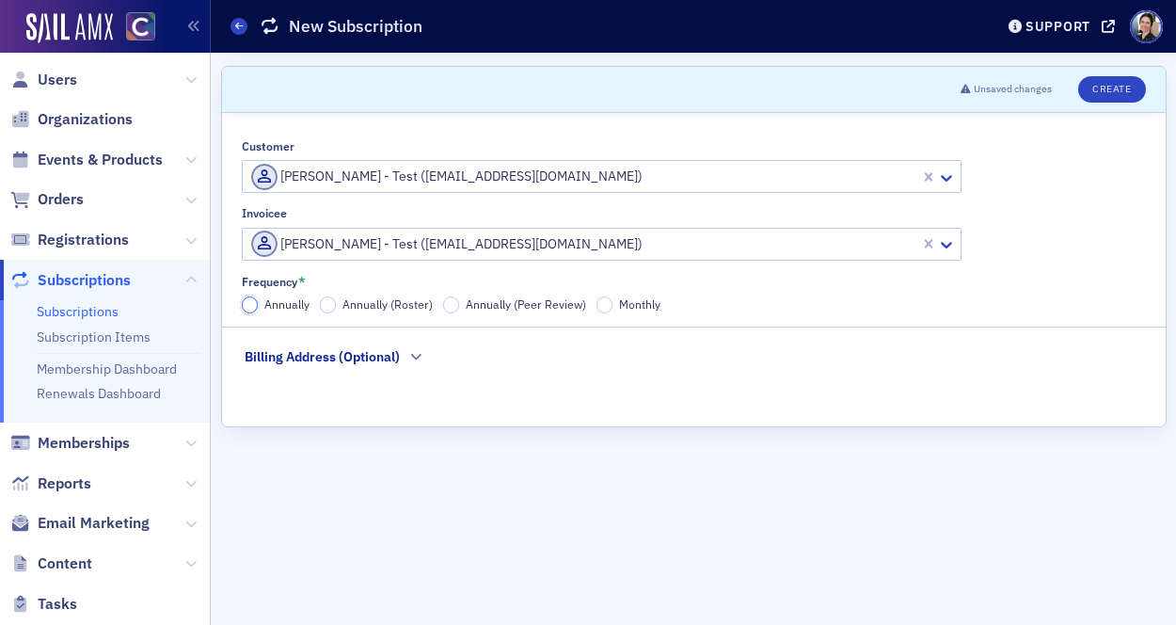
click at [246, 306] on input "Annually" at bounding box center [250, 304] width 17 height 17
drag, startPoint x: 1105, startPoint y: 96, endPoint x: 1064, endPoint y: 101, distance: 41.7
click at [1105, 96] on button "Create" at bounding box center [1111, 89] width 67 height 26
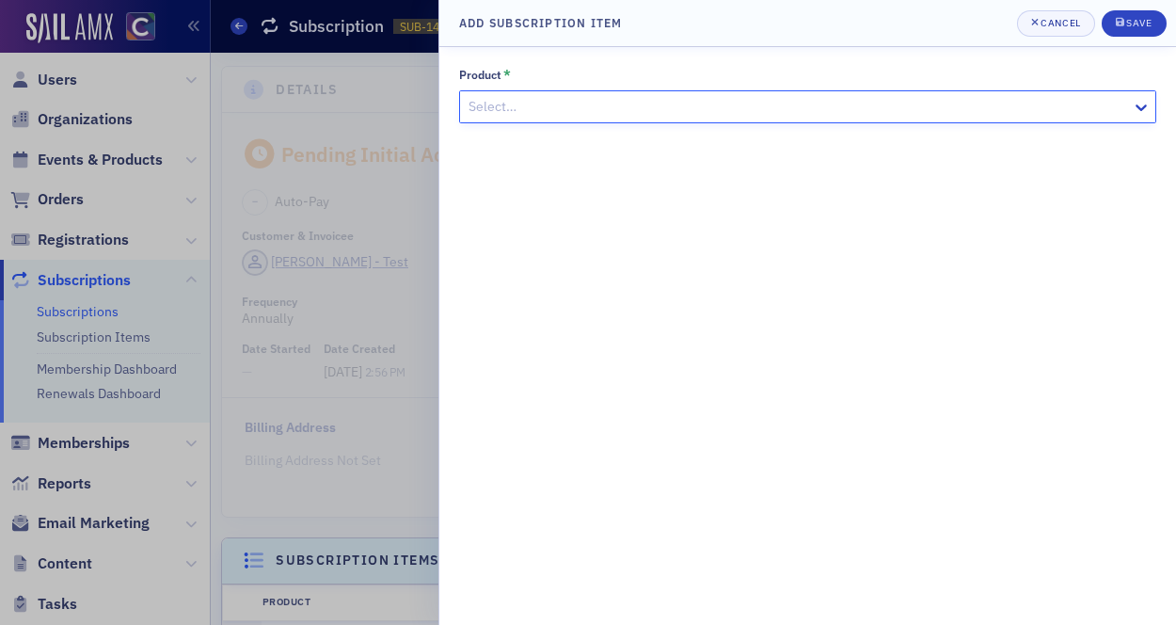
click at [629, 110] on div at bounding box center [798, 107] width 663 height 24
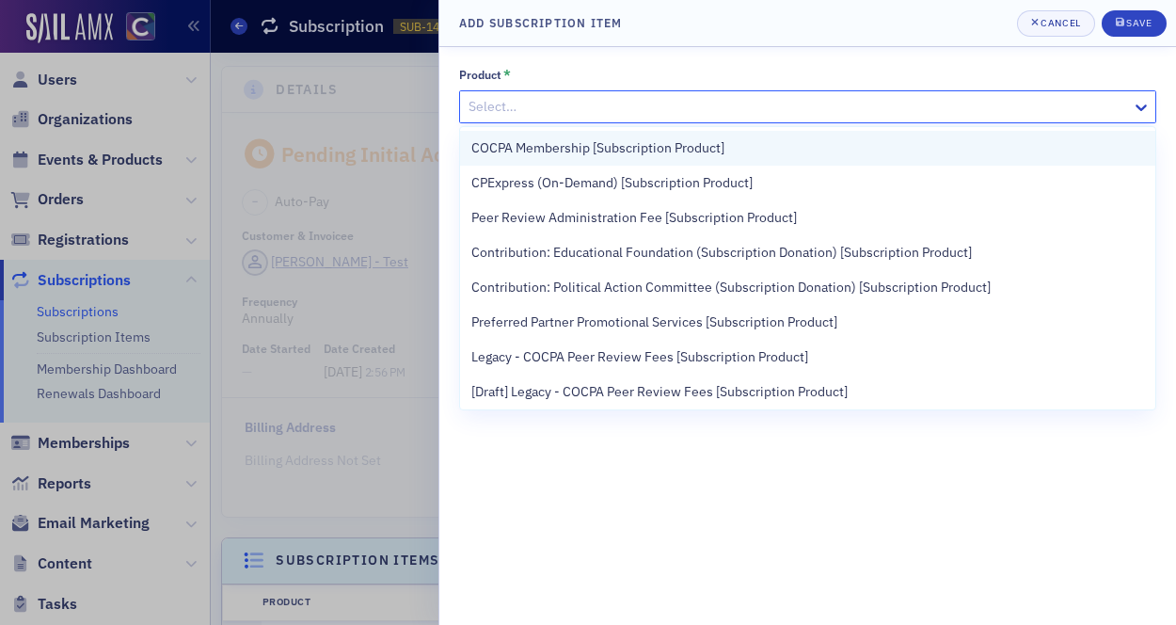
click at [603, 148] on span "COCPA Membership [Subscription Product]" at bounding box center [597, 148] width 253 height 20
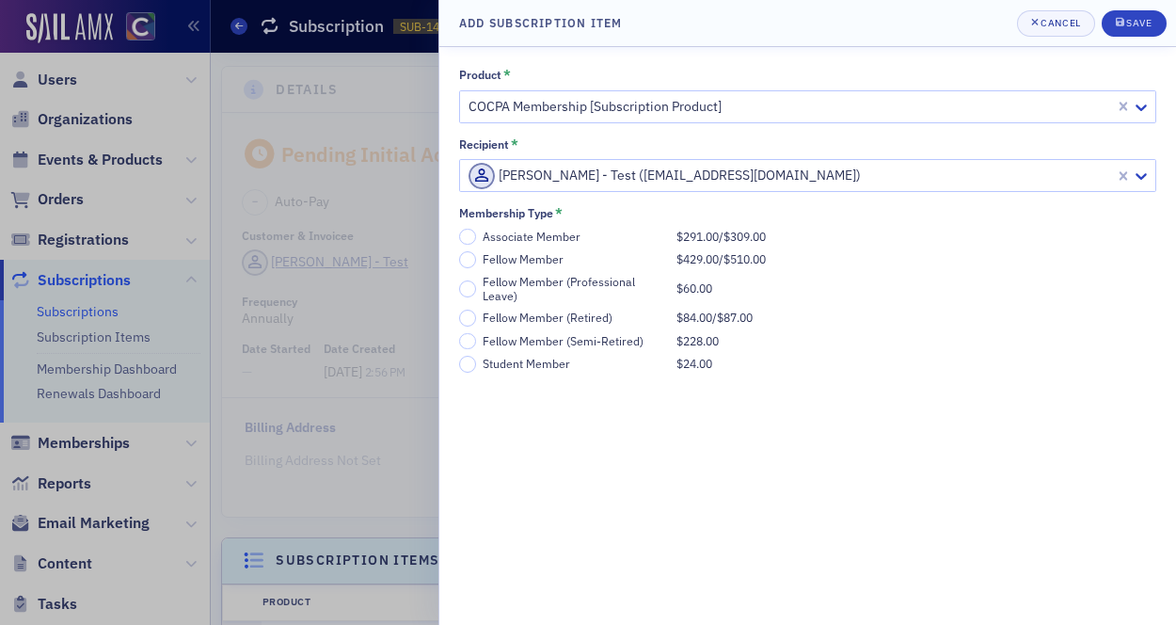
click at [557, 238] on div "Associate Member" at bounding box center [575, 237] width 184 height 14
click at [476, 238] on input "Associate Member $291.00 / $309.00" at bounding box center [467, 237] width 17 height 17
click at [493, 257] on div "Fellow Member" at bounding box center [575, 259] width 184 height 14
click at [476, 257] on input "Fellow Member $429.00 / $510.00" at bounding box center [467, 259] width 17 height 17
click at [516, 240] on div "Associate Member" at bounding box center [575, 237] width 184 height 14
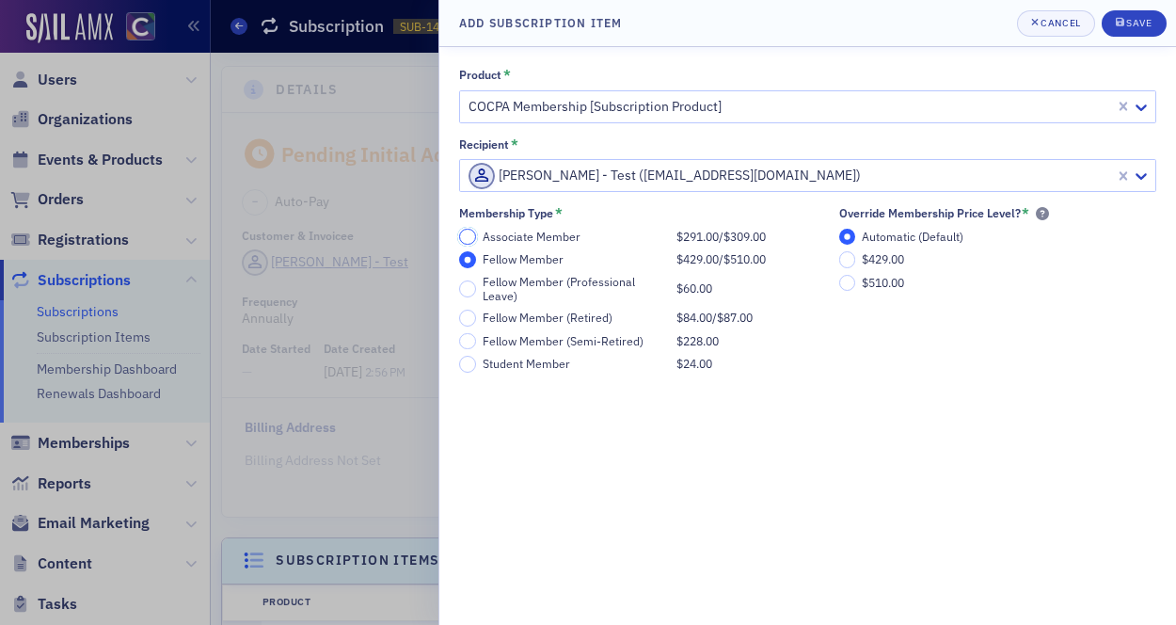
click at [476, 240] on input "Associate Member $291.00 / $309.00" at bounding box center [467, 237] width 17 height 17
click at [1148, 23] on div "Save" at bounding box center [1138, 23] width 25 height 10
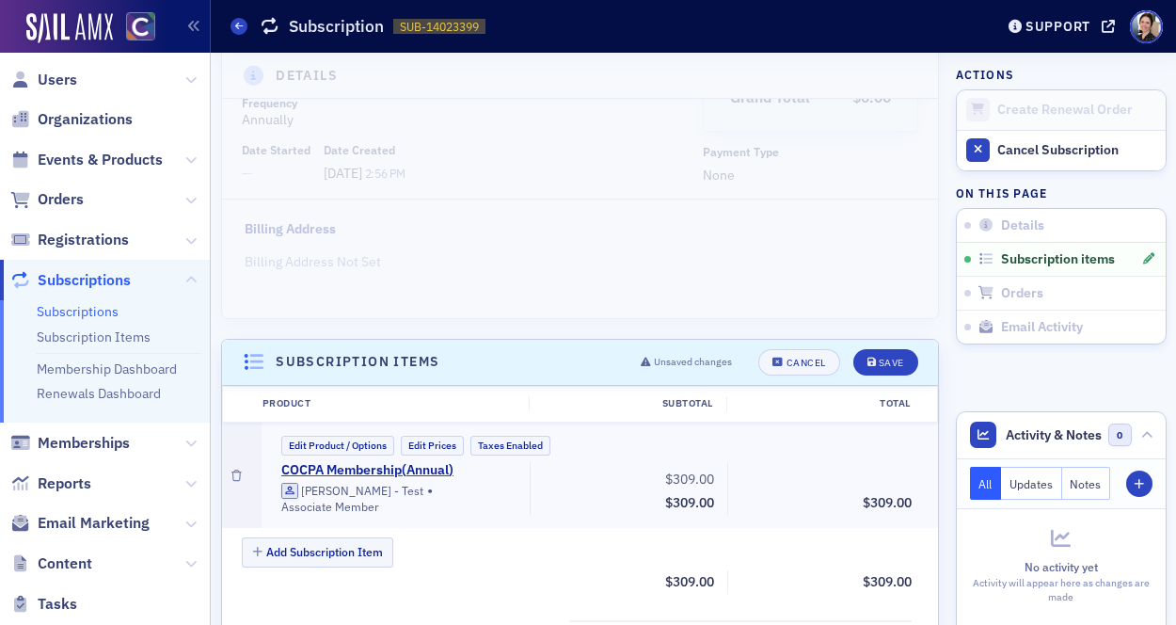
scroll to position [216, 0]
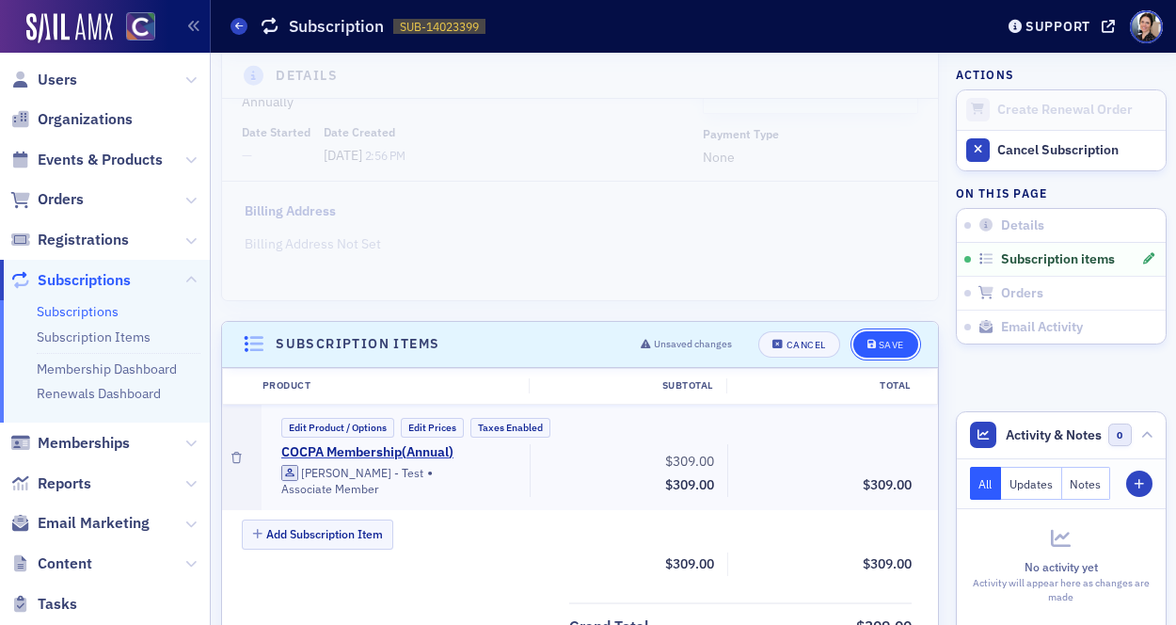
click at [886, 342] on div "Save" at bounding box center [891, 345] width 25 height 10
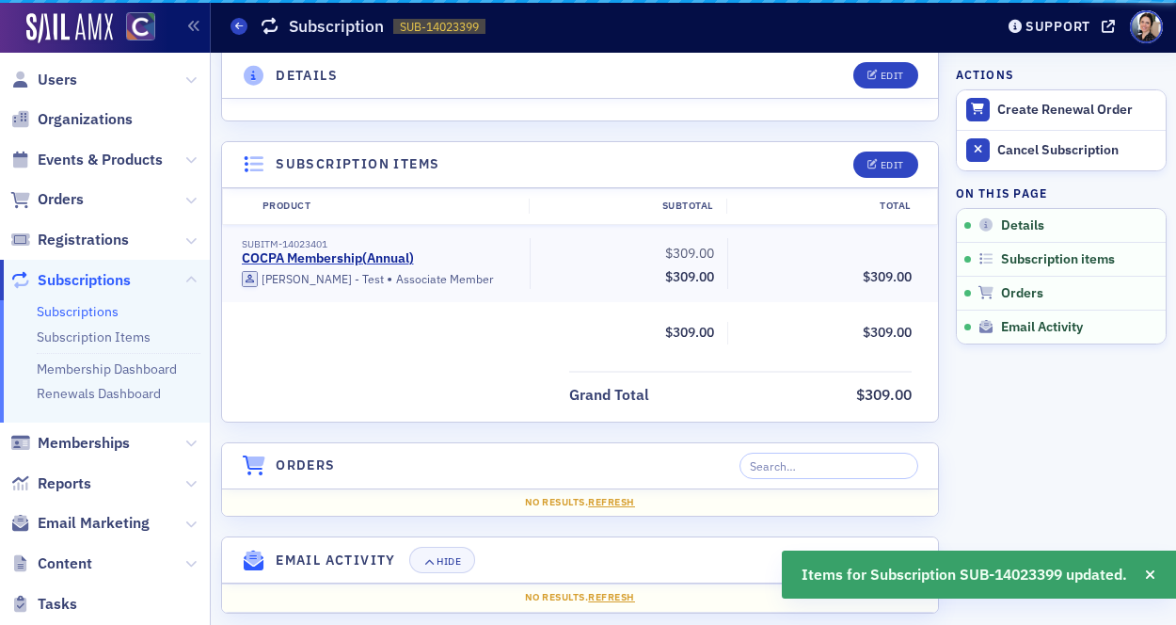
scroll to position [418, 0]
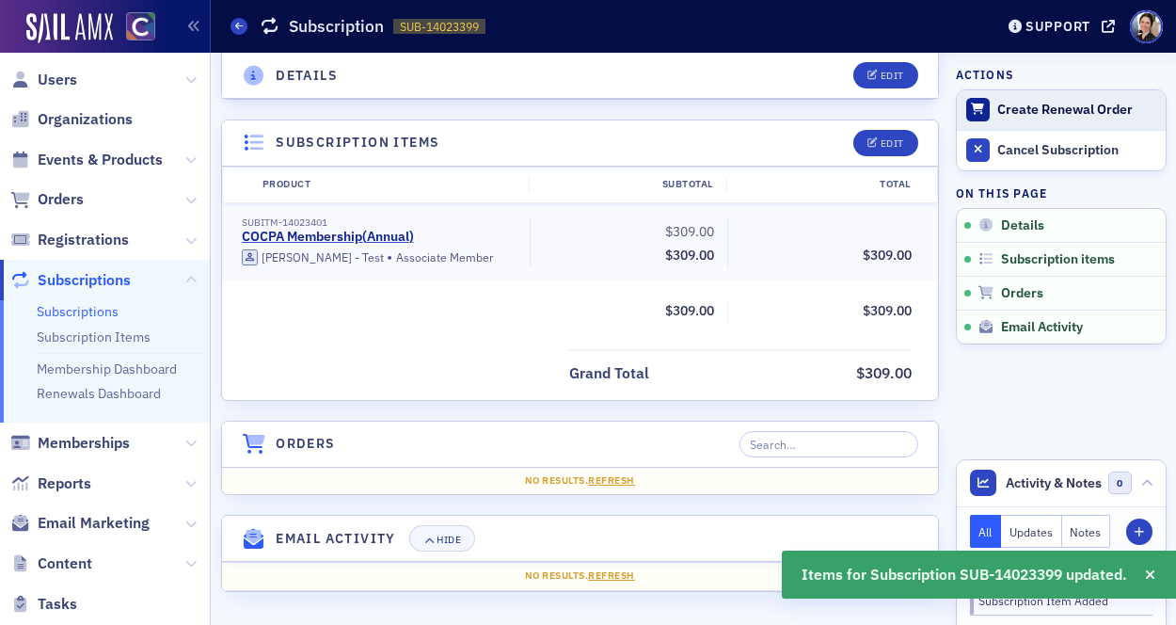
click at [1077, 110] on div "Create Renewal Order" at bounding box center [1076, 110] width 158 height 17
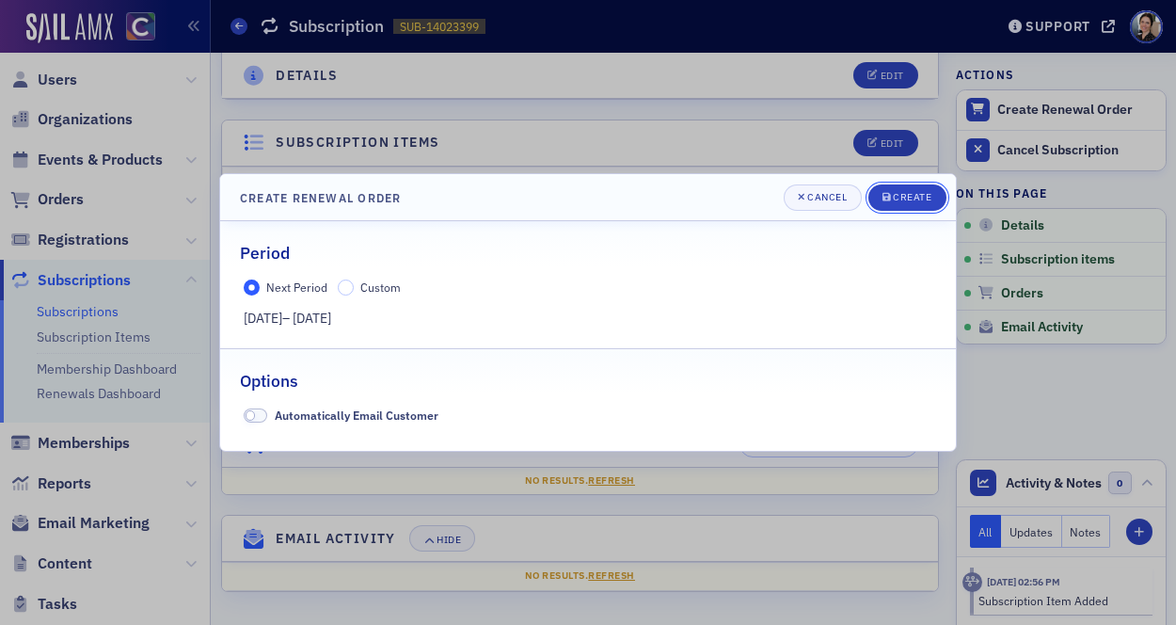
drag, startPoint x: 911, startPoint y: 195, endPoint x: 716, endPoint y: 224, distance: 196.9
click at [911, 196] on div "Create" at bounding box center [912, 197] width 39 height 10
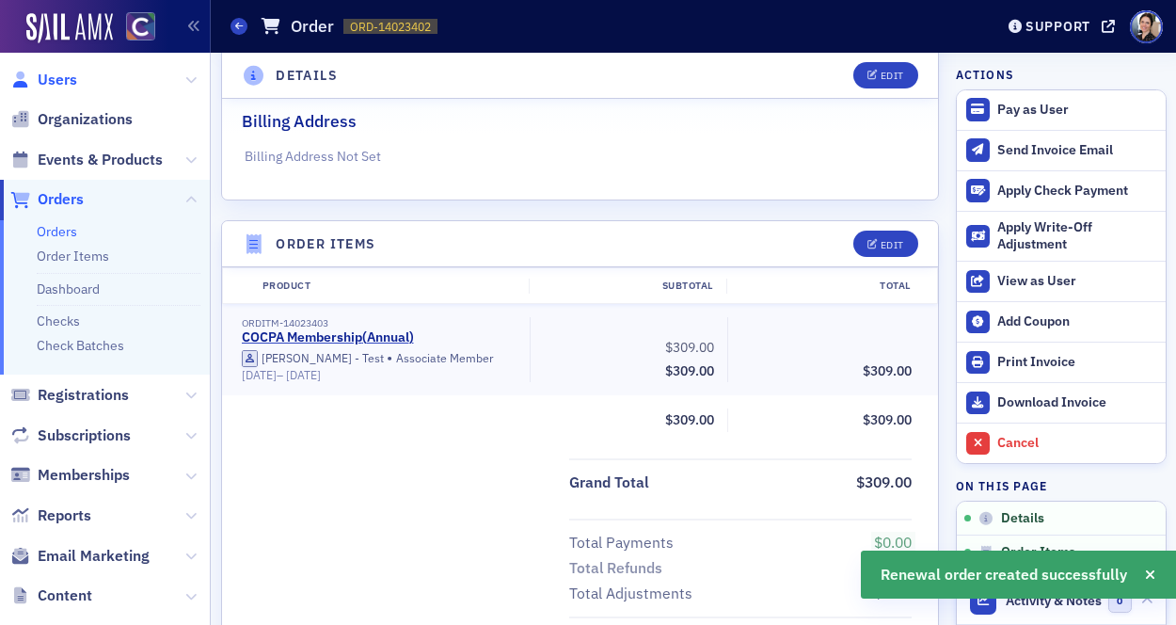
click at [57, 85] on span "Users" at bounding box center [58, 80] width 40 height 21
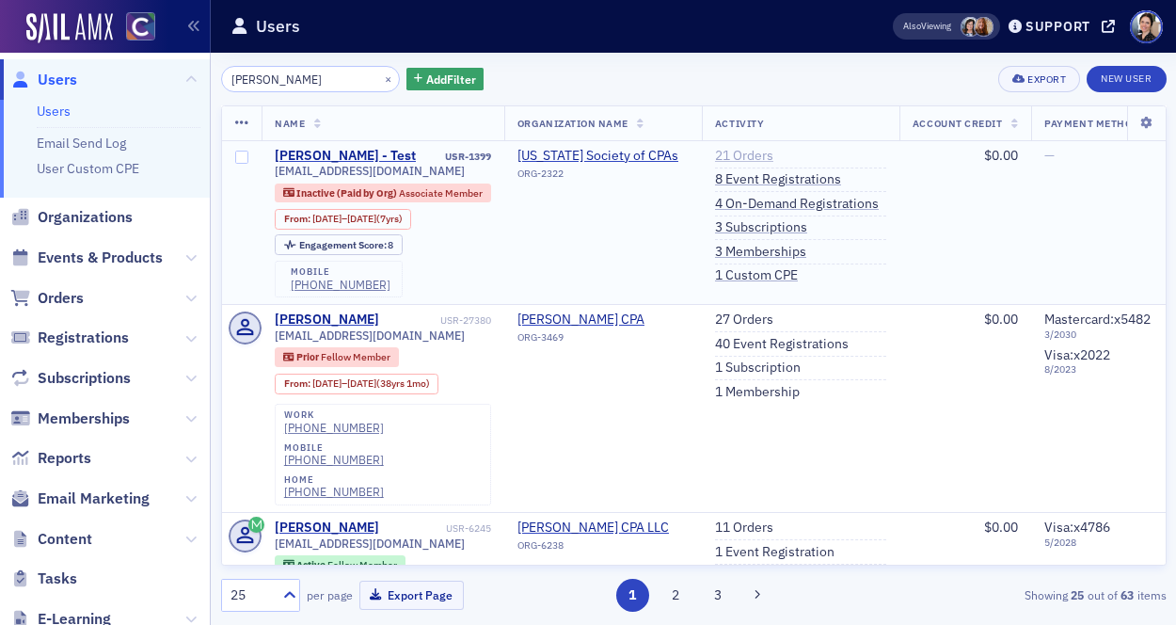
click at [754, 152] on link "21 Orders" at bounding box center [744, 156] width 58 height 17
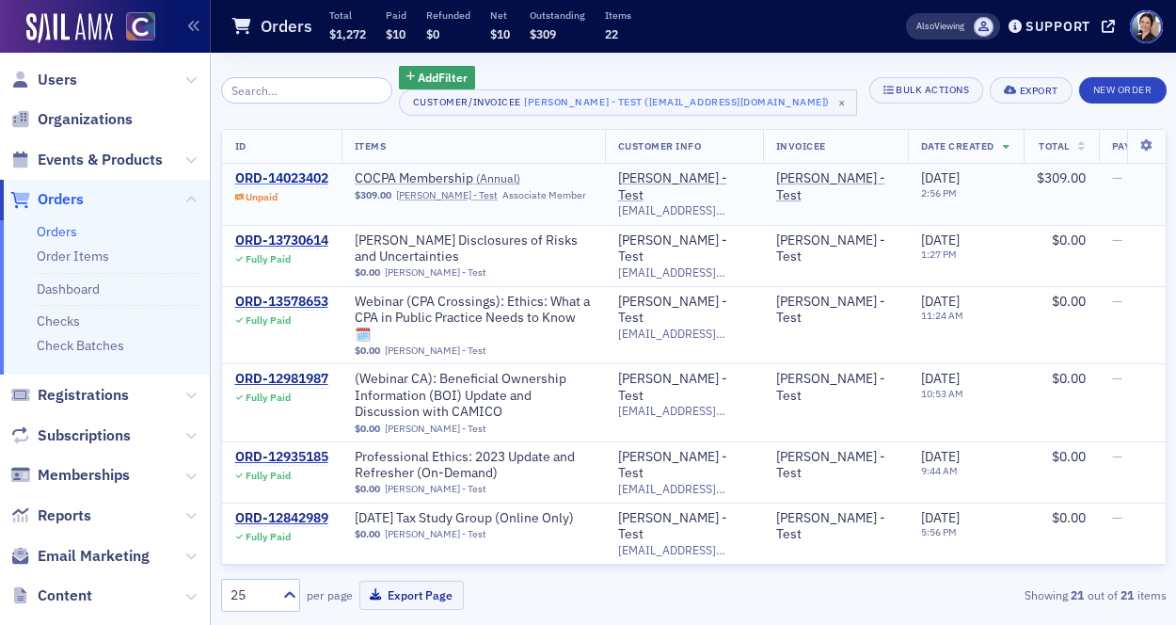
click at [295, 181] on div "ORD-14023402" at bounding box center [281, 178] width 93 height 17
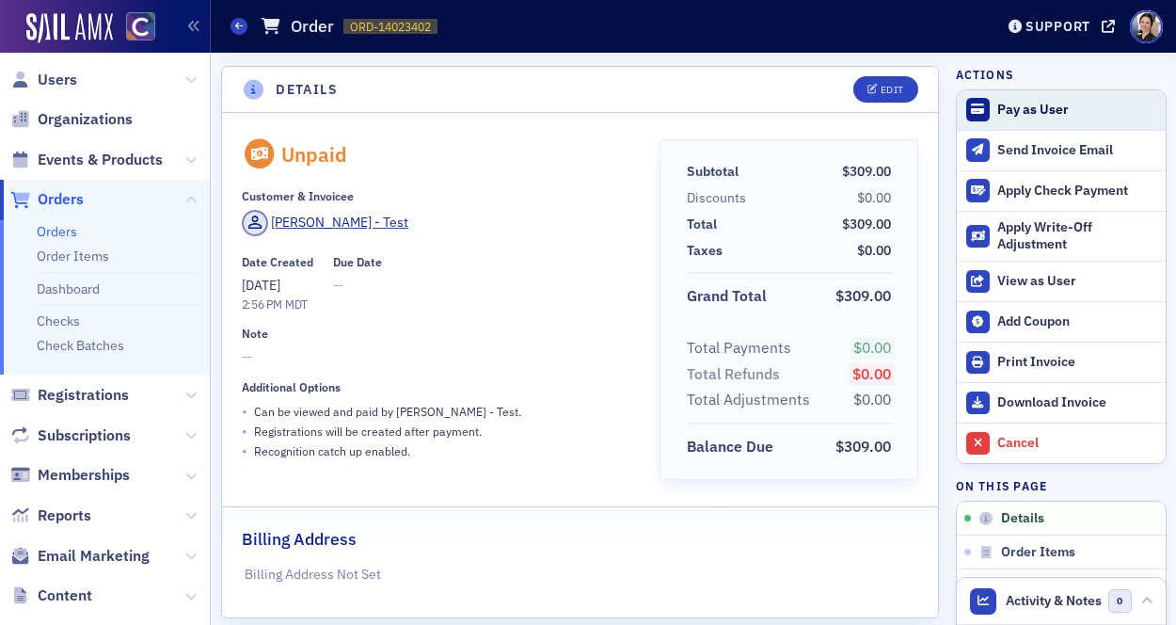
click at [1027, 111] on div "Pay as User" at bounding box center [1076, 110] width 158 height 17
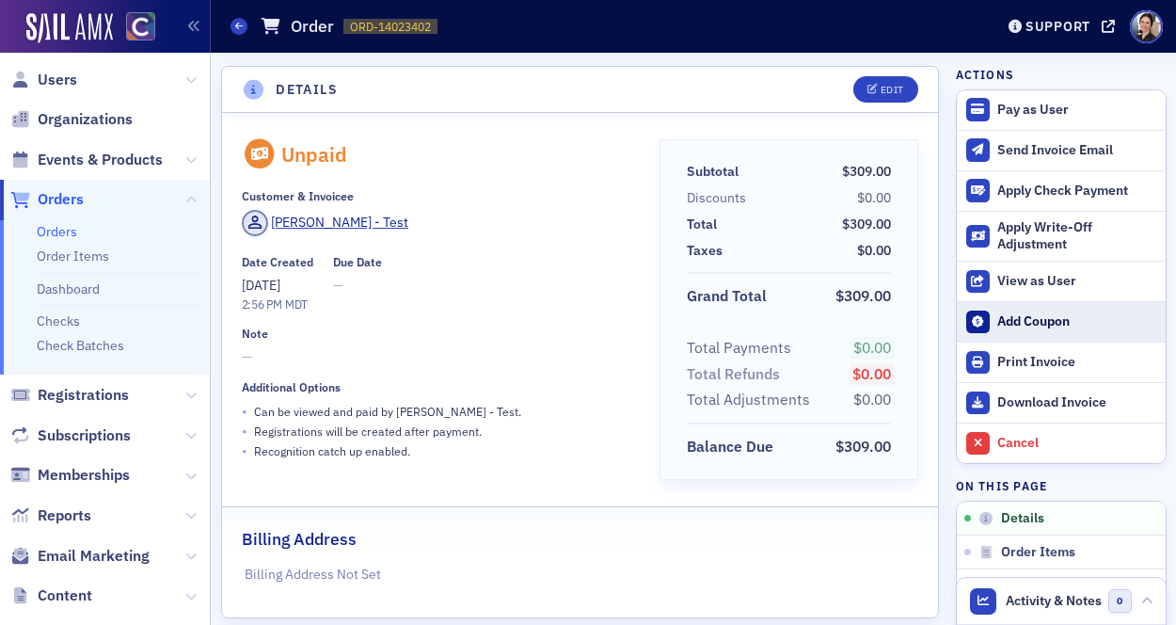
click at [1038, 320] on div "Add Coupon" at bounding box center [1076, 321] width 158 height 17
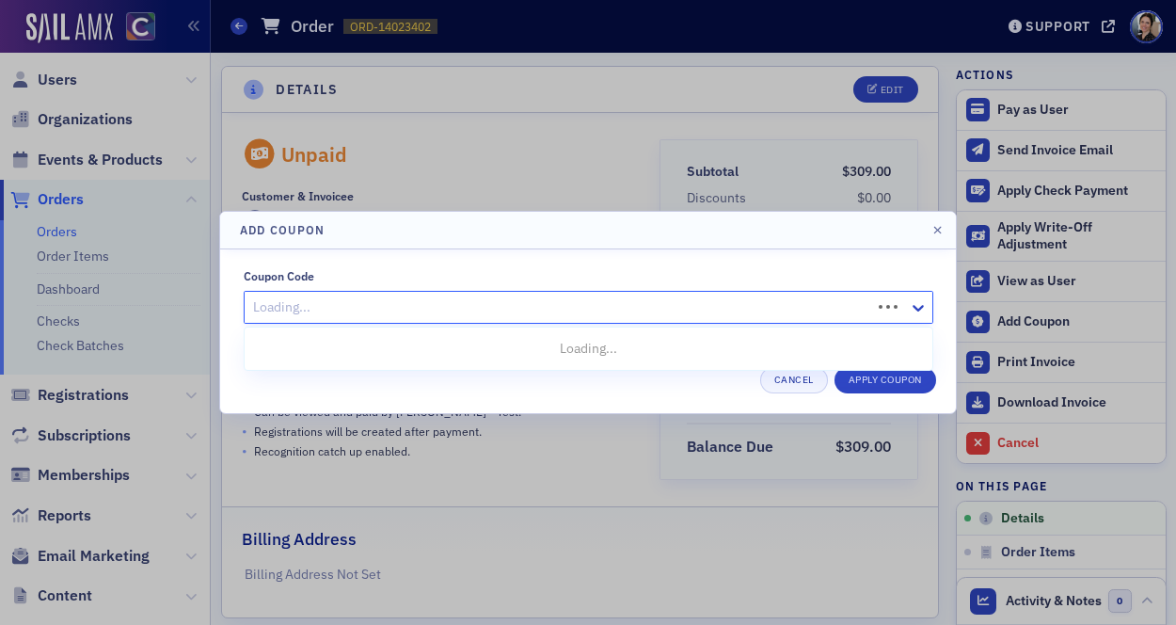
click at [361, 305] on div at bounding box center [560, 307] width 618 height 24
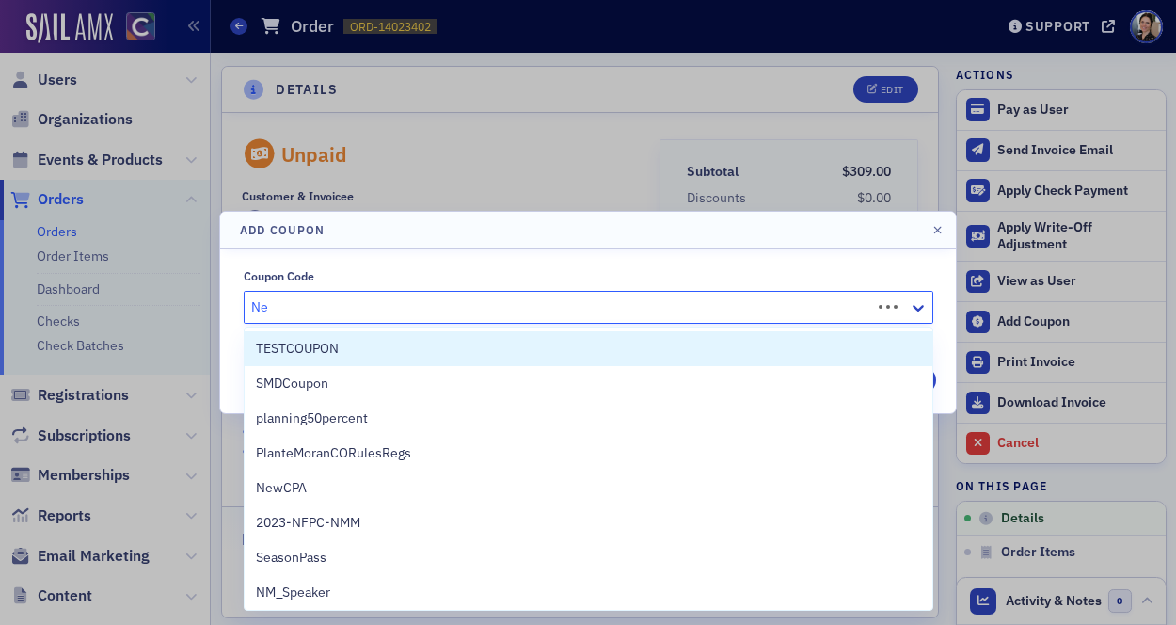
type input "New"
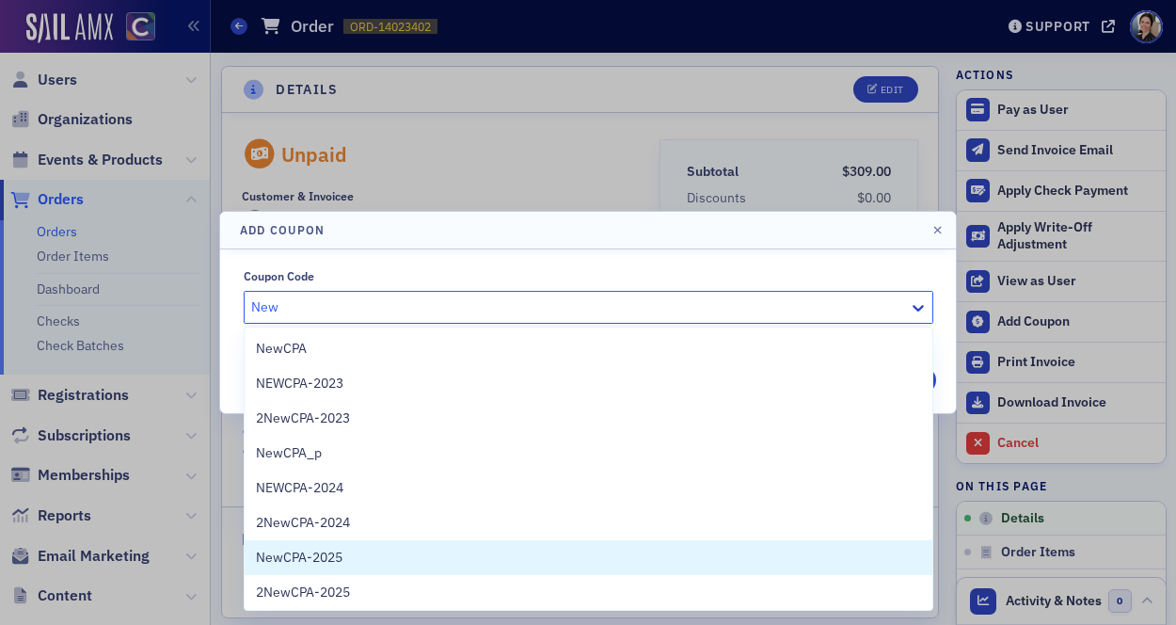
click at [314, 559] on span "NewCPA-2025" at bounding box center [299, 558] width 87 height 20
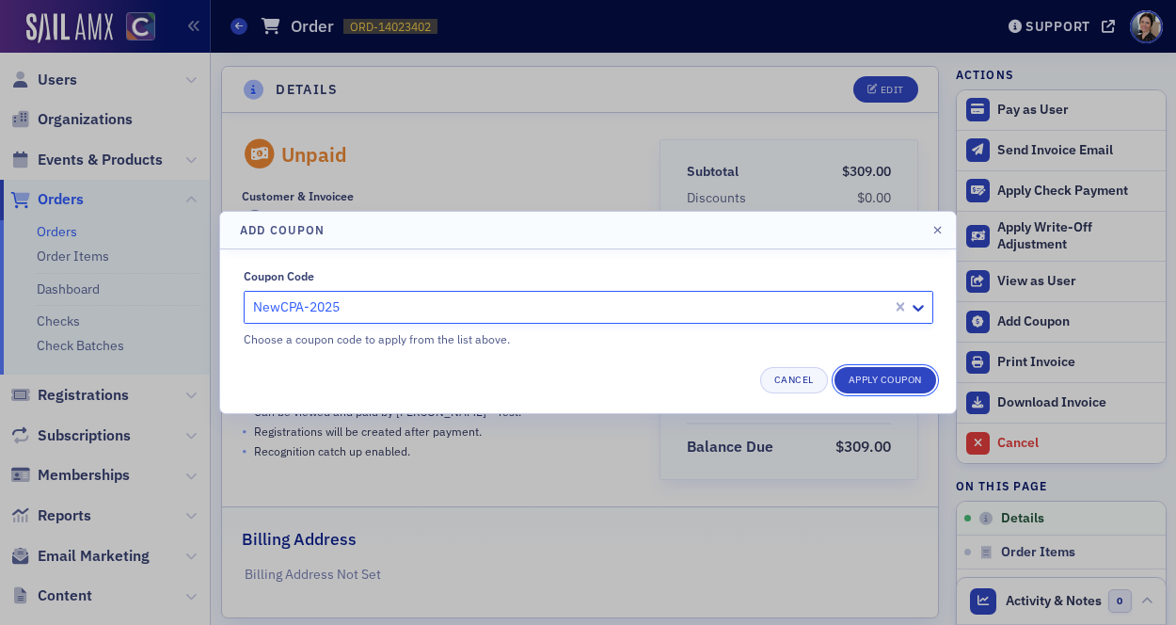
drag, startPoint x: 895, startPoint y: 379, endPoint x: 860, endPoint y: 372, distance: 35.6
click at [894, 379] on button "Apply Coupon" at bounding box center [885, 380] width 102 height 26
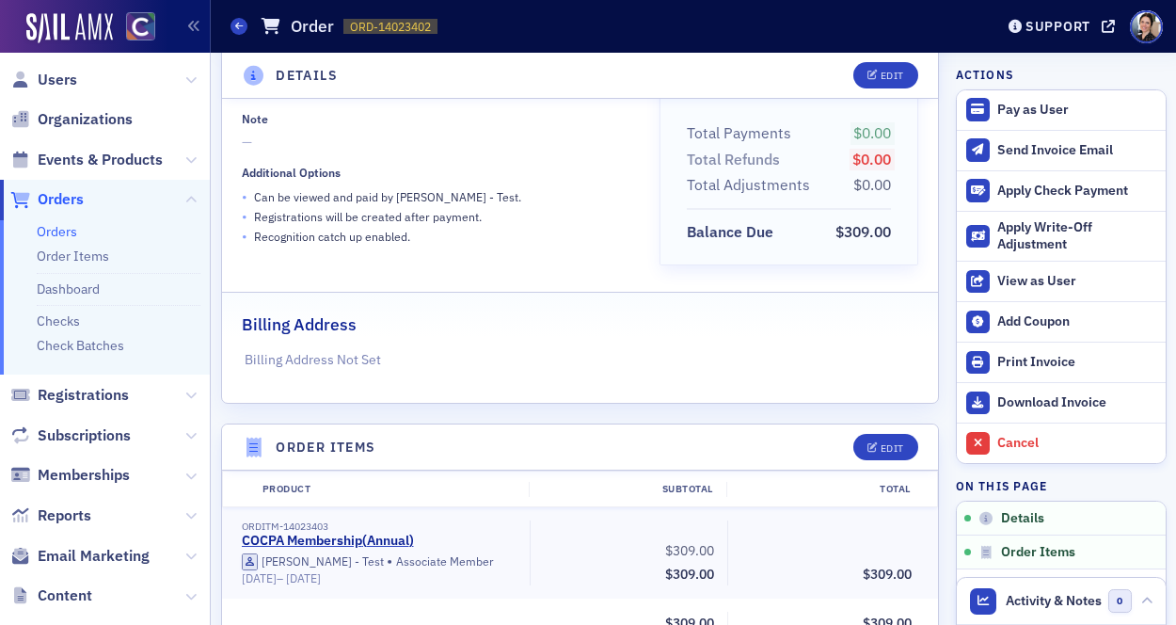
scroll to position [217, 0]
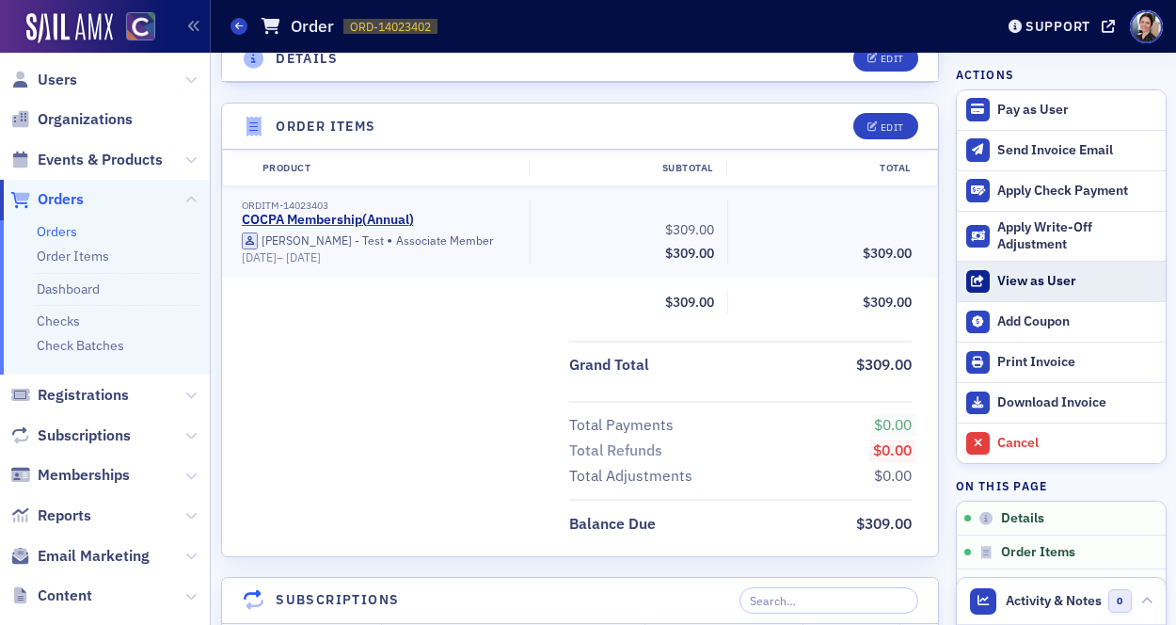
scroll to position [536, 0]
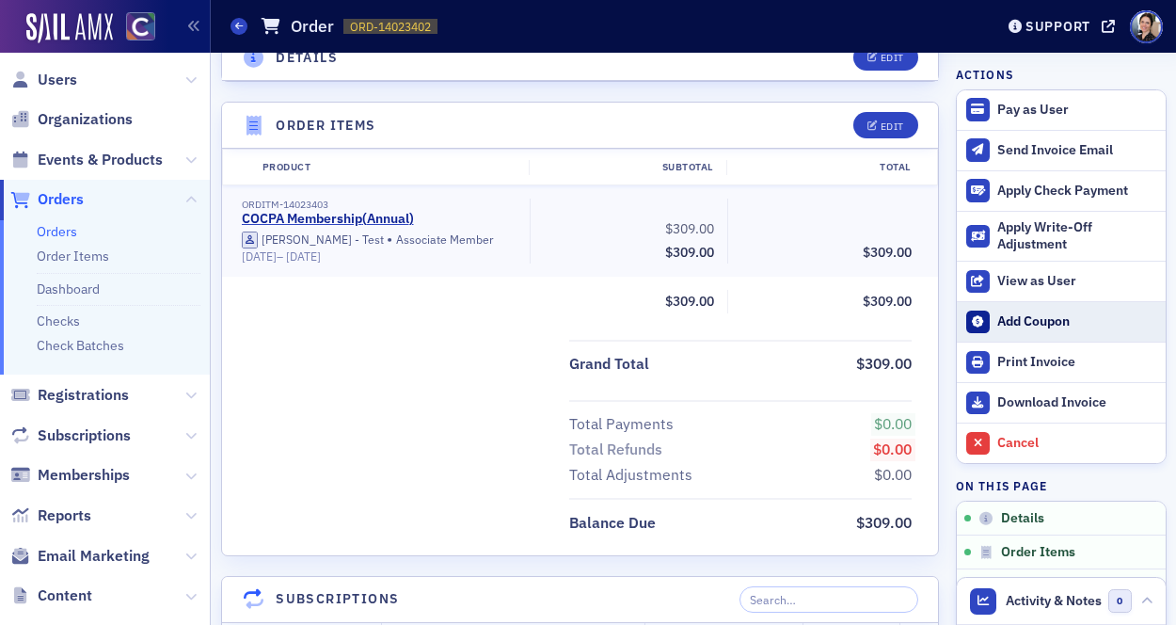
click at [1032, 320] on div "Add Coupon" at bounding box center [1076, 321] width 158 height 17
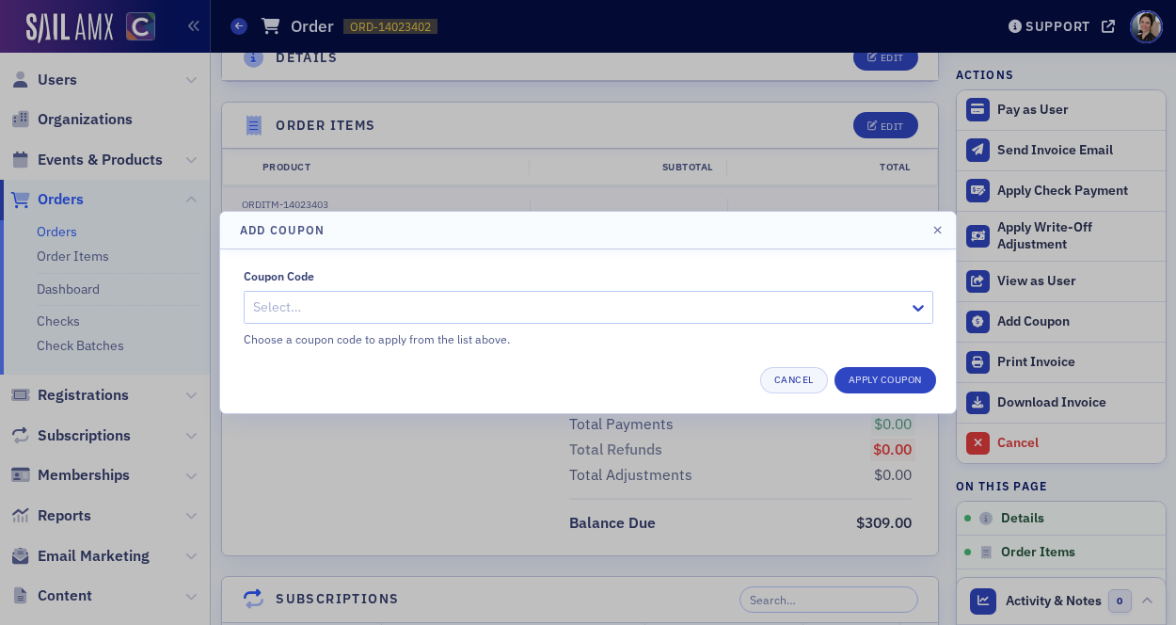
click at [685, 307] on div at bounding box center [579, 307] width 656 height 24
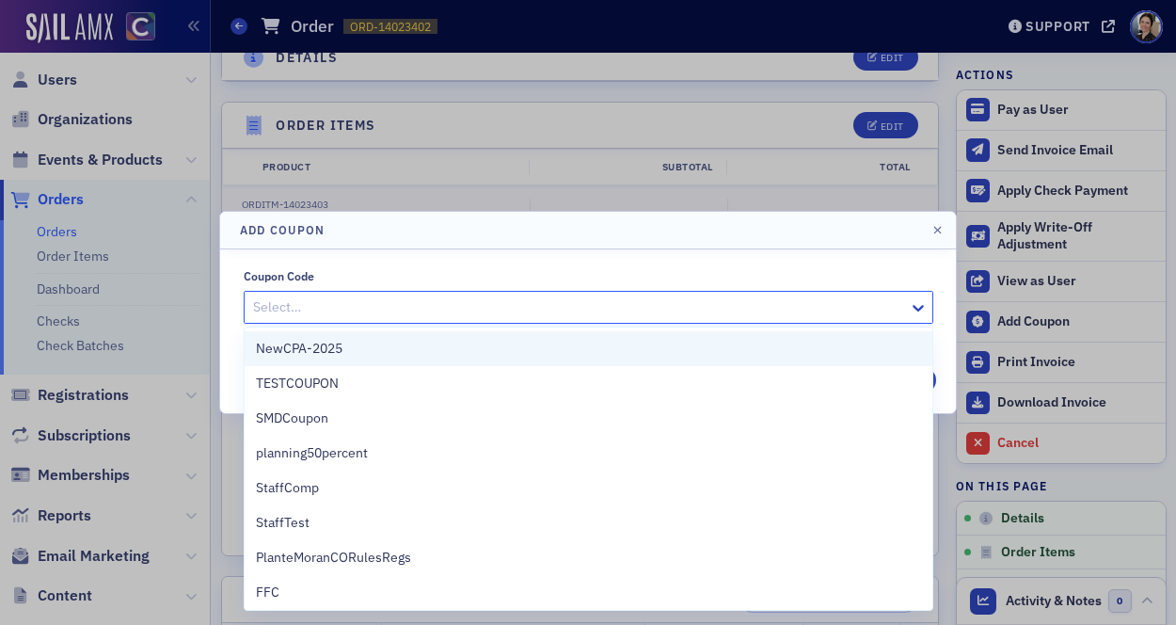
click at [341, 352] on span "NewCPA-2025" at bounding box center [299, 349] width 87 height 20
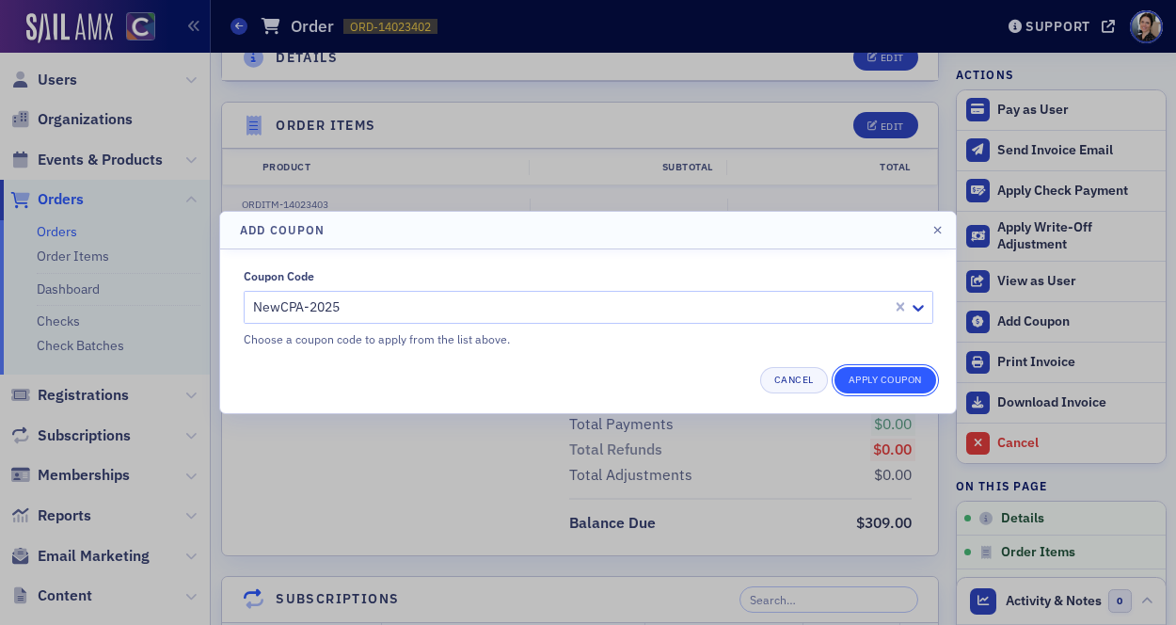
click at [883, 377] on button "Apply Coupon" at bounding box center [885, 380] width 102 height 26
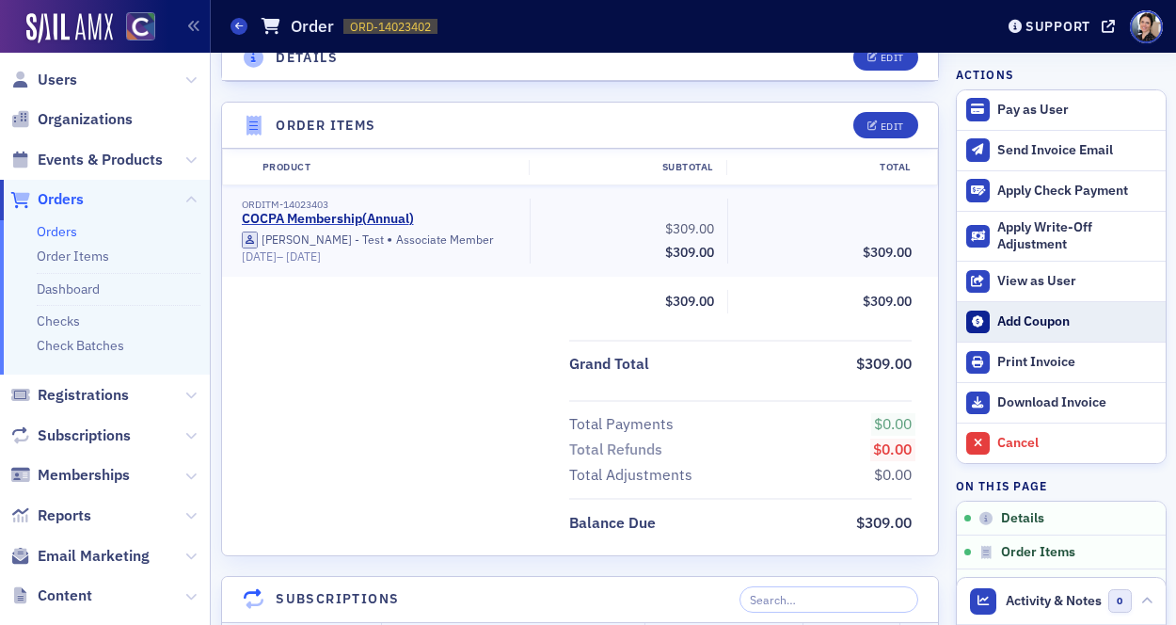
click at [1032, 317] on div "Add Coupon" at bounding box center [1076, 321] width 158 height 17
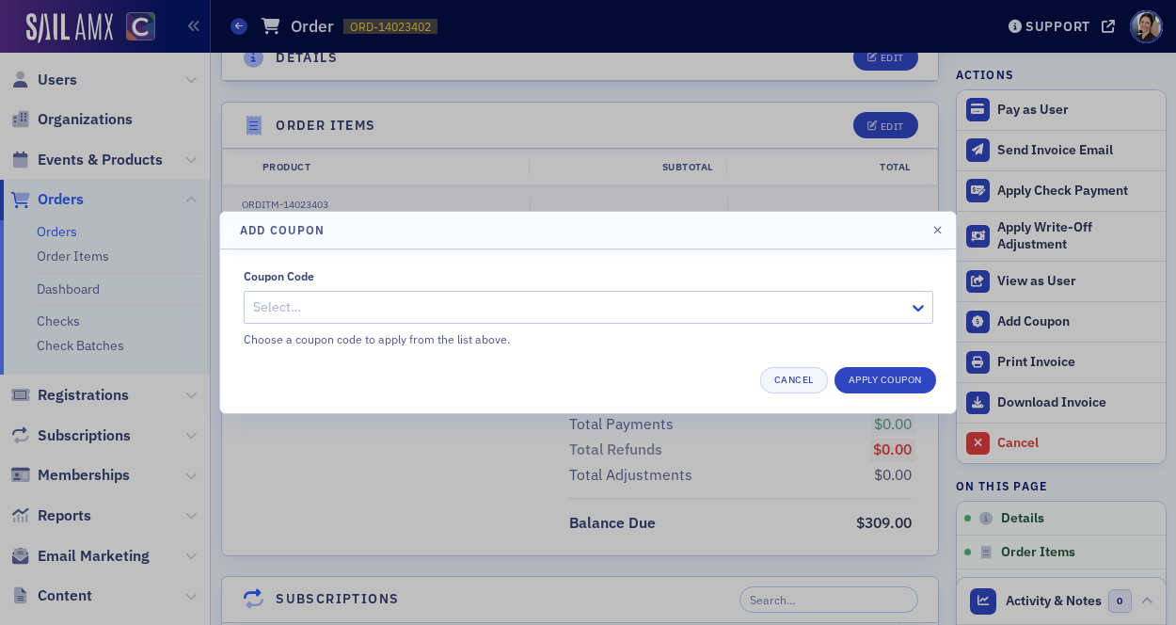
click at [365, 316] on div at bounding box center [579, 307] width 656 height 24
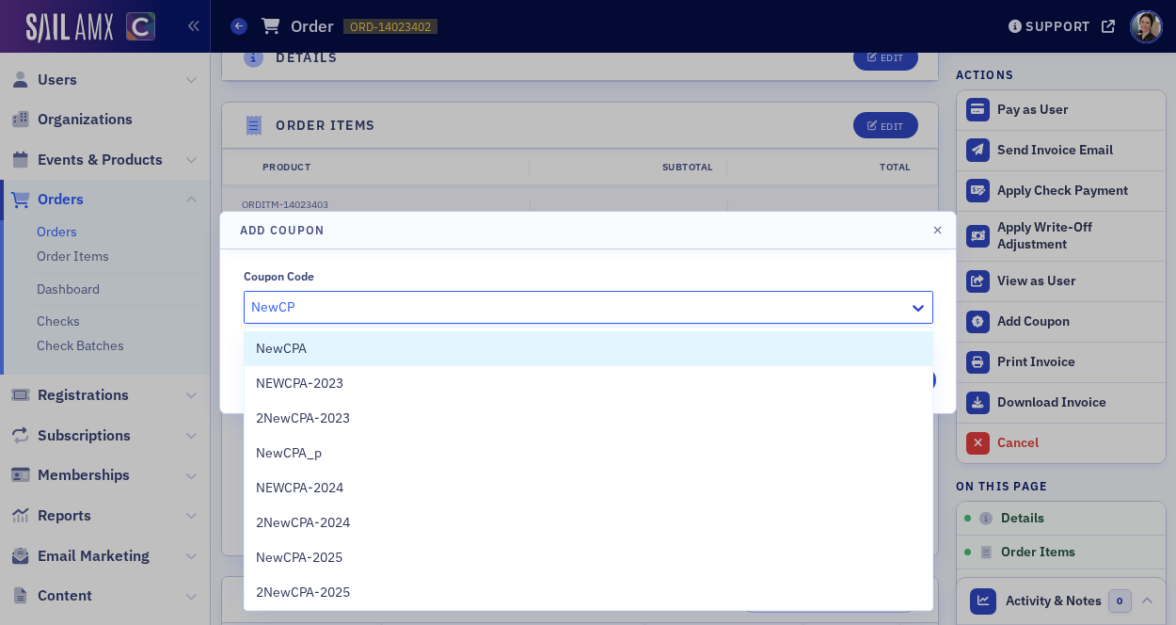
type input "NewCPA"
click at [307, 351] on div "NewCPA" at bounding box center [588, 349] width 665 height 20
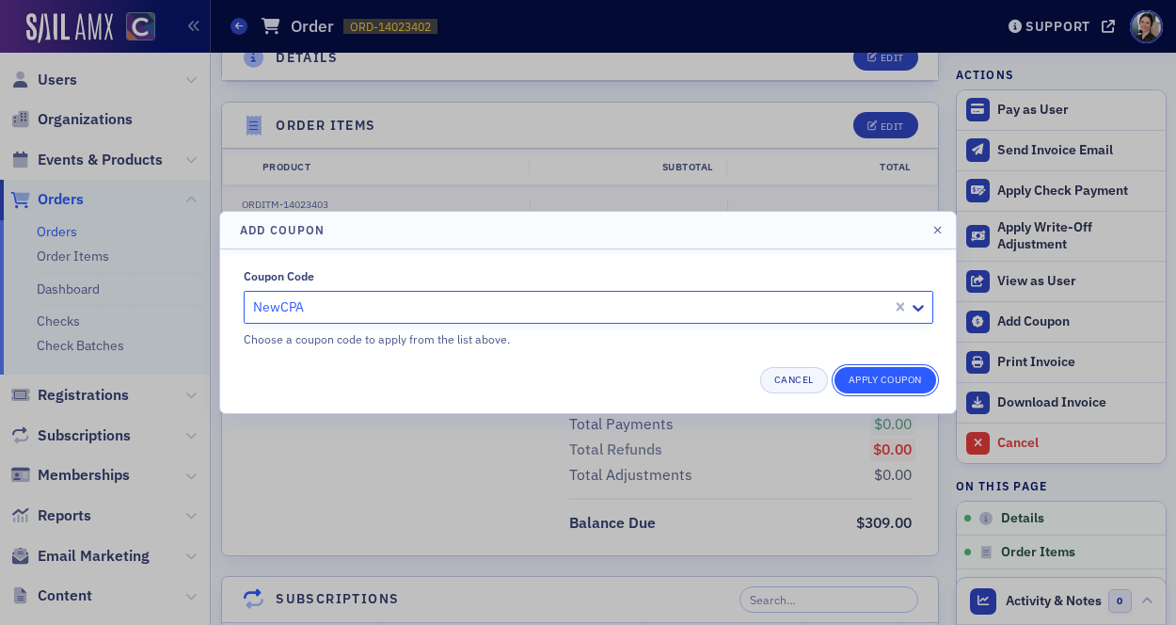
click at [903, 381] on button "Apply Coupon" at bounding box center [885, 380] width 102 height 26
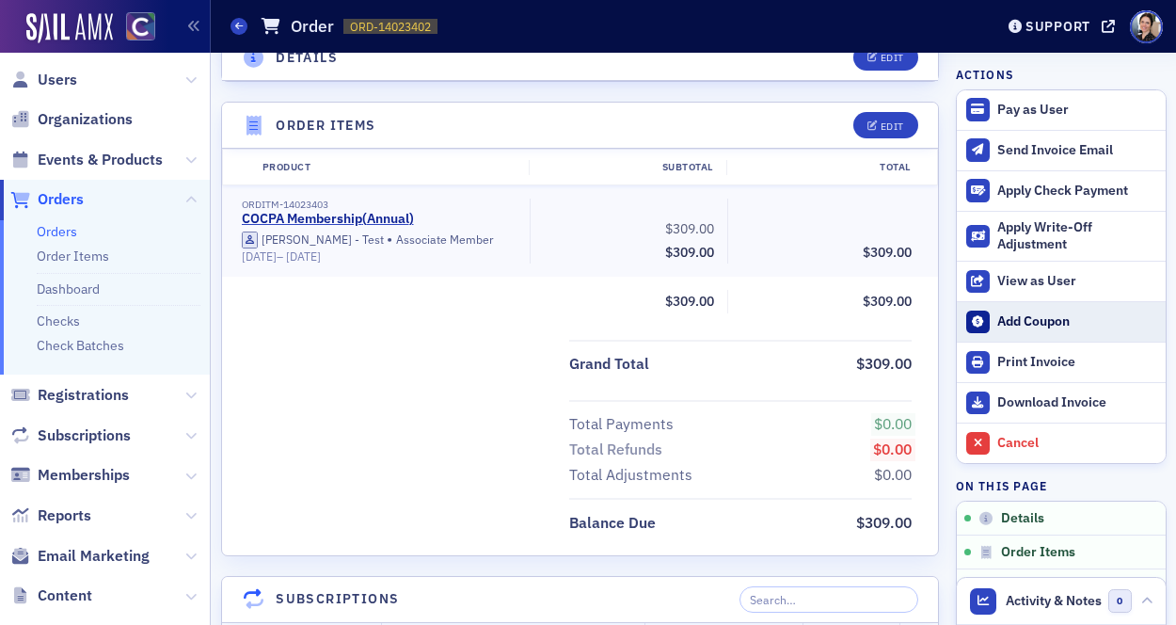
click at [1037, 322] on div "Add Coupon" at bounding box center [1076, 321] width 158 height 17
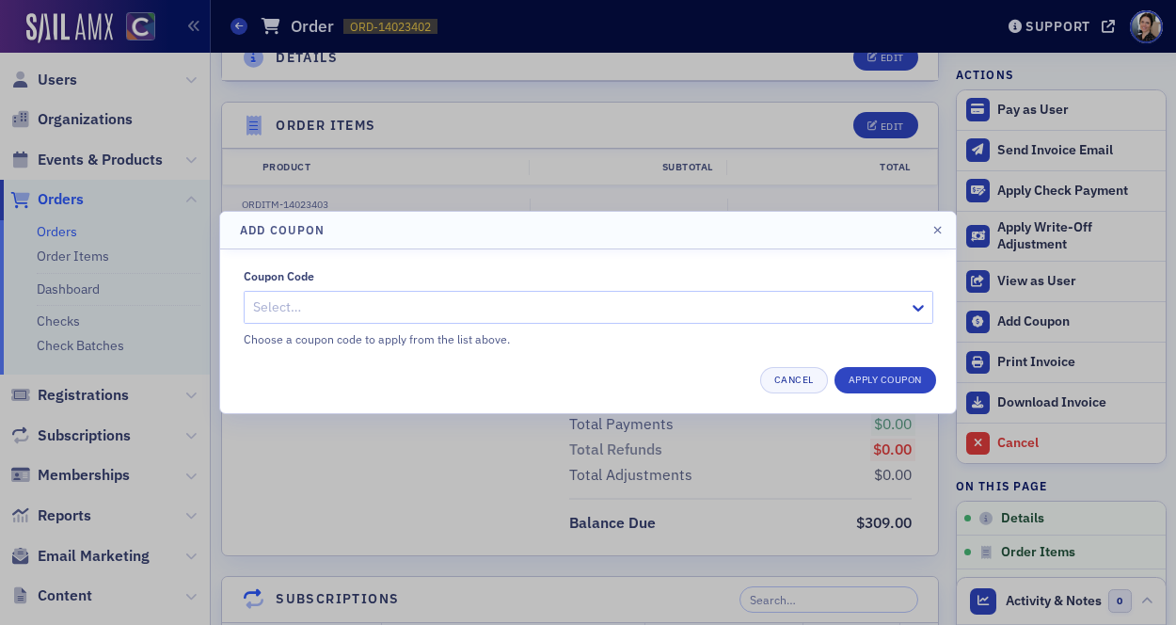
click at [431, 304] on div at bounding box center [579, 307] width 656 height 24
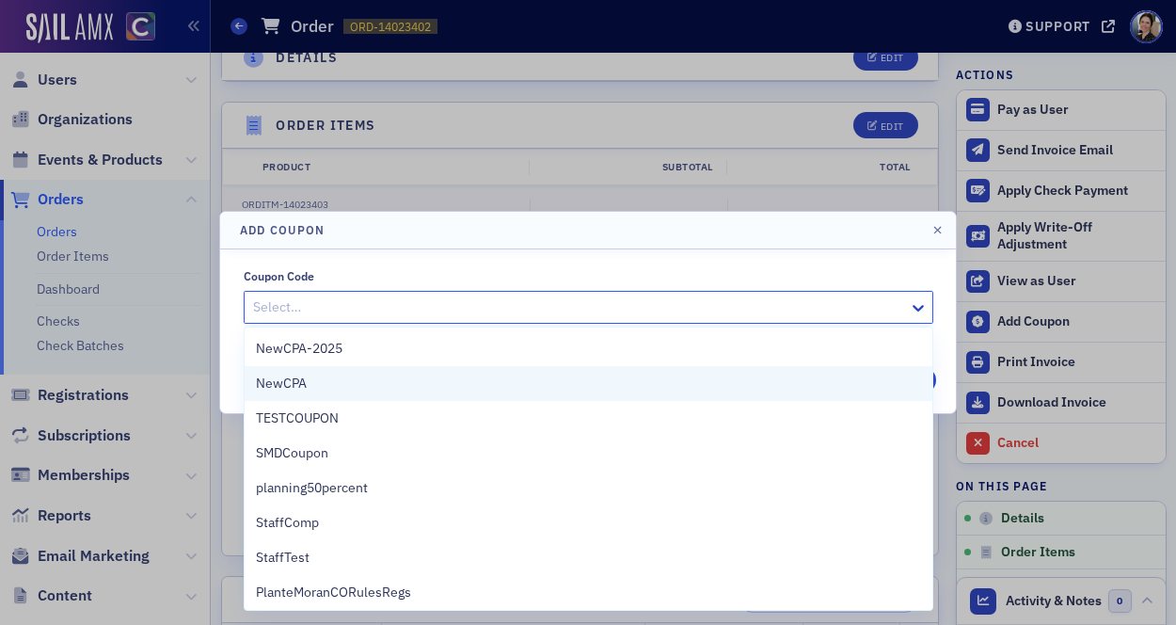
click at [310, 371] on div "NewCPA" at bounding box center [589, 383] width 688 height 35
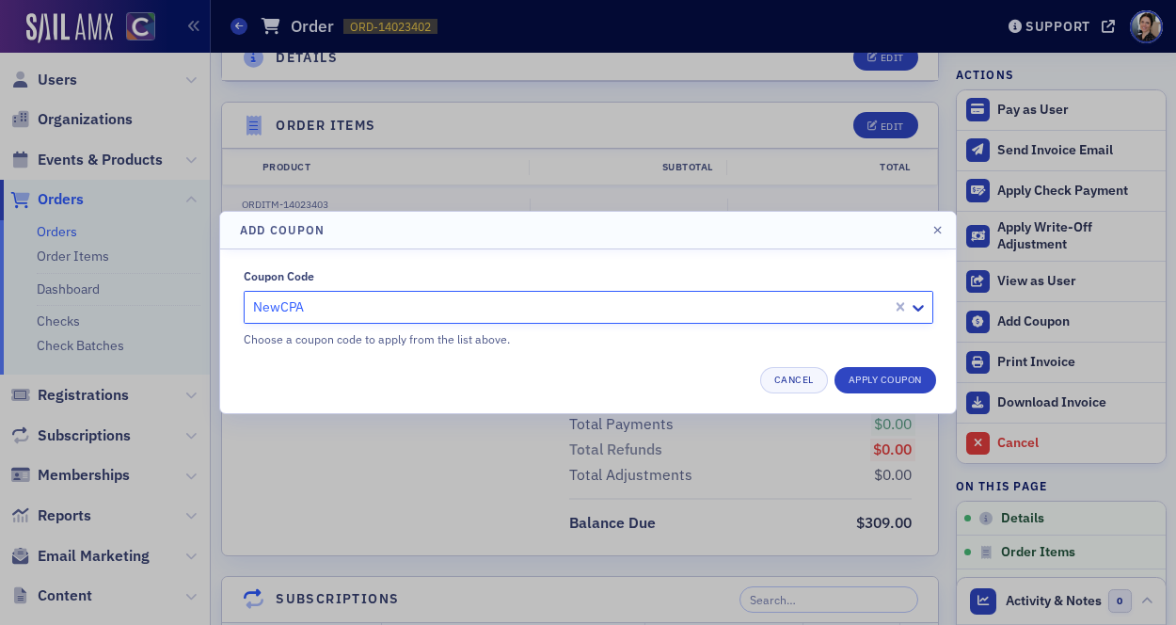
click at [661, 535] on div at bounding box center [588, 312] width 1176 height 625
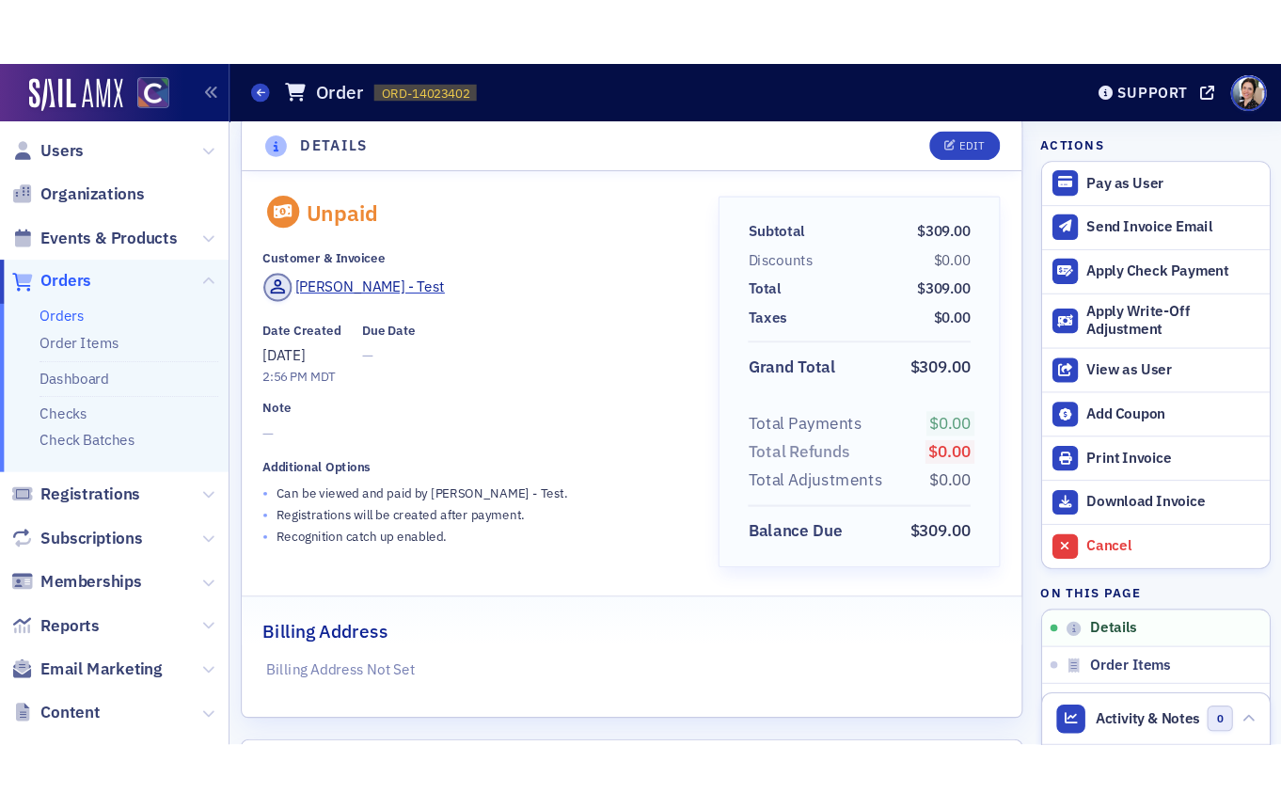
scroll to position [0, 0]
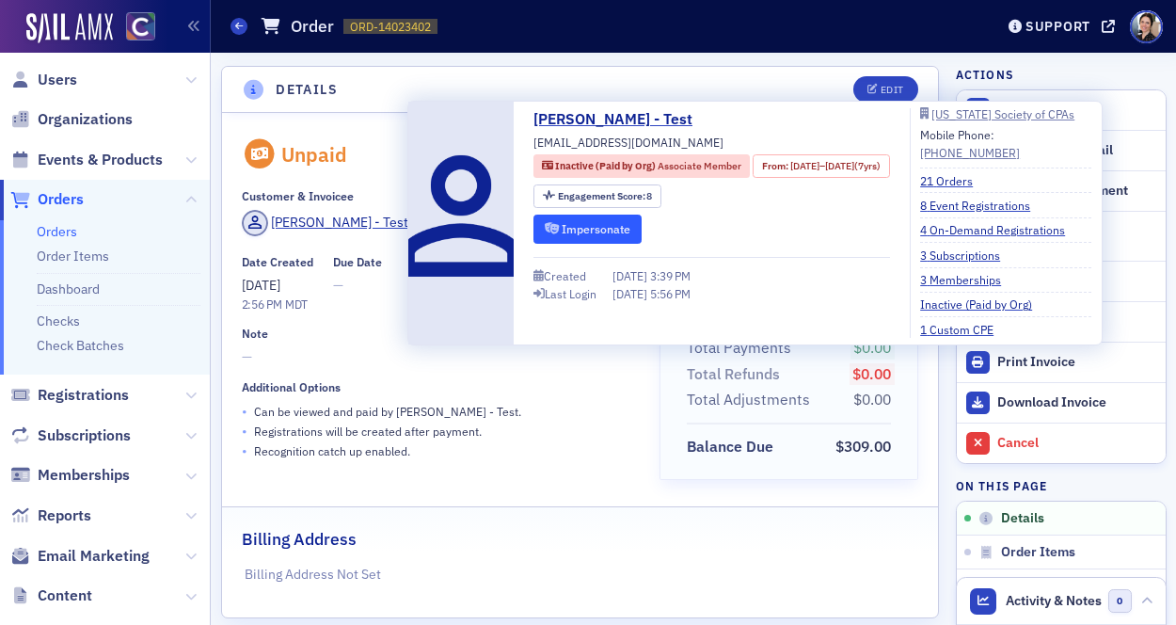
click at [601, 227] on button "Impersonate" at bounding box center [587, 228] width 108 height 29
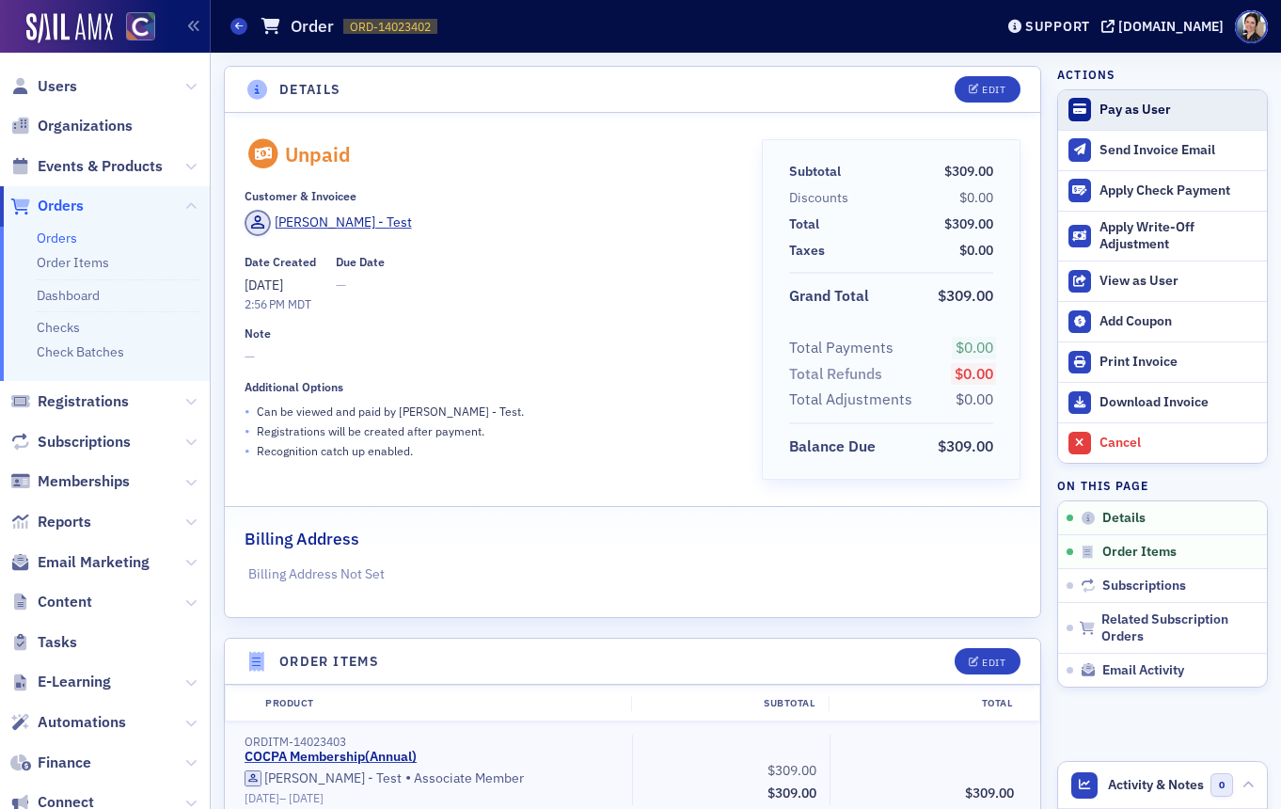
click at [1136, 109] on div "Pay as User" at bounding box center [1179, 110] width 158 height 17
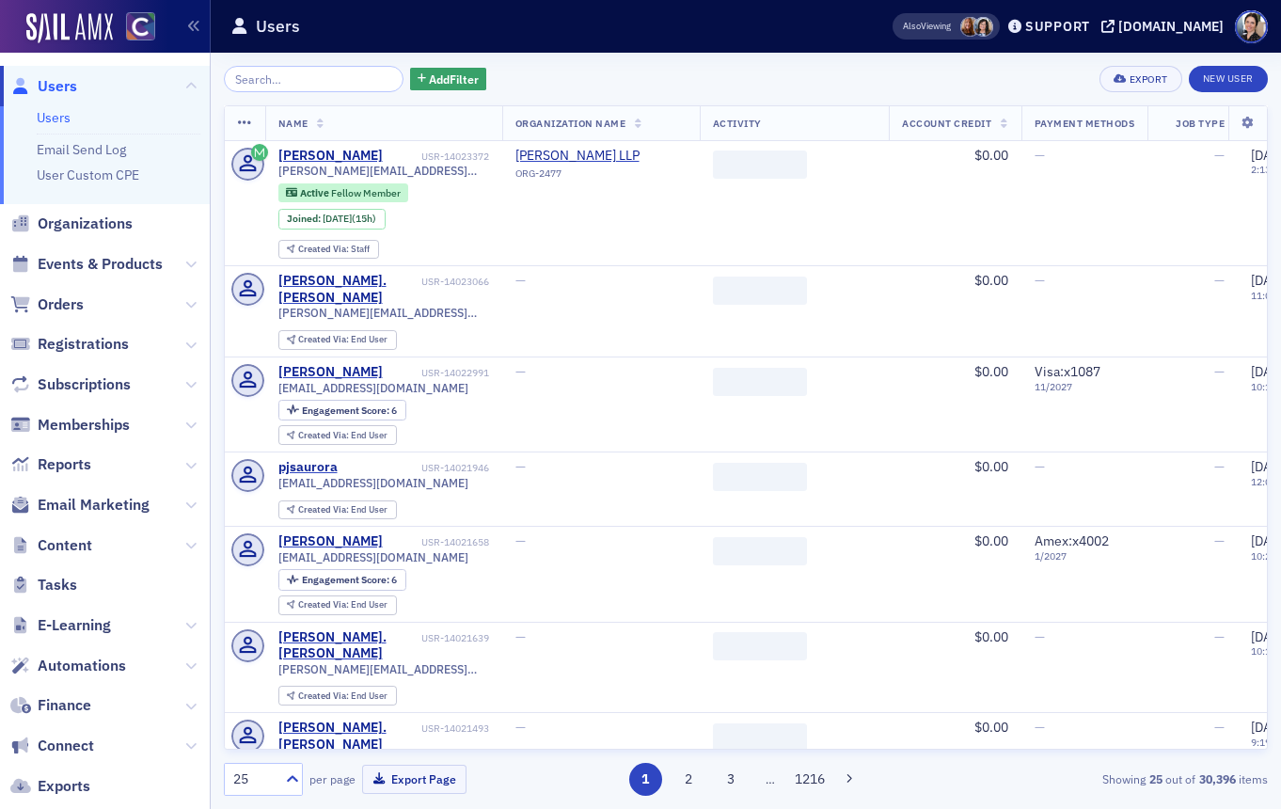
click at [312, 74] on input "search" at bounding box center [314, 79] width 180 height 26
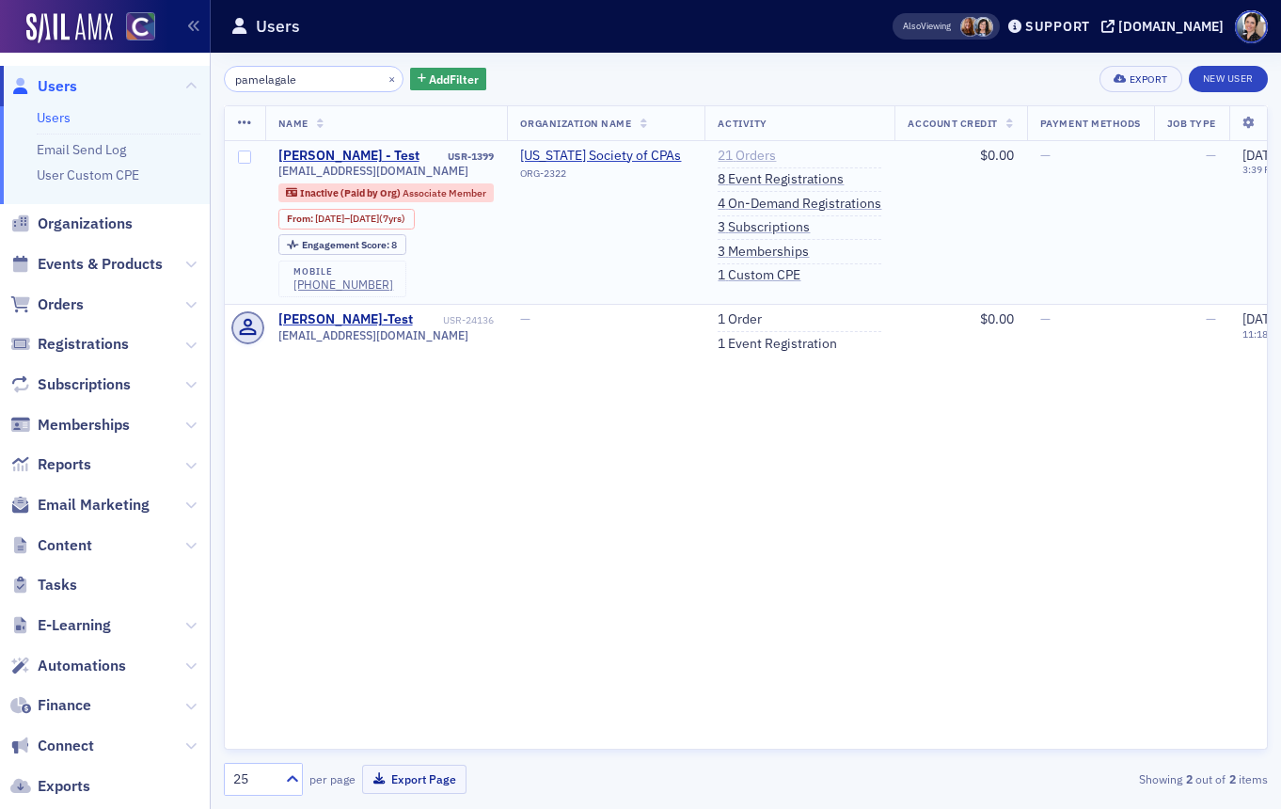
type input "pamelagale"
click at [747, 157] on link "21 Orders" at bounding box center [747, 156] width 58 height 17
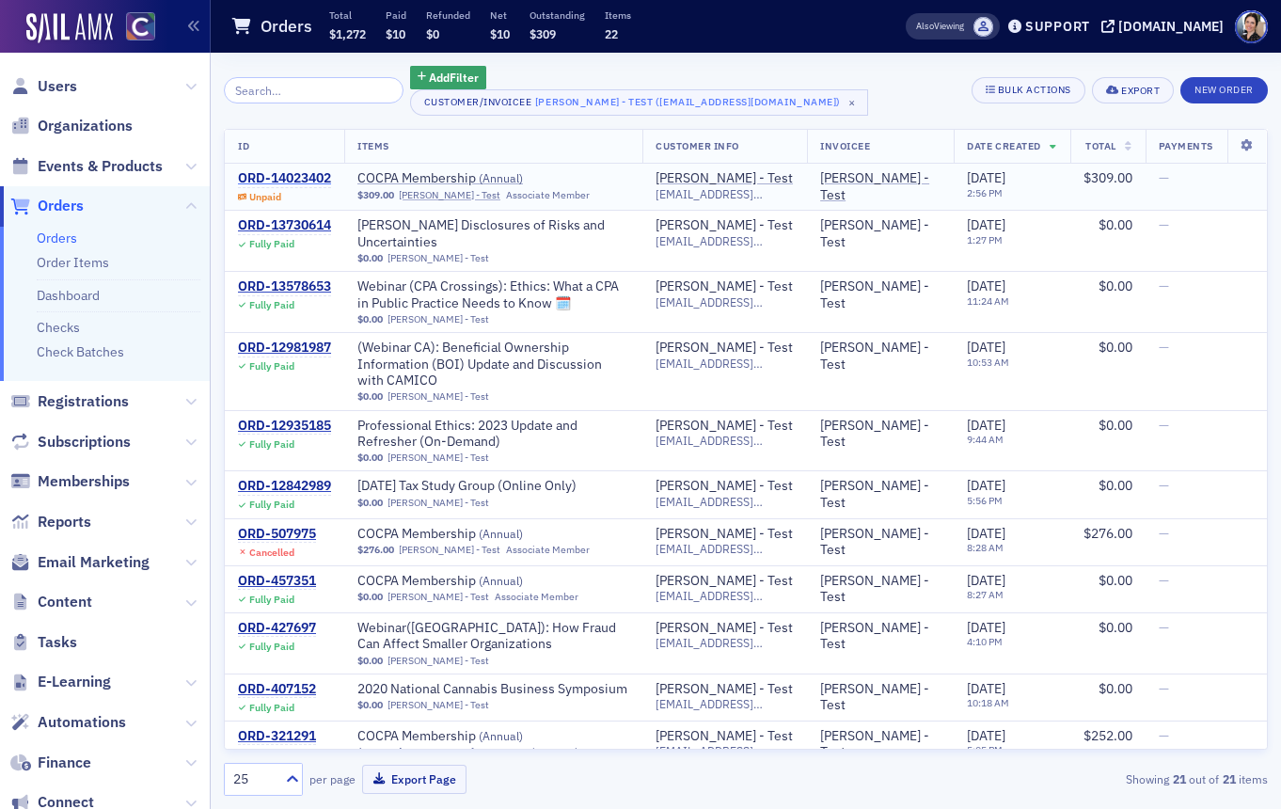
click at [294, 179] on div "ORD-14023402" at bounding box center [284, 178] width 93 height 17
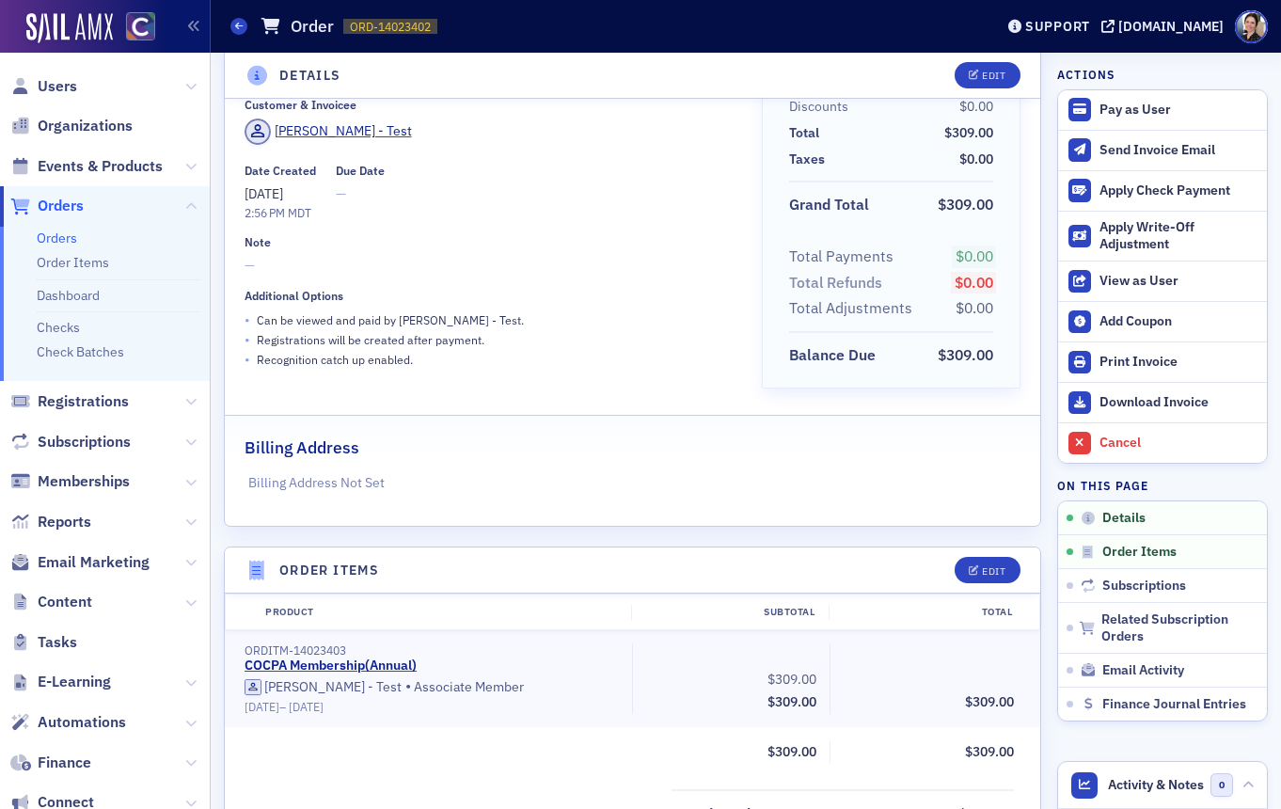
scroll to position [97, 0]
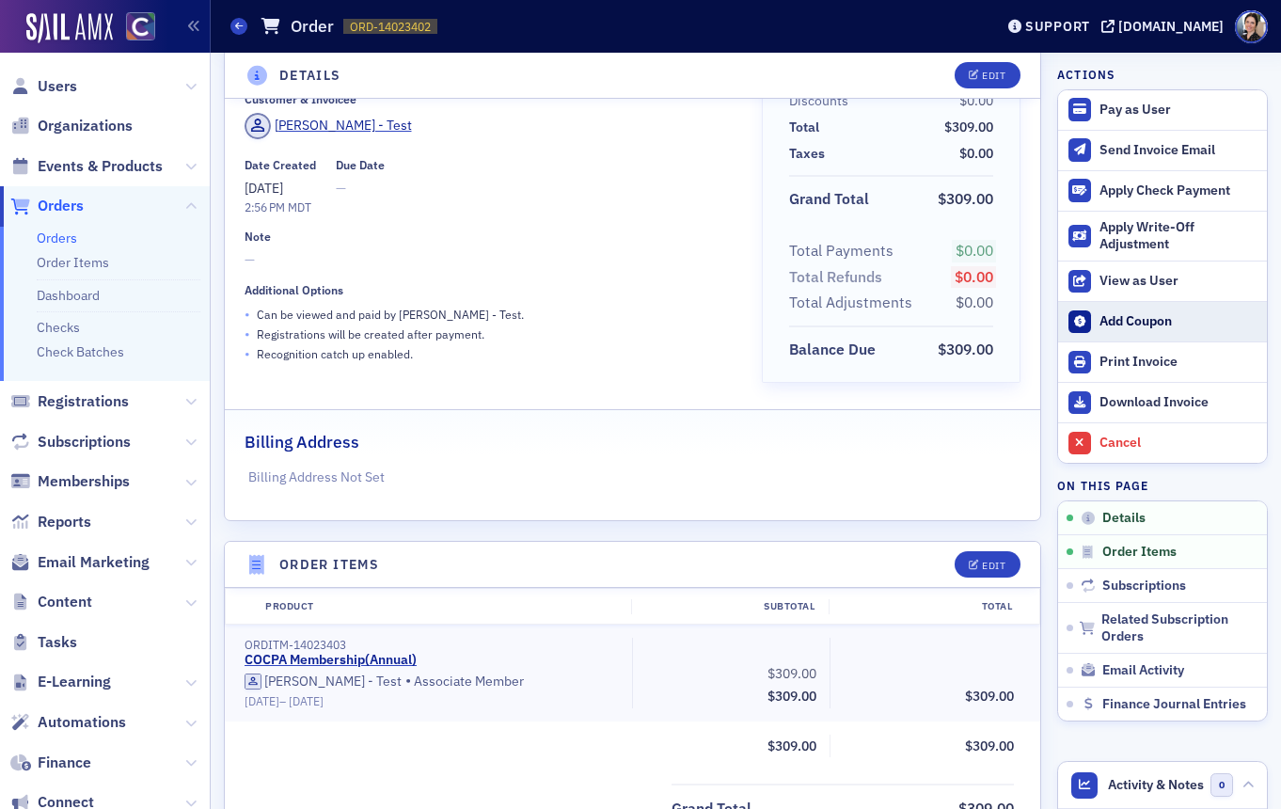
click at [1150, 315] on div "Add Coupon" at bounding box center [1179, 321] width 158 height 17
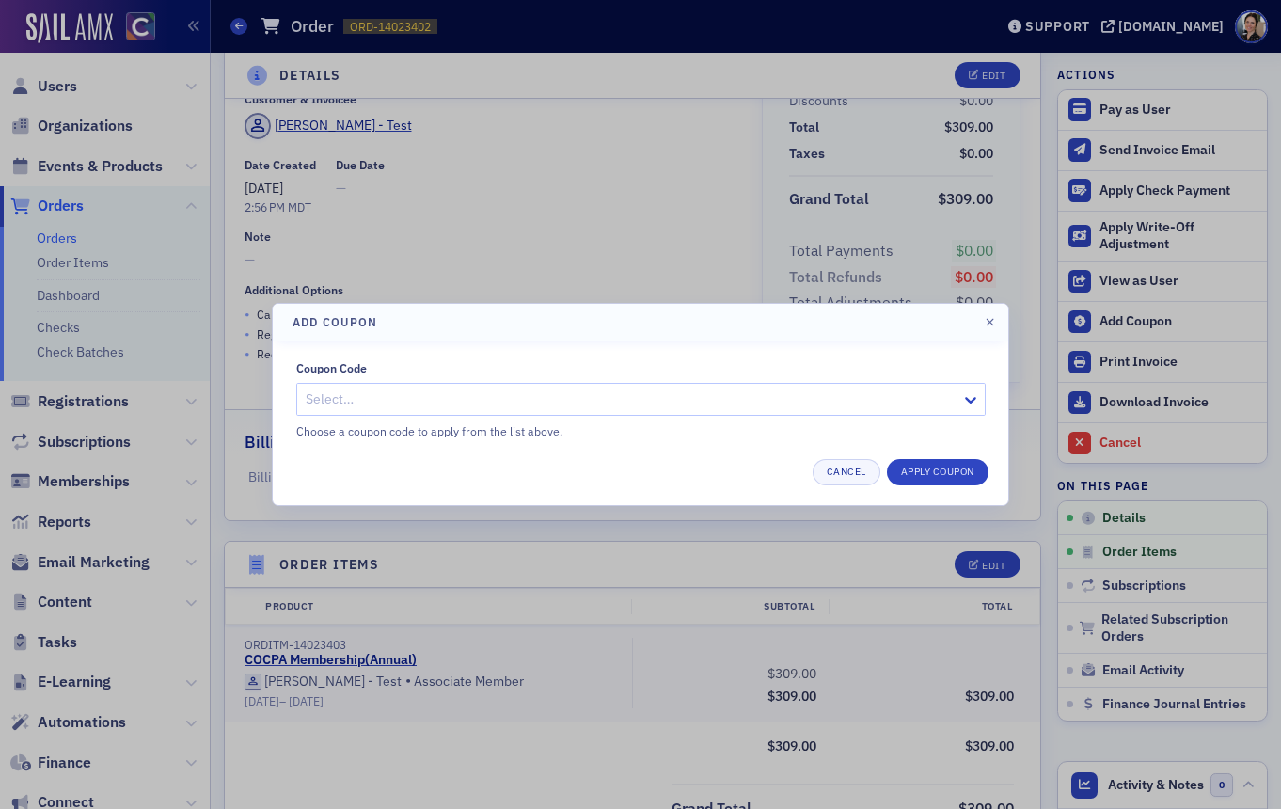
click at [363, 389] on div at bounding box center [632, 400] width 656 height 24
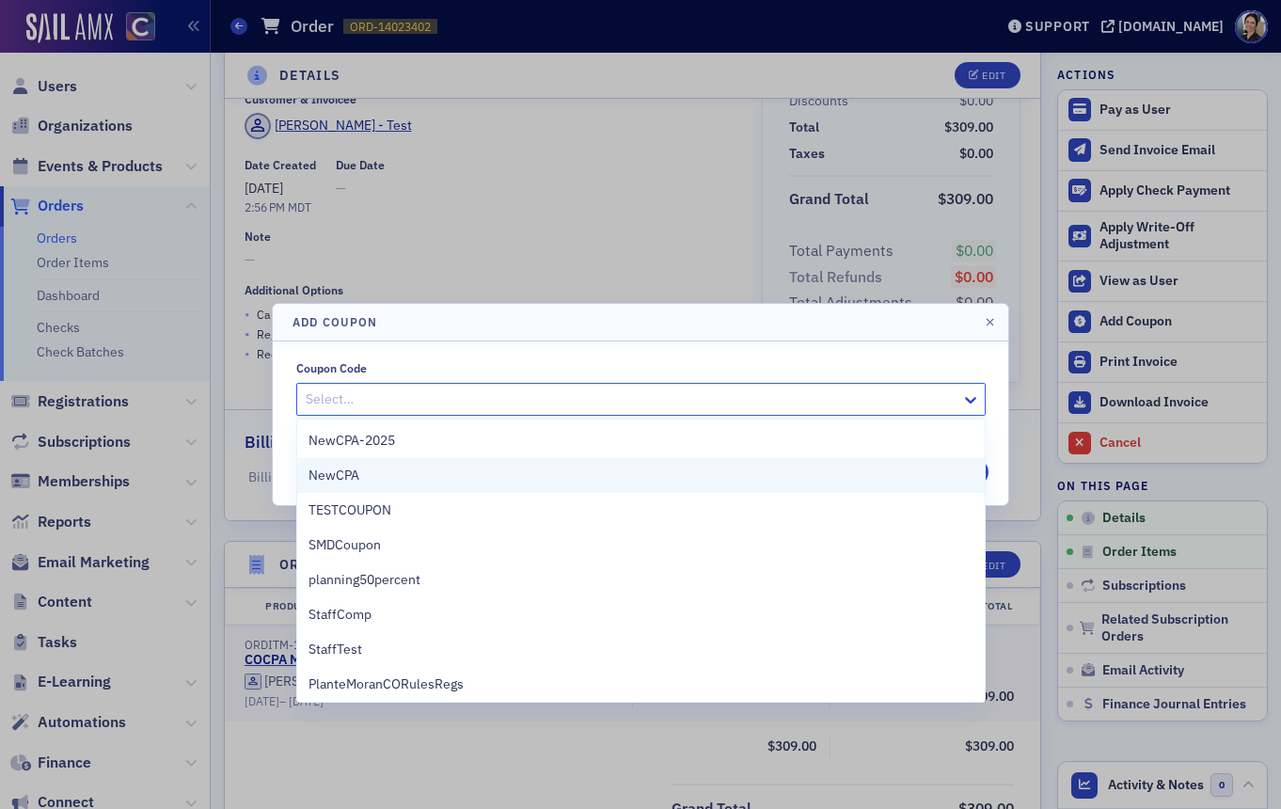
click at [355, 475] on span "NewCPA" at bounding box center [334, 476] width 51 height 20
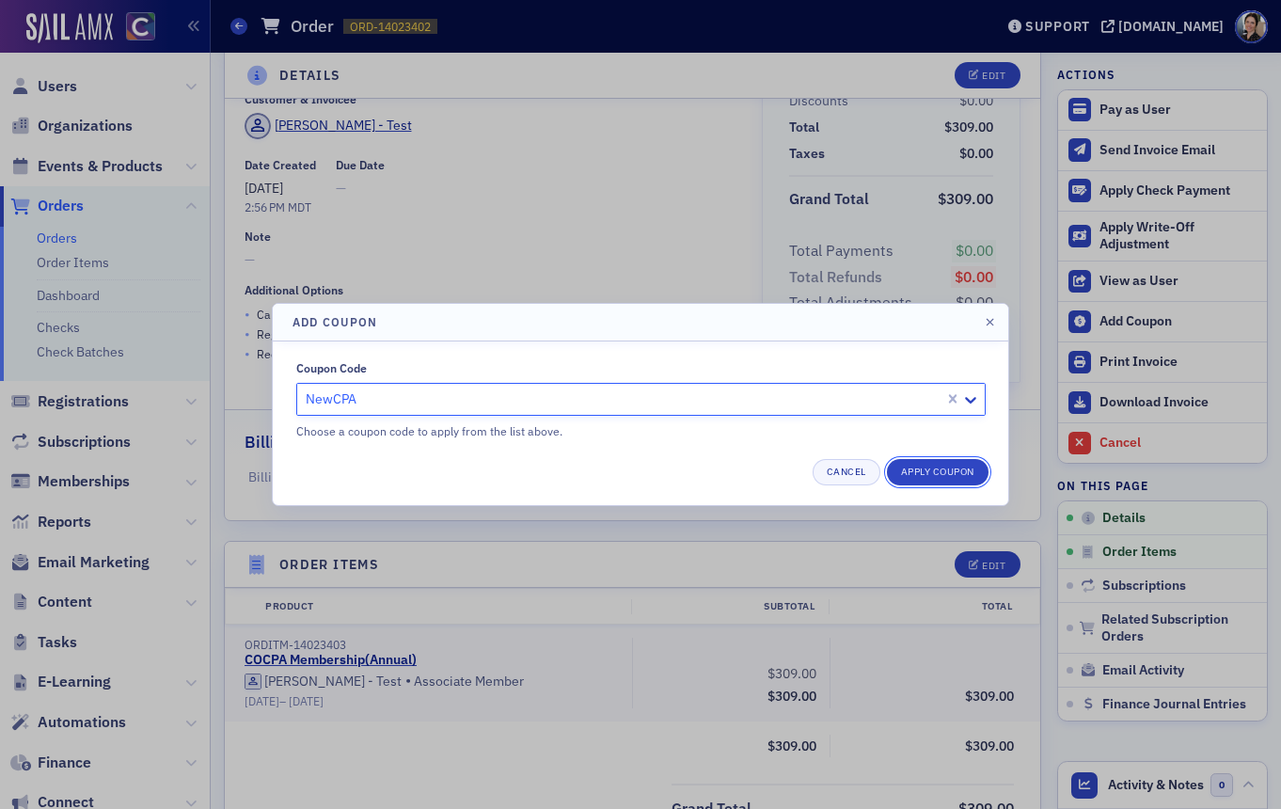
click at [931, 469] on button "Apply Coupon" at bounding box center [938, 472] width 102 height 26
